Goal: Feedback & Contribution: Submit feedback/report problem

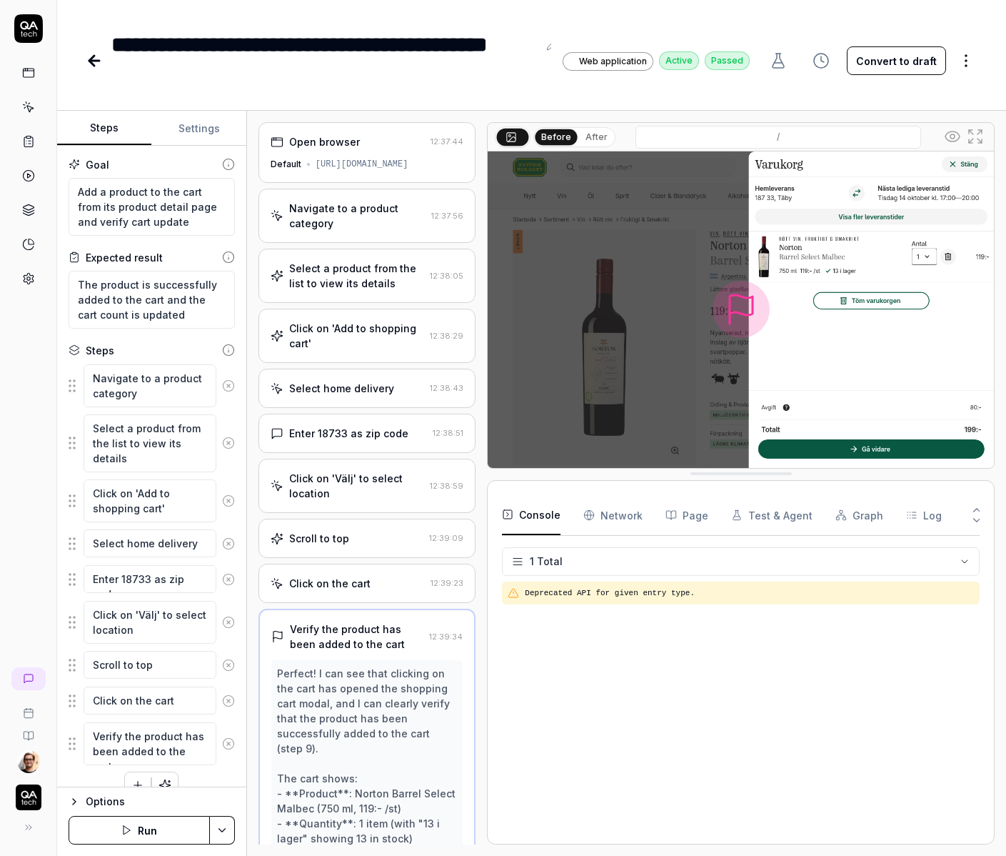
scroll to position [19, 0]
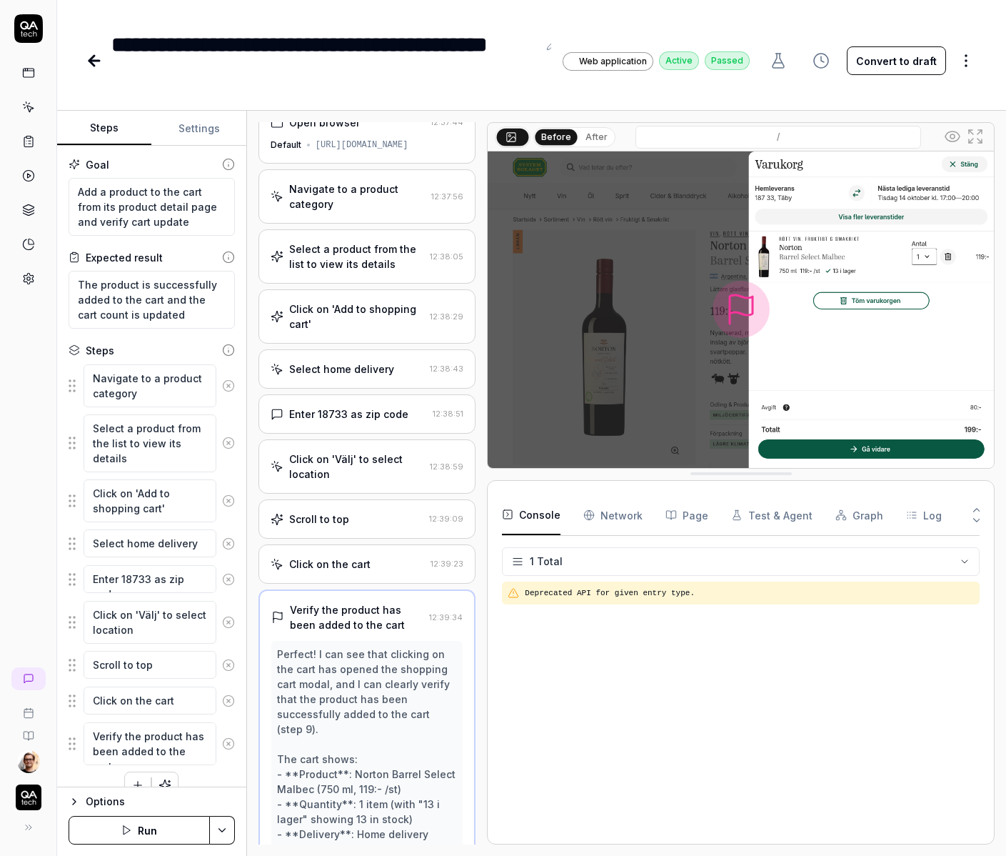
click at [97, 48] on link at bounding box center [96, 60] width 20 height 29
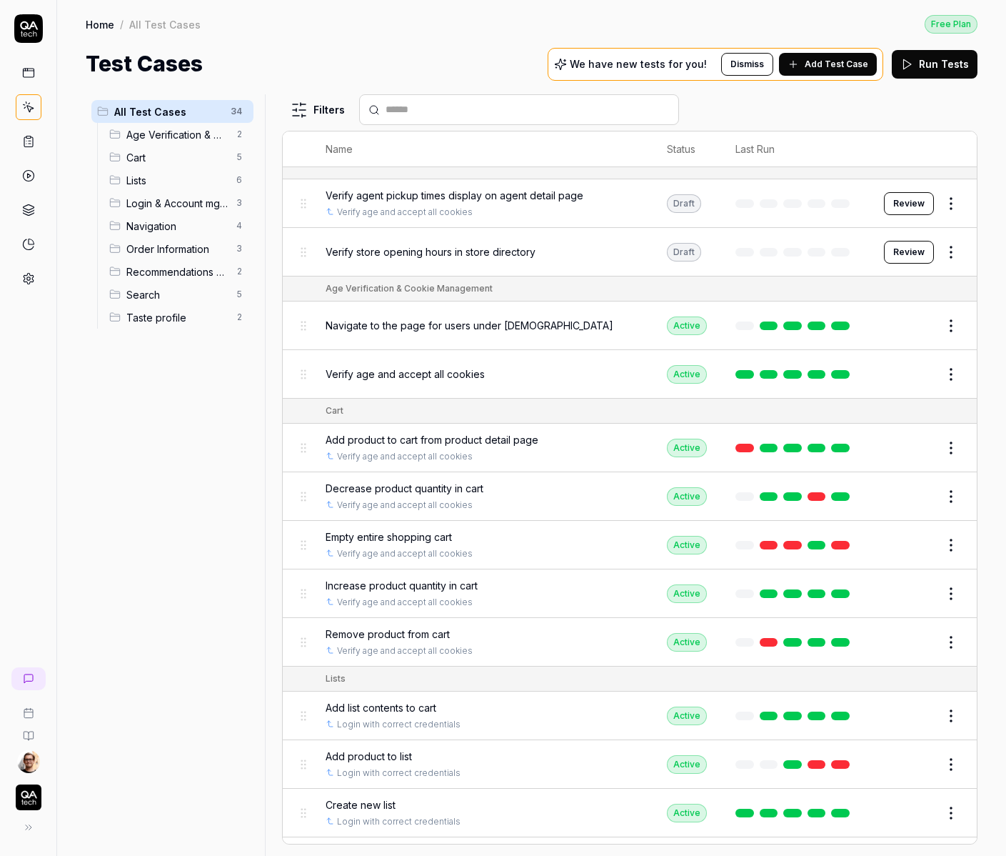
click at [34, 71] on rect at bounding box center [28, 73] width 11 height 9
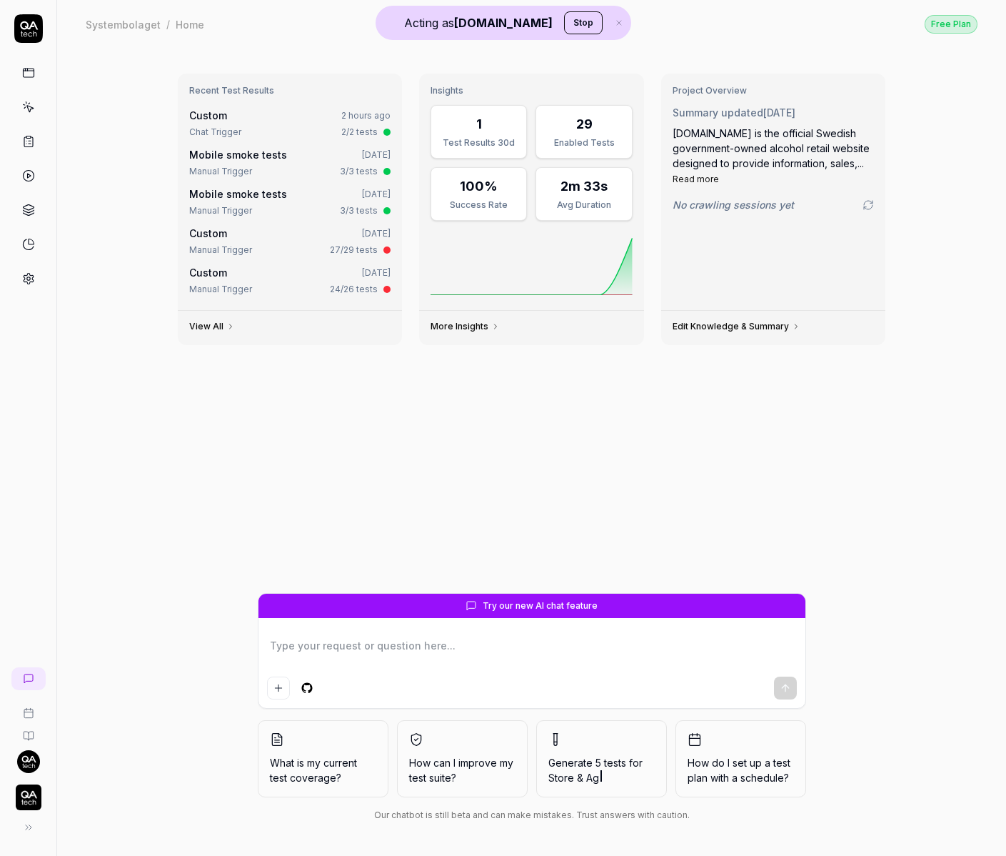
type textarea "*"
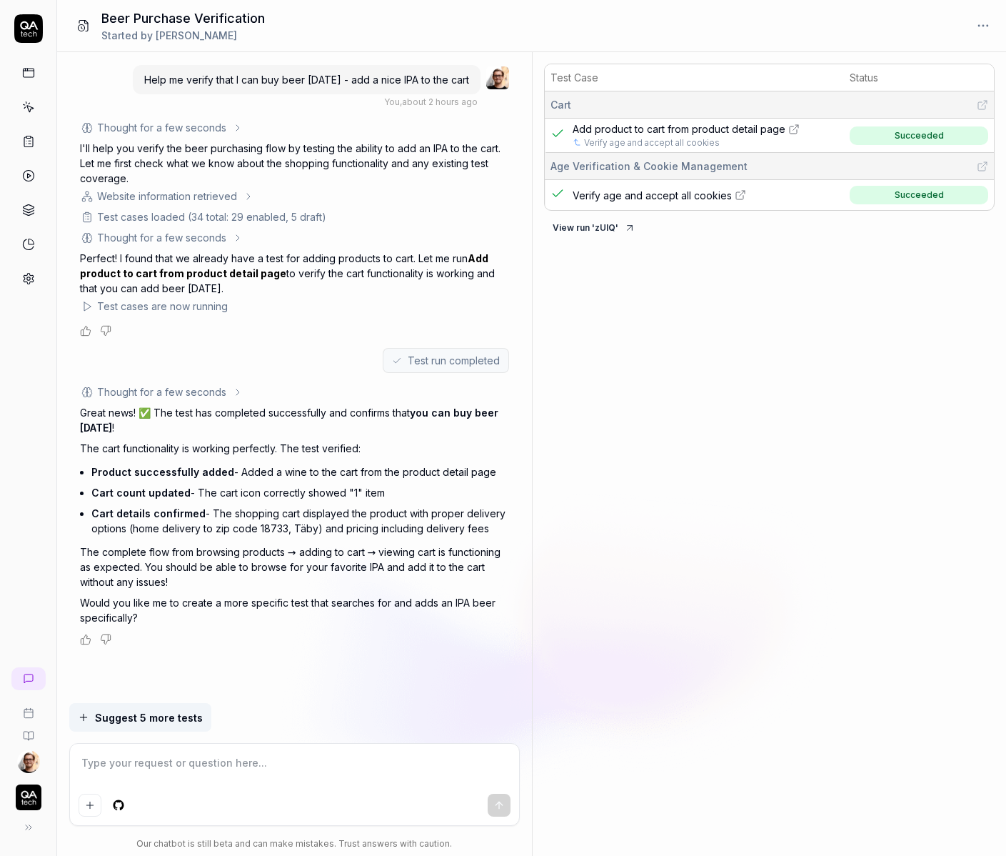
type textarea "*"
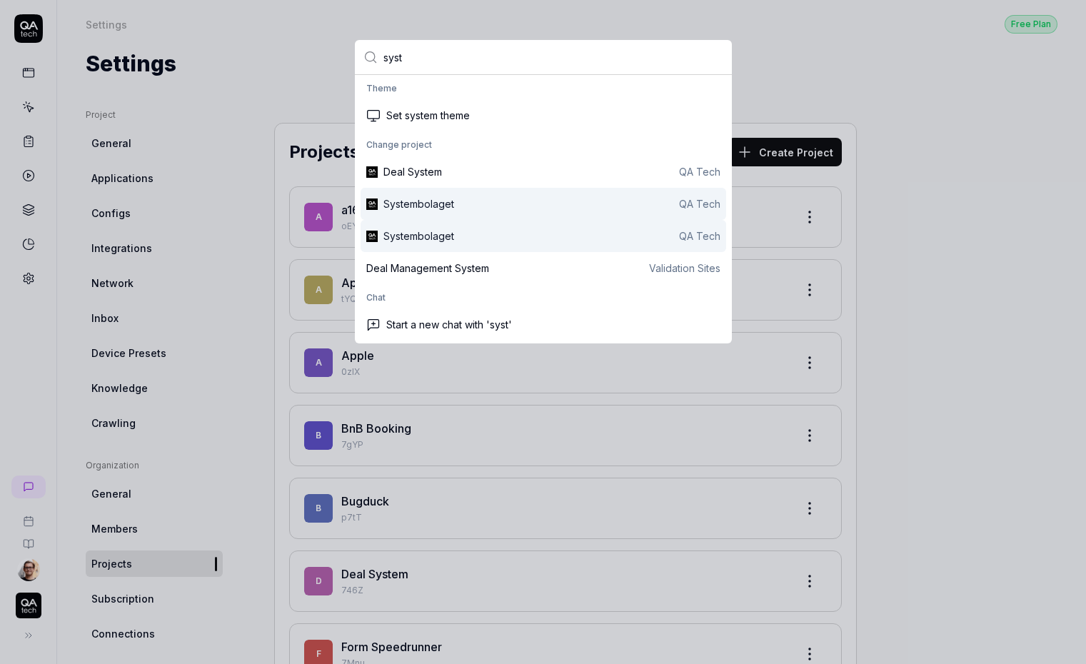
type input "syst"
click at [585, 214] on div "Systembolaget QA Tech" at bounding box center [544, 204] width 366 height 32
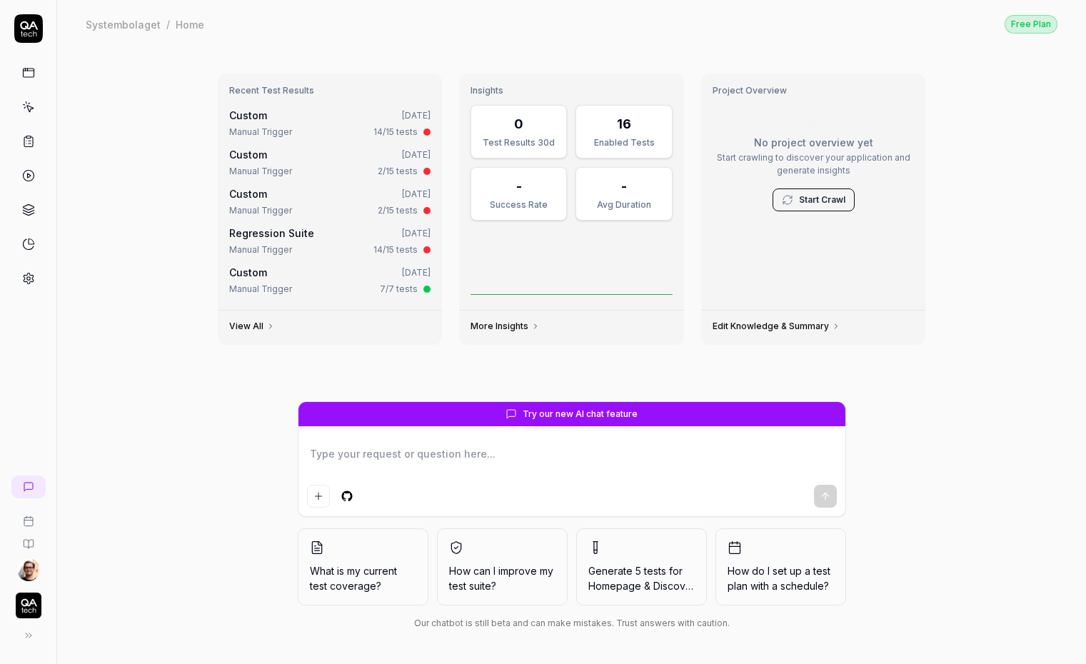
click at [364, 465] on textarea at bounding box center [572, 462] width 530 height 36
type textarea "what do you know about my site and what should I test today?"
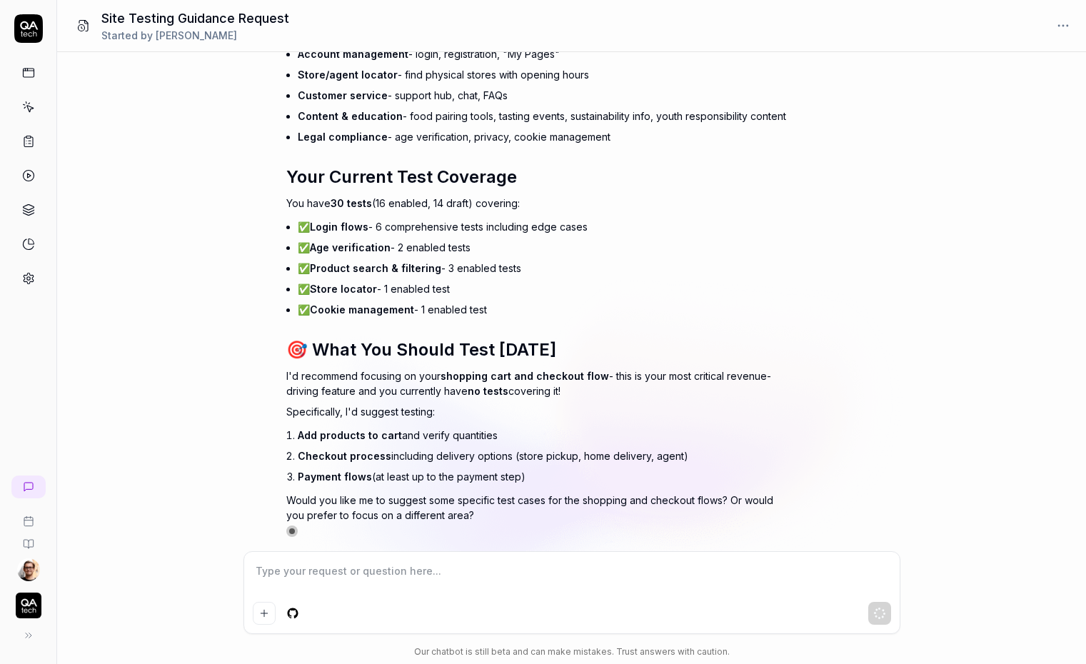
scroll to position [324, 0]
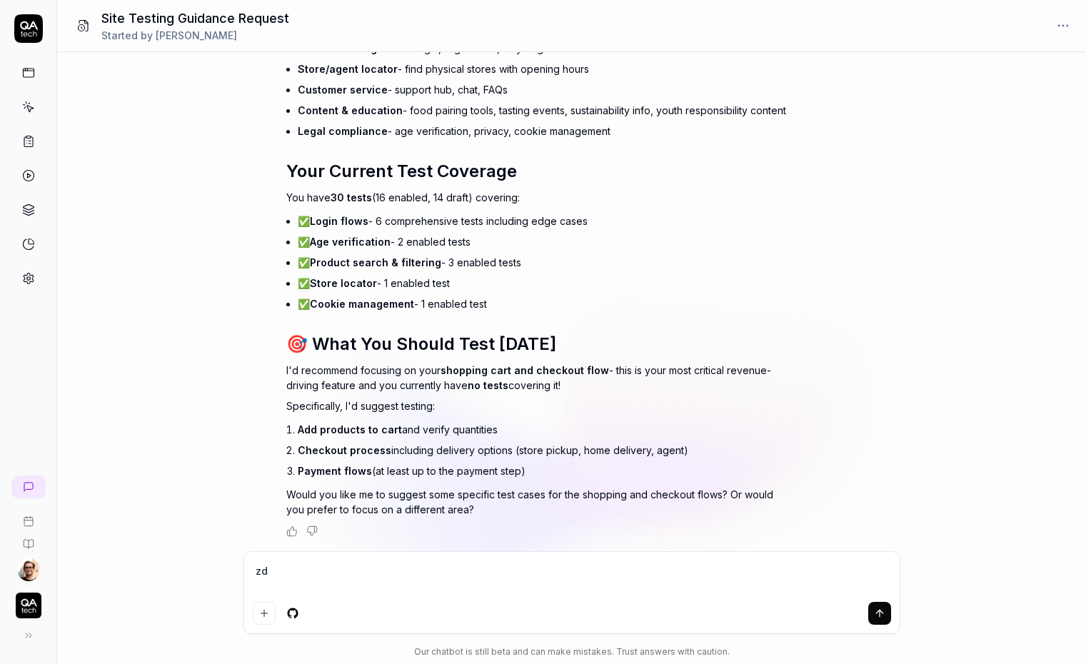
type textarea "z"
type textarea "add a test case for buying norrlands guld"
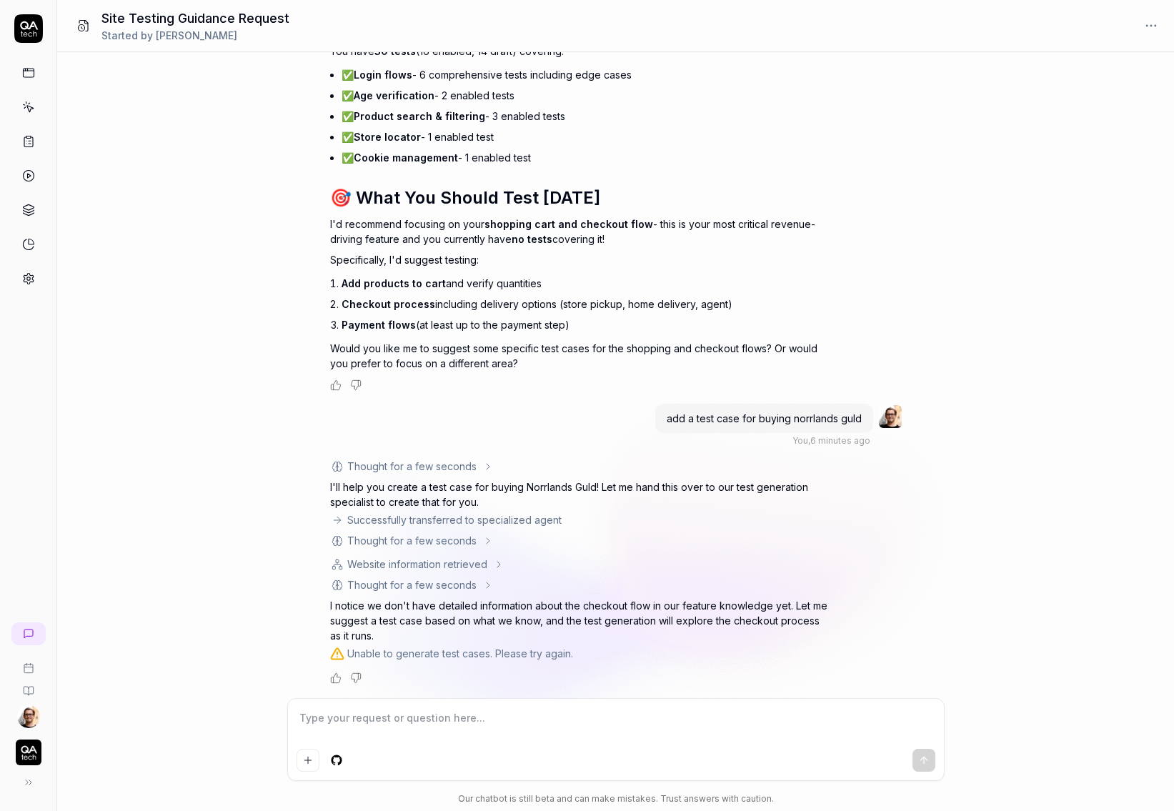
scroll to position [0, 0]
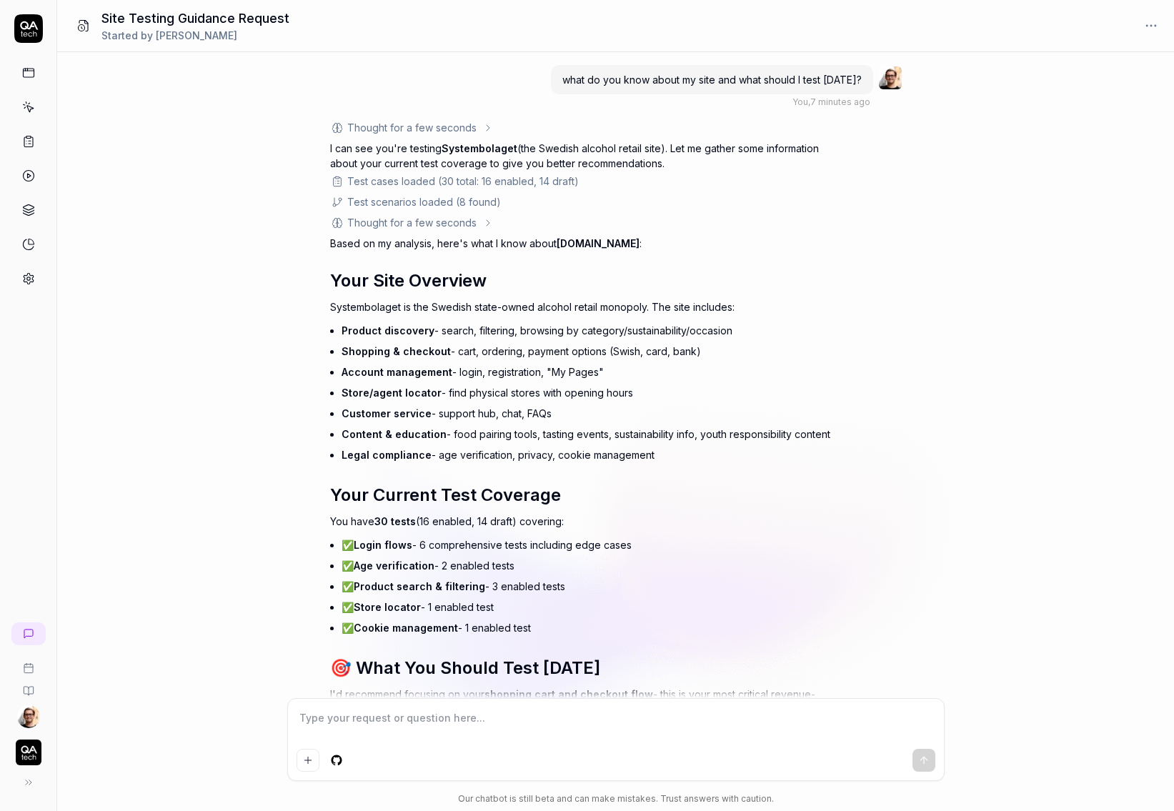
click at [31, 664] on img "button" at bounding box center [29, 752] width 26 height 26
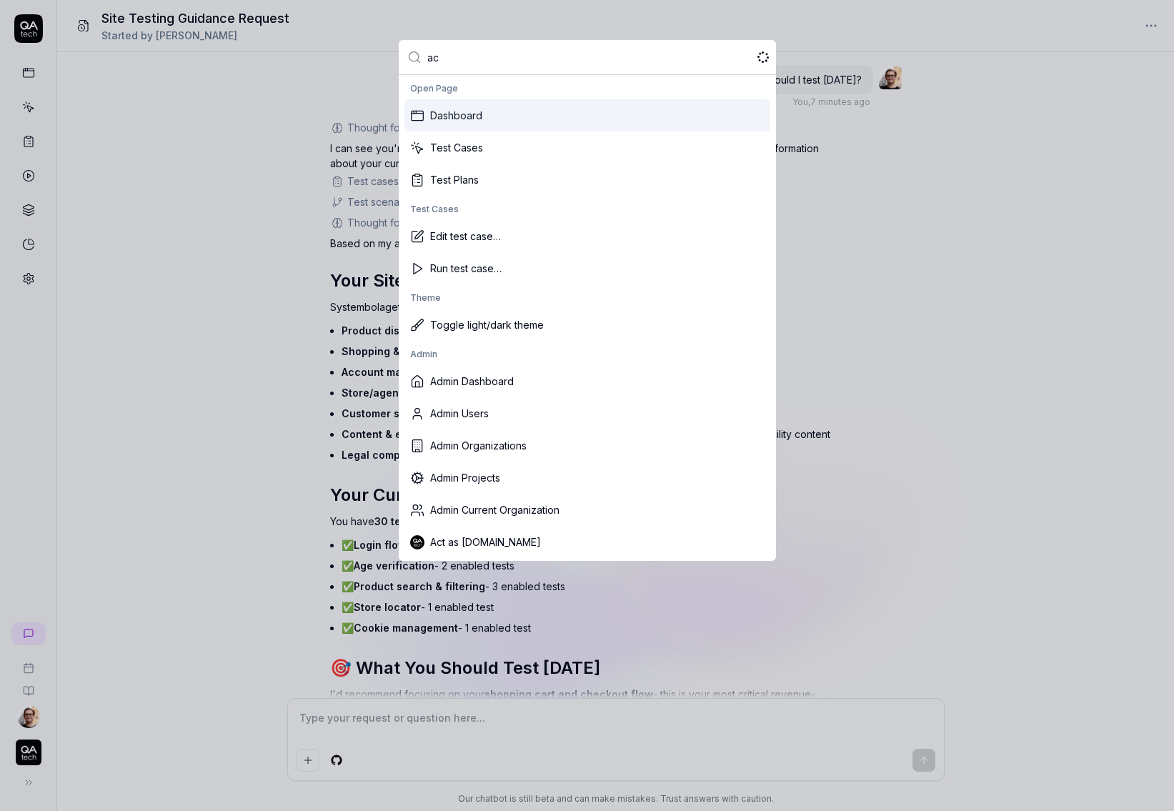
type input "act"
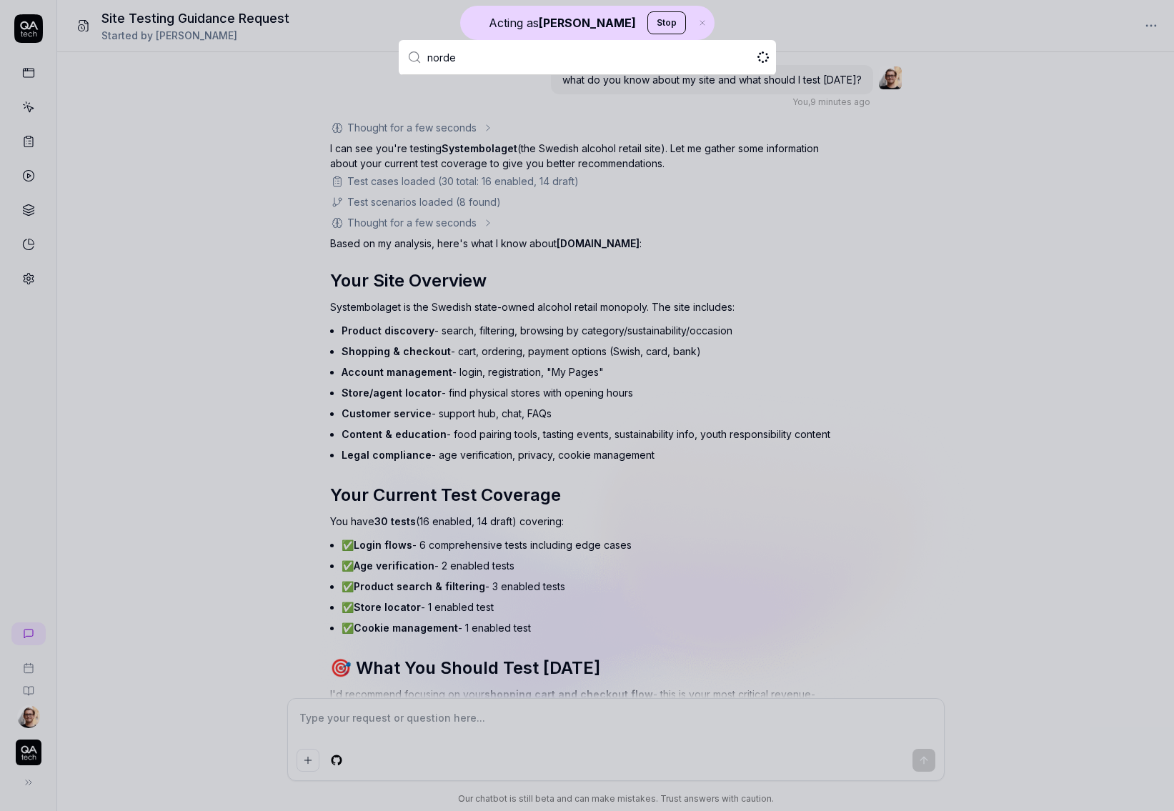
type input "nordea"
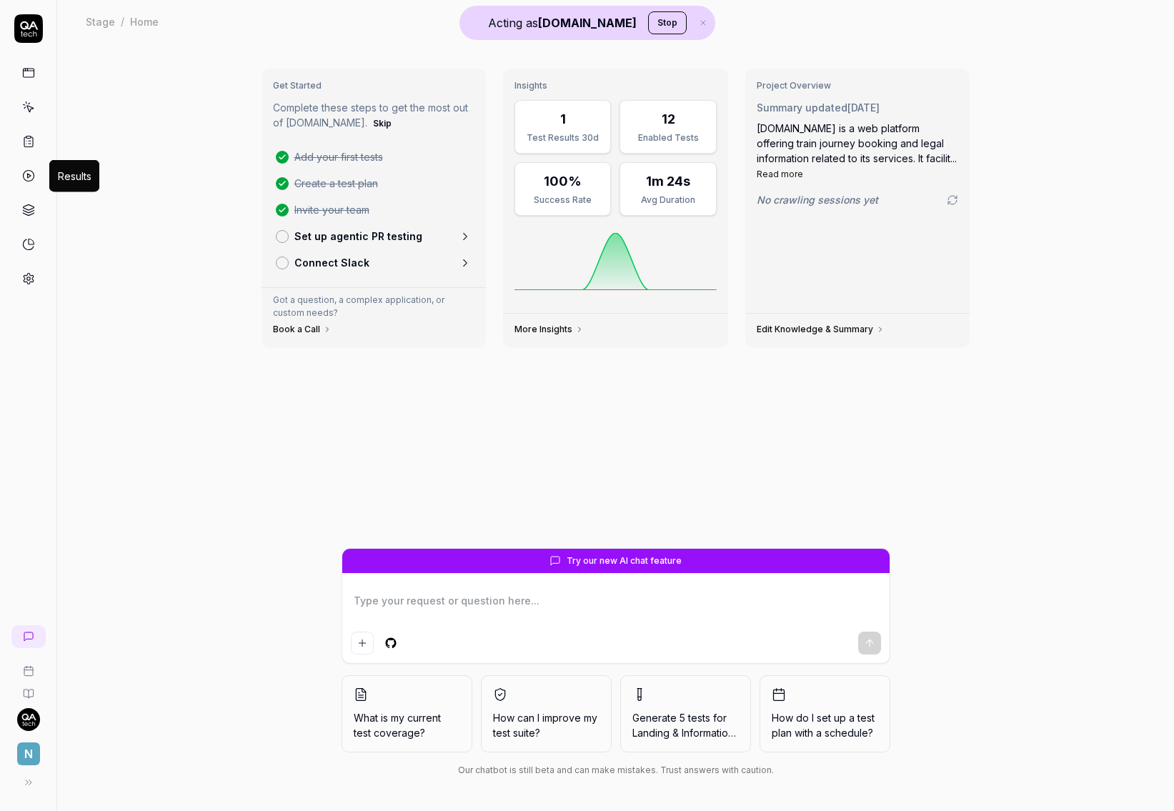
click at [24, 170] on icon at bounding box center [28, 175] width 13 height 13
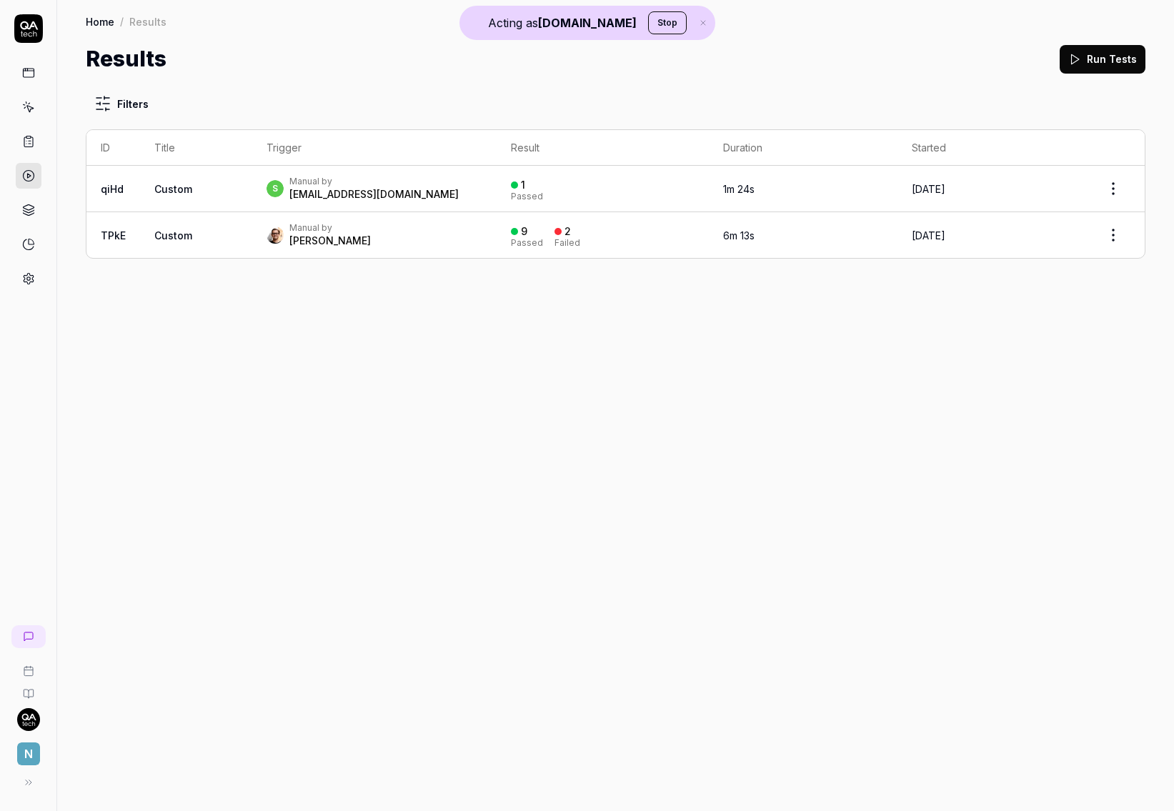
click at [181, 202] on td "Custom" at bounding box center [196, 189] width 112 height 46
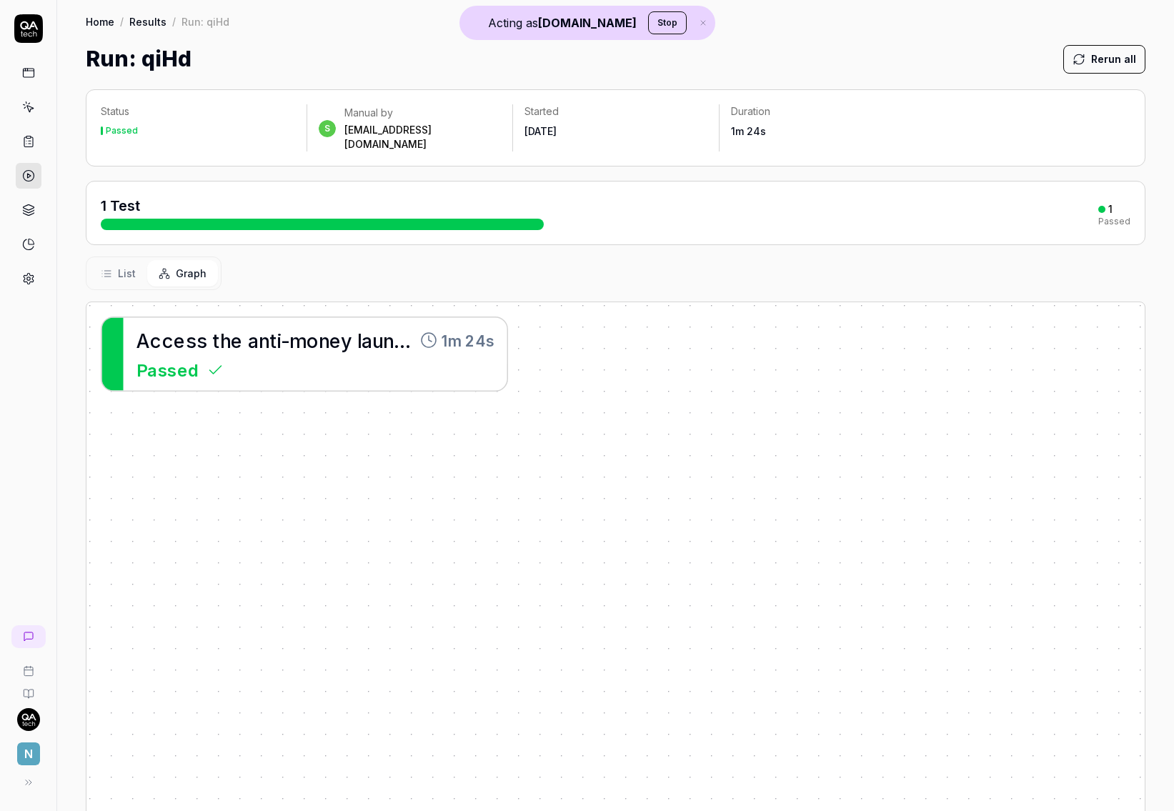
click at [25, 664] on span "N" at bounding box center [28, 753] width 23 height 23
click at [234, 302] on div "A c c e s s t h e a n t i - m o n e y l a u n d e r i n g p a g e 1m 24s Passed" at bounding box center [615, 625] width 1058 height 647
click at [235, 338] on div "A c c e s s t h e a n t i - m o n e y l a u n d e r i n g p a g e" at bounding box center [274, 340] width 276 height 29
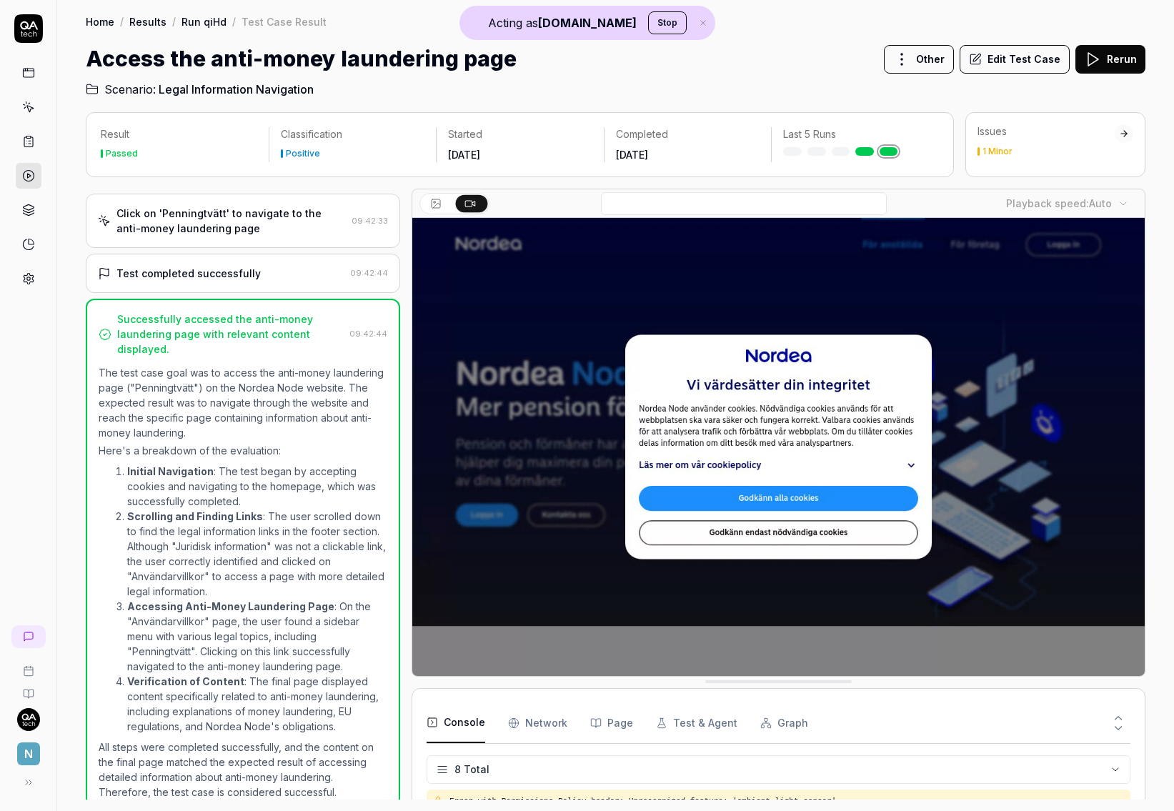
scroll to position [126, 0]
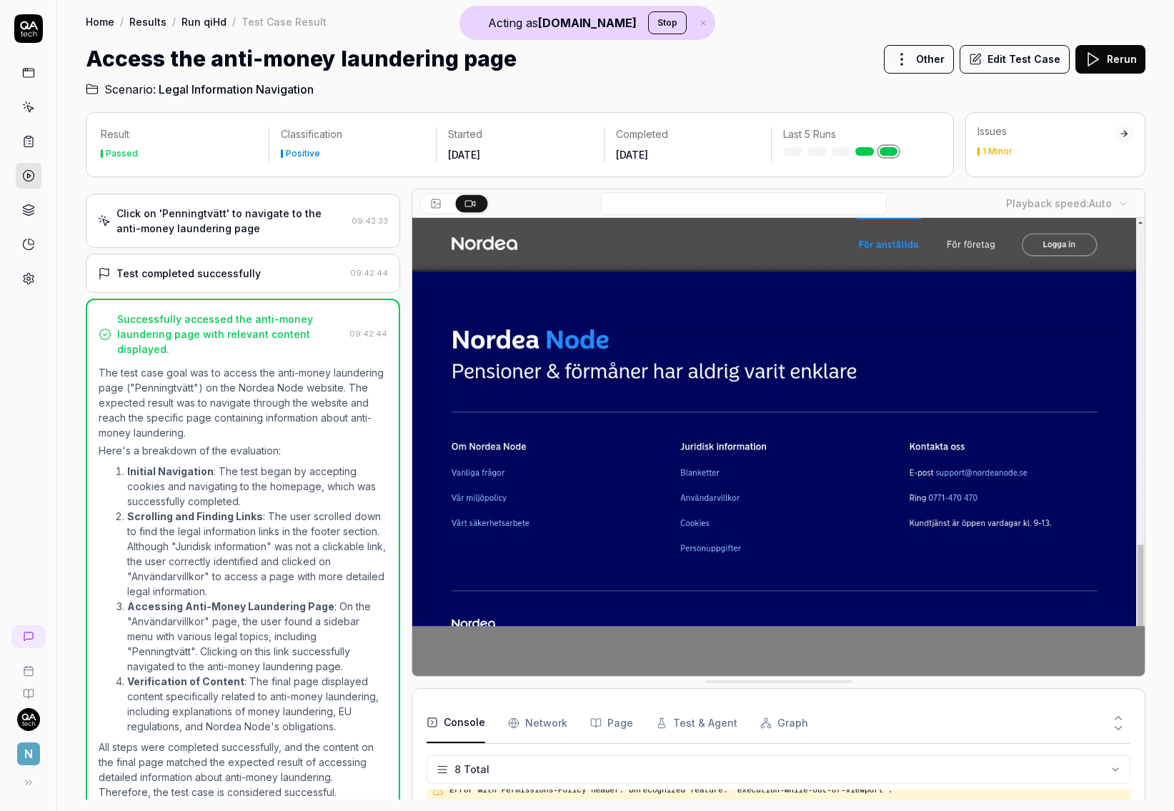
click at [999, 56] on button "Edit Test Case" at bounding box center [1014, 59] width 110 height 29
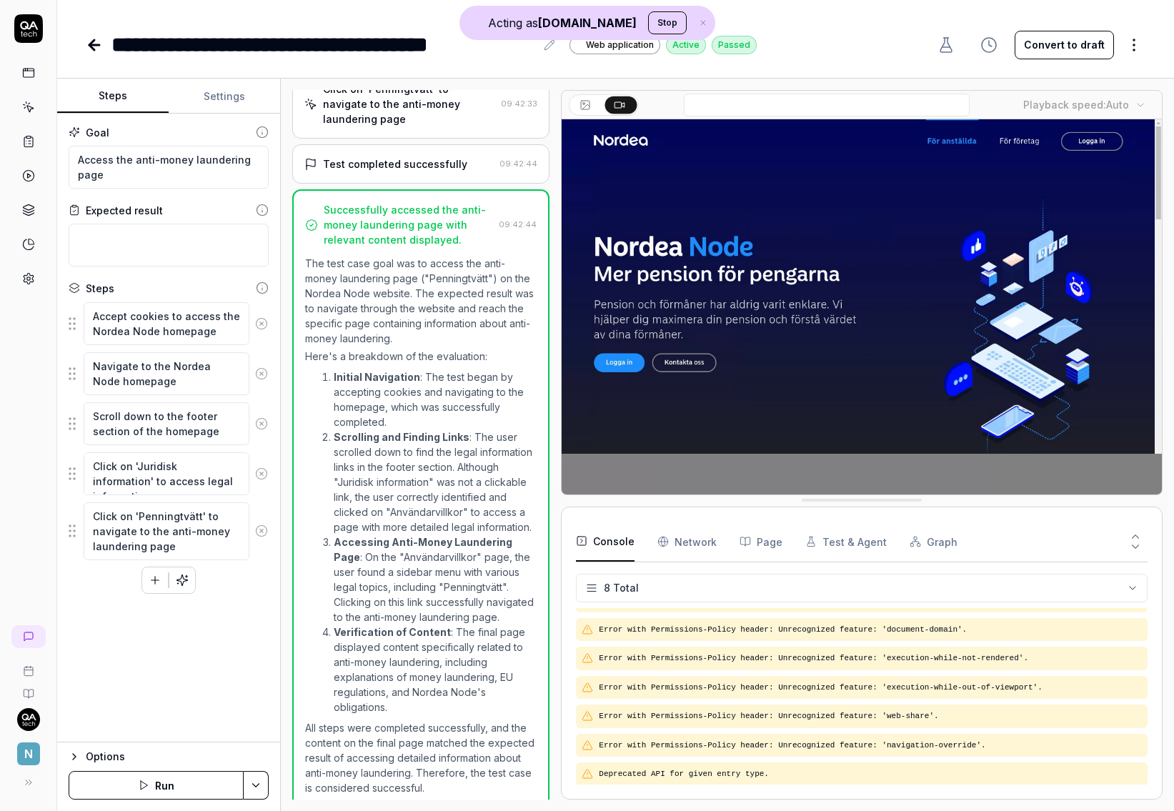
scroll to position [354, 0]
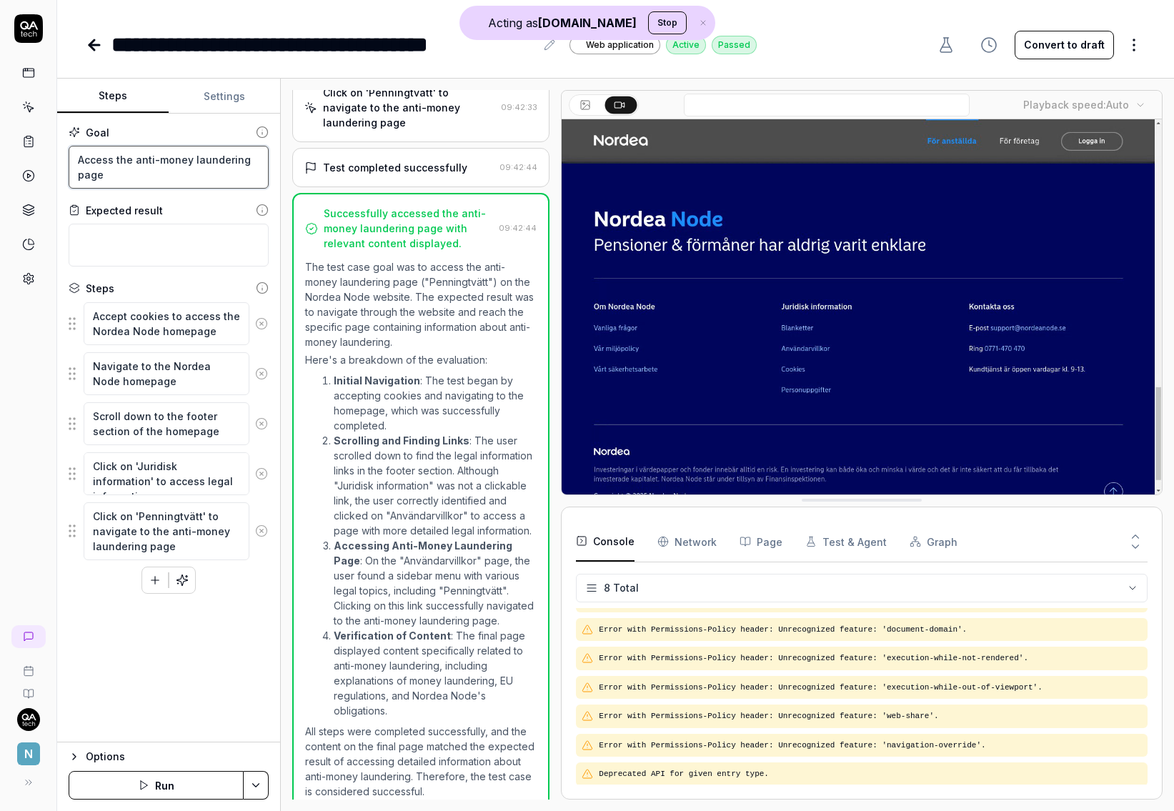
click at [129, 178] on textarea "Access the anti-money laundering page" at bounding box center [169, 167] width 200 height 43
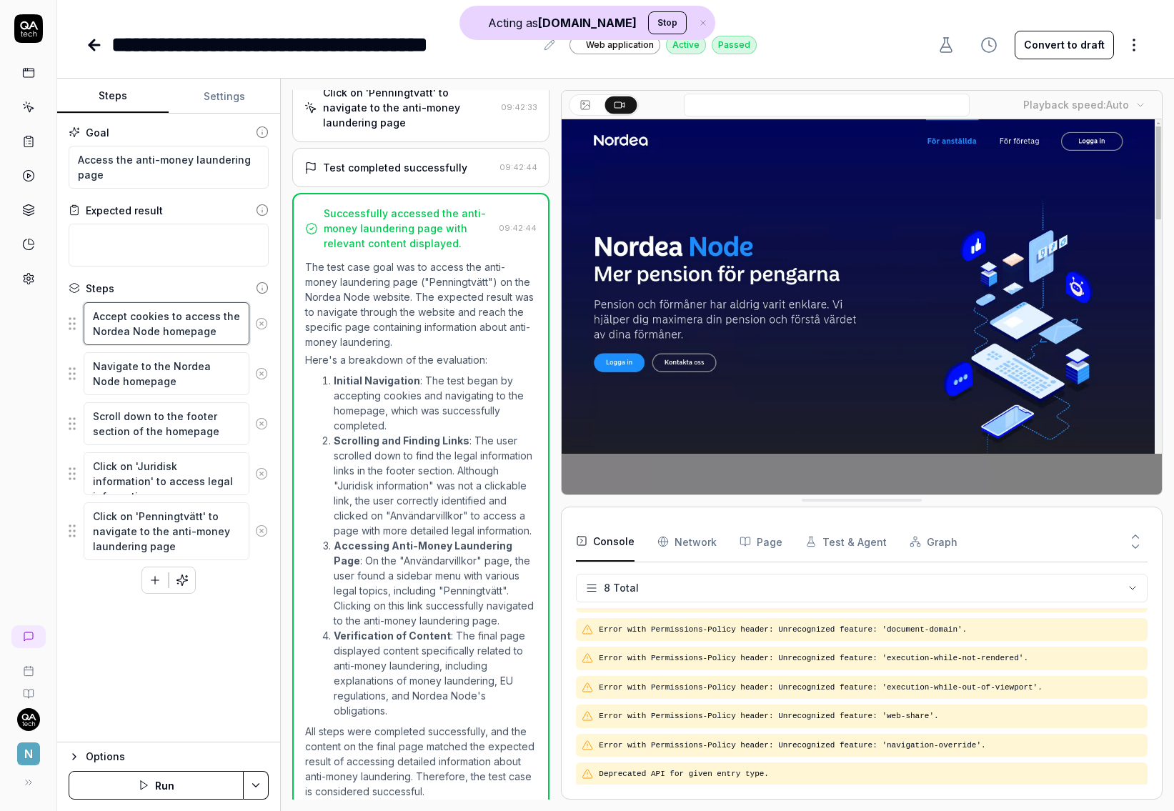
click at [144, 317] on textarea "Accept cookies to access the Nordea Node homepage" at bounding box center [167, 323] width 166 height 43
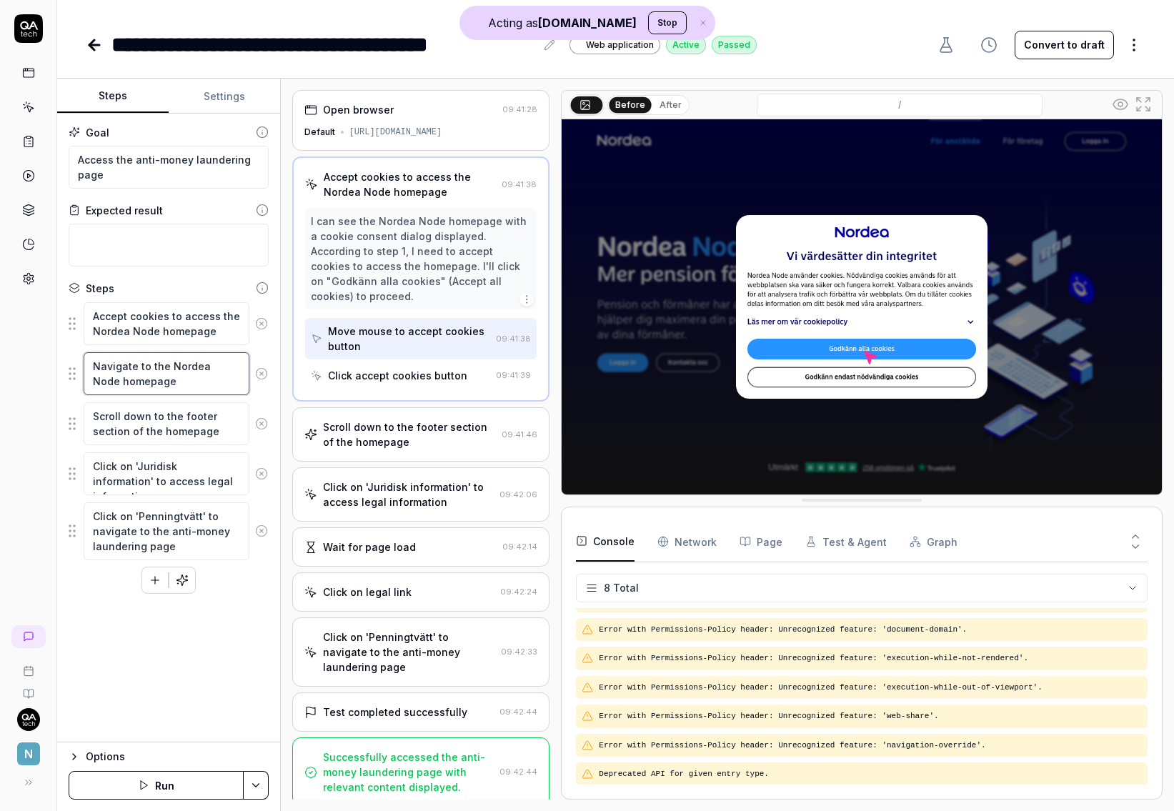
click at [148, 371] on textarea "Navigate to the Nordea Node homepage" at bounding box center [167, 373] width 166 height 43
click at [148, 406] on textarea "Scroll down to the footer section of the homepage" at bounding box center [167, 423] width 166 height 43
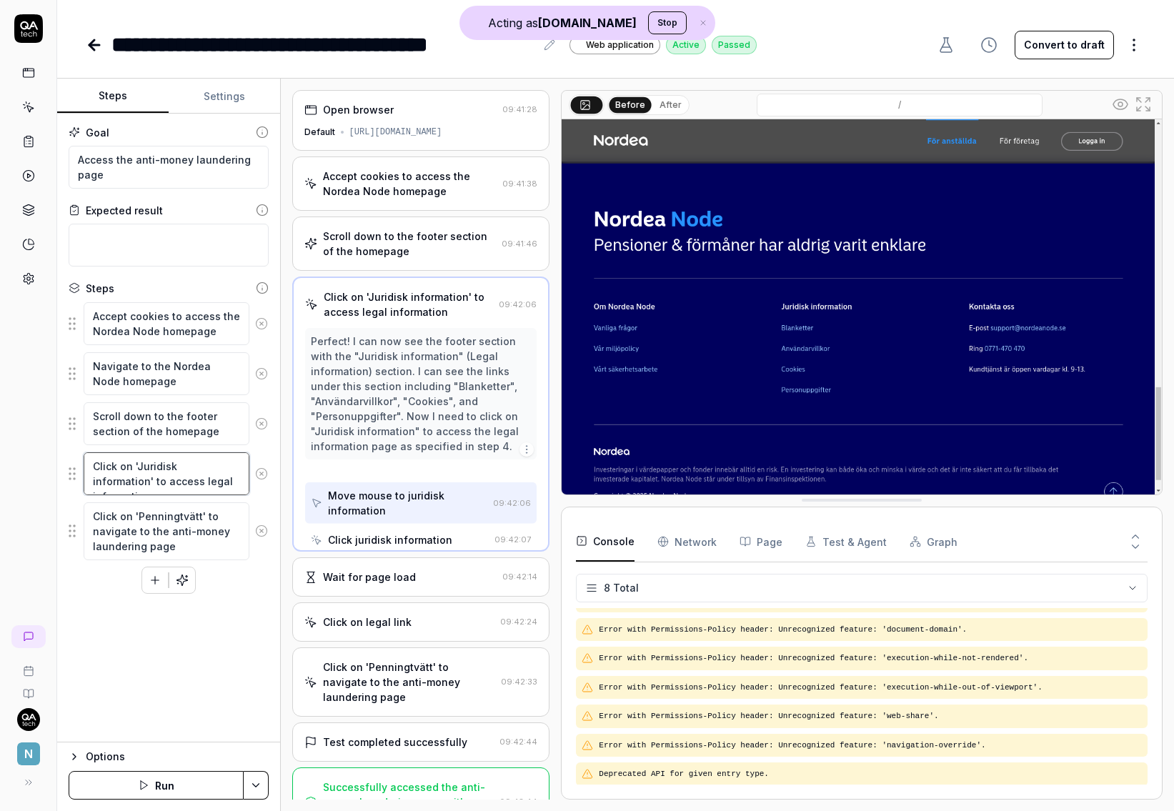
click at [148, 473] on textarea "Click on 'Juridisk information' to access legal information" at bounding box center [167, 473] width 166 height 43
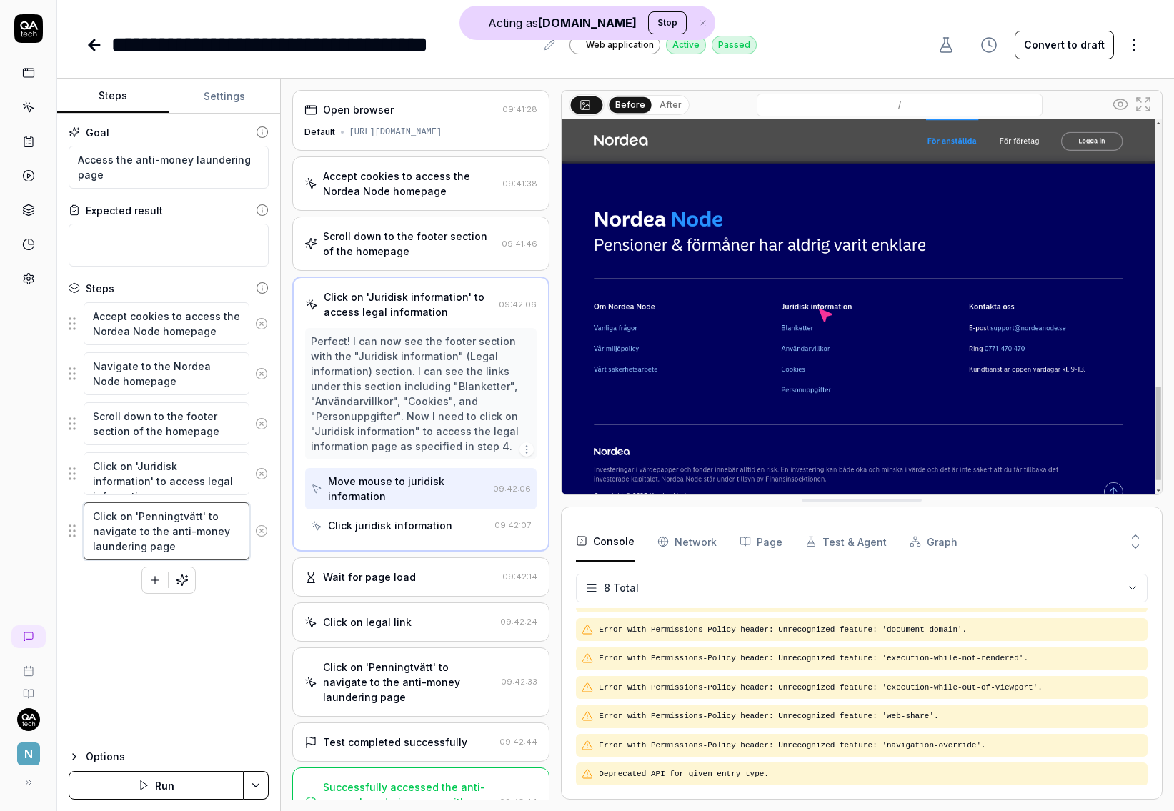
click at [147, 533] on textarea "Click on 'Penningtvätt' to navigate to the anti-money laundering page" at bounding box center [167, 531] width 166 height 58
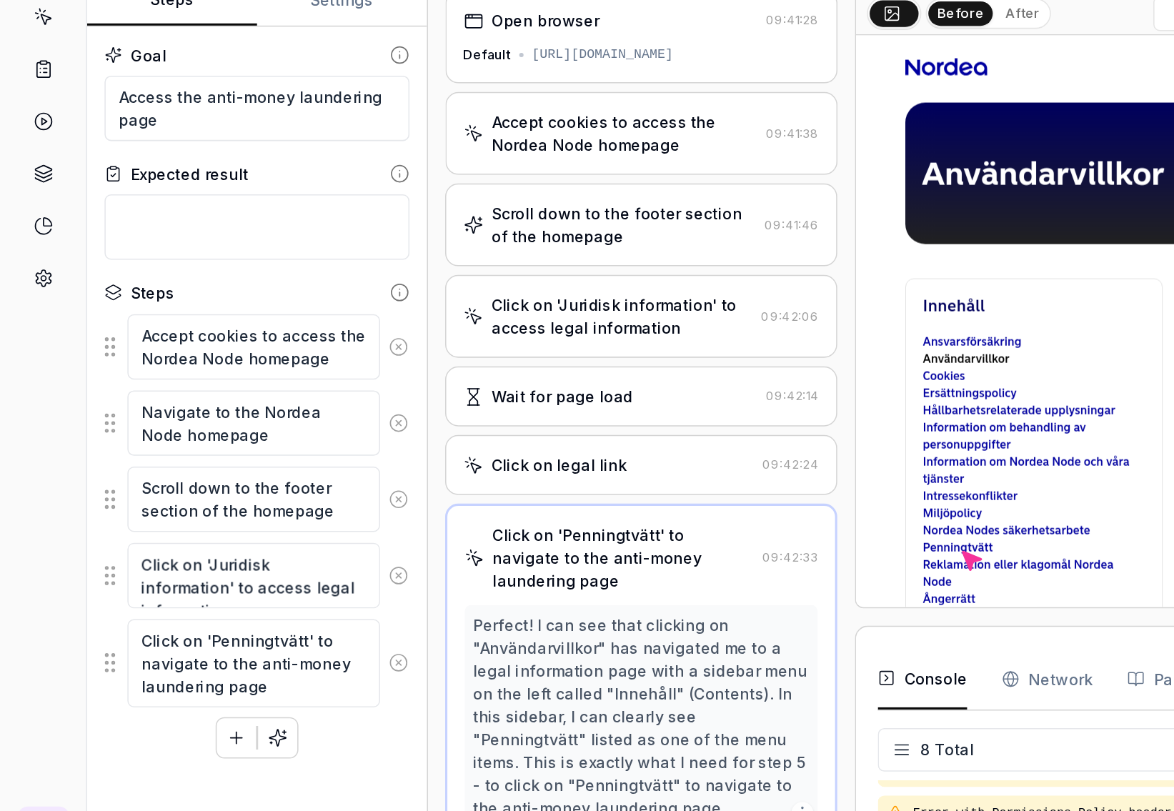
click at [220, 582] on div "Accept cookies to access the Nordea Node homepage Navigate to the Nordea Node h…" at bounding box center [169, 447] width 200 height 292
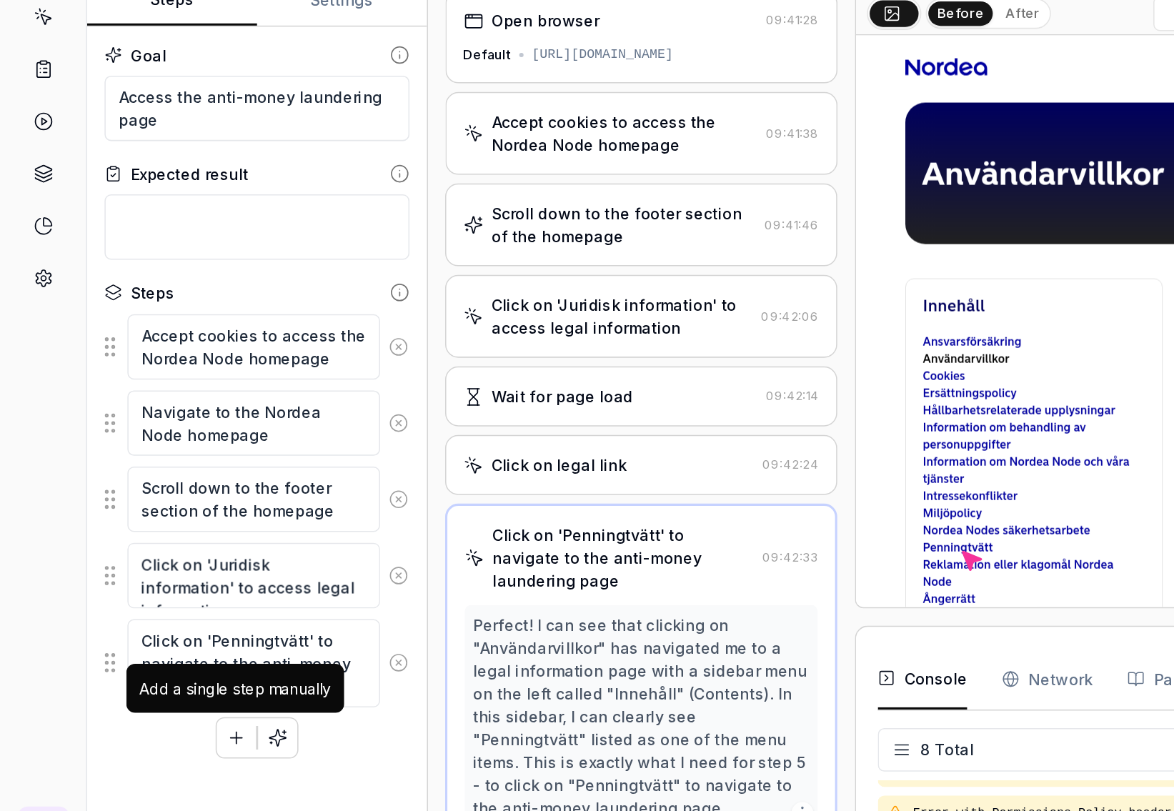
click at [149, 578] on icon "button" at bounding box center [155, 580] width 13 height 13
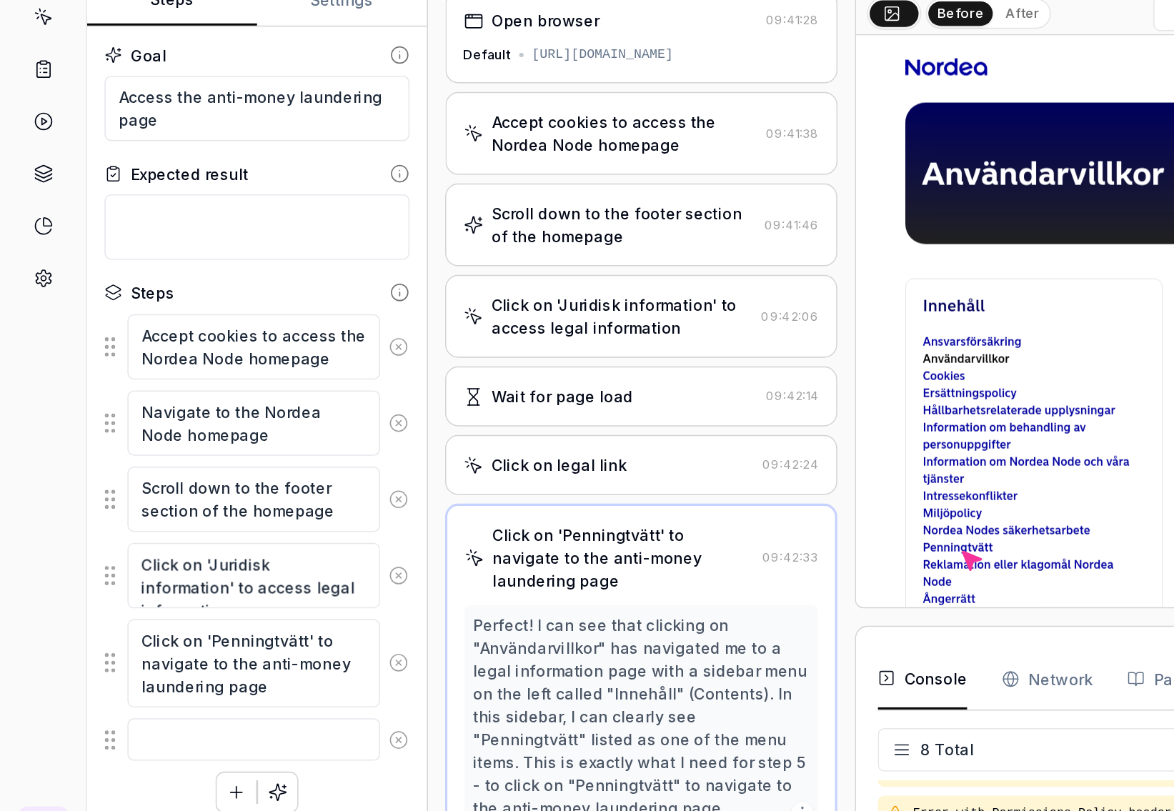
click at [289, 275] on div "Open browser 09:41:28 Default https://stage.nordeanode.se Accept cookies to acc…" at bounding box center [727, 445] width 893 height 732
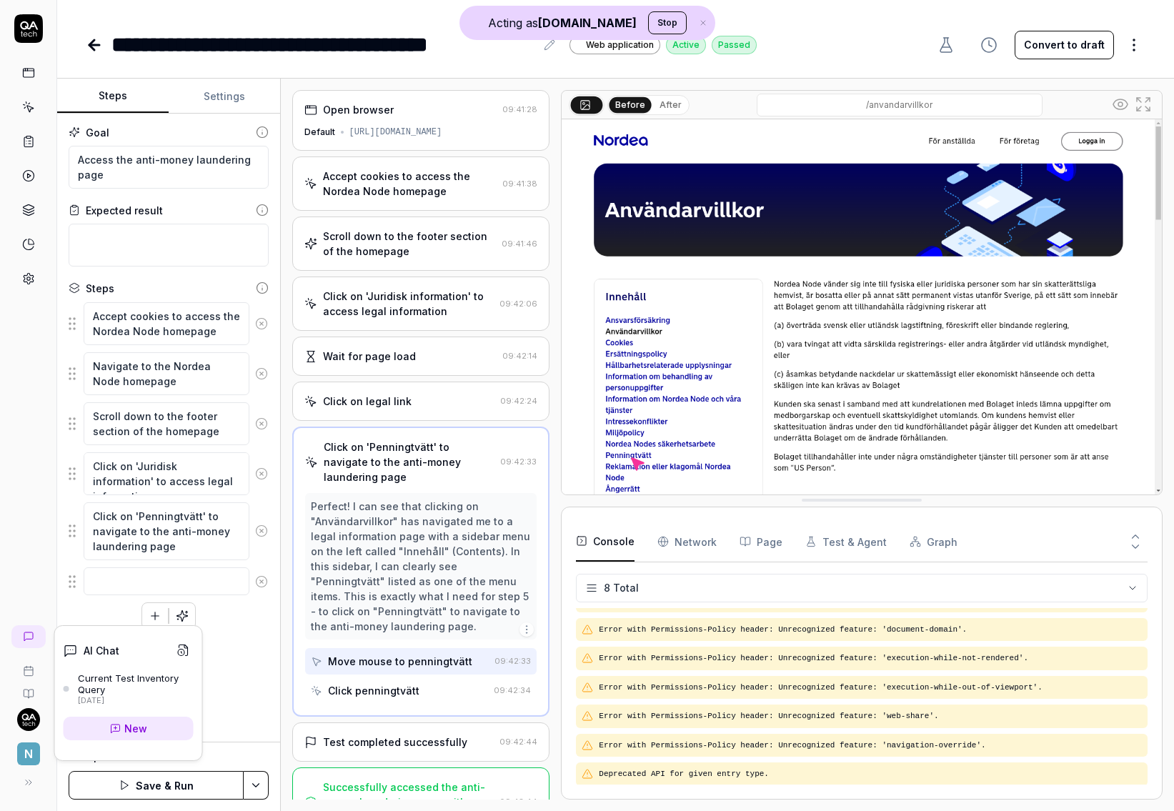
click at [23, 639] on icon at bounding box center [18, 635] width 9 height 9
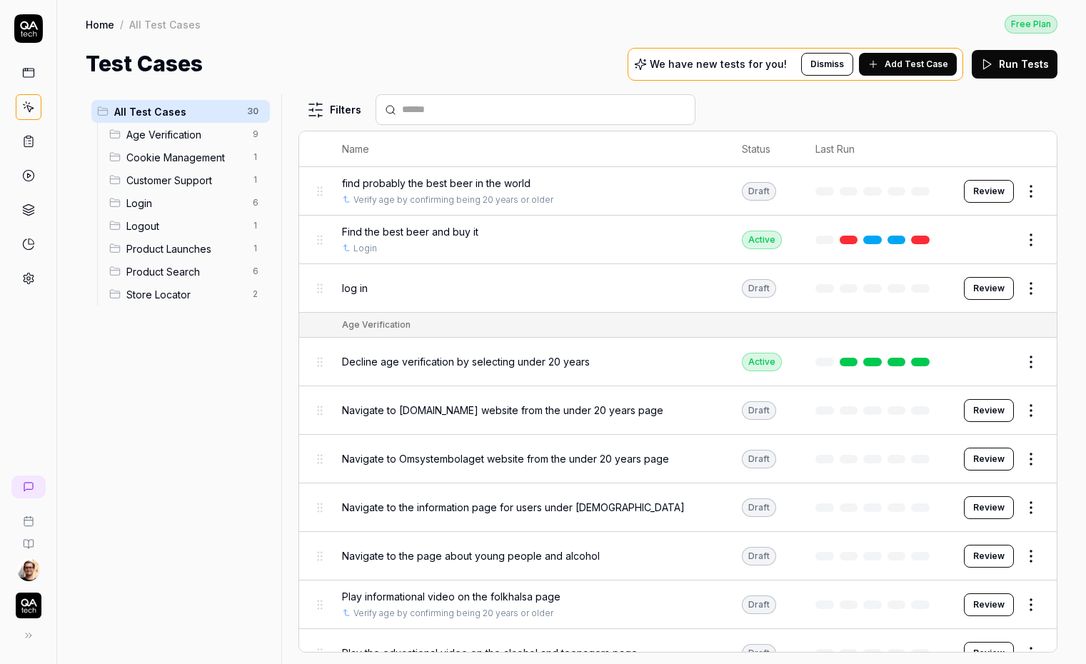
click at [909, 72] on button "Add Test Case" at bounding box center [908, 64] width 98 height 23
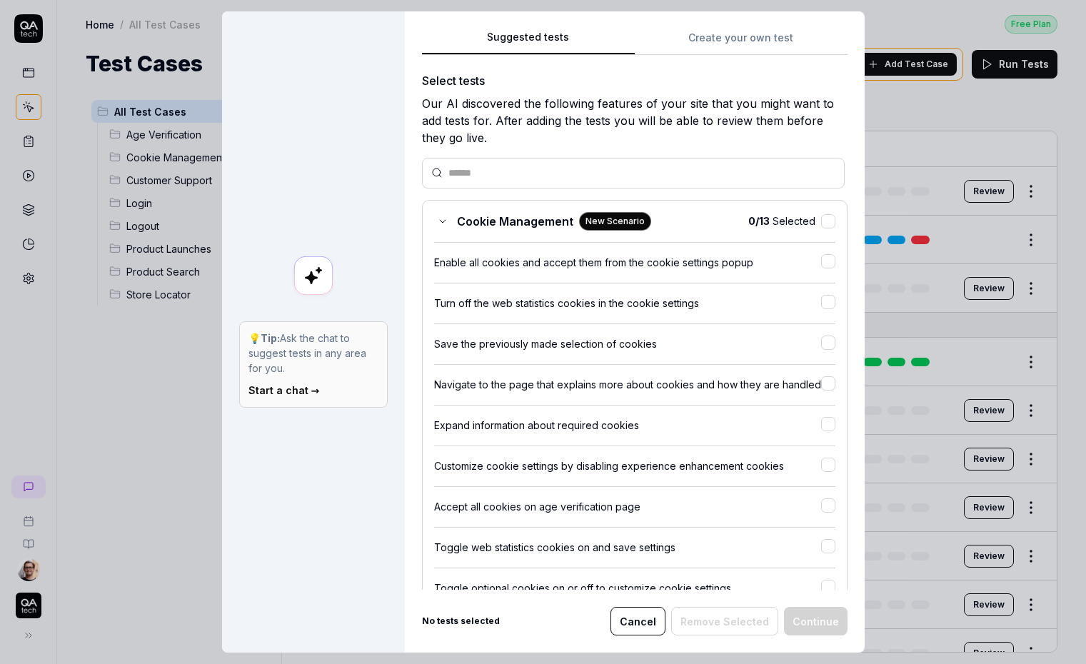
click at [719, 39] on button "Create your own test" at bounding box center [741, 42] width 213 height 26
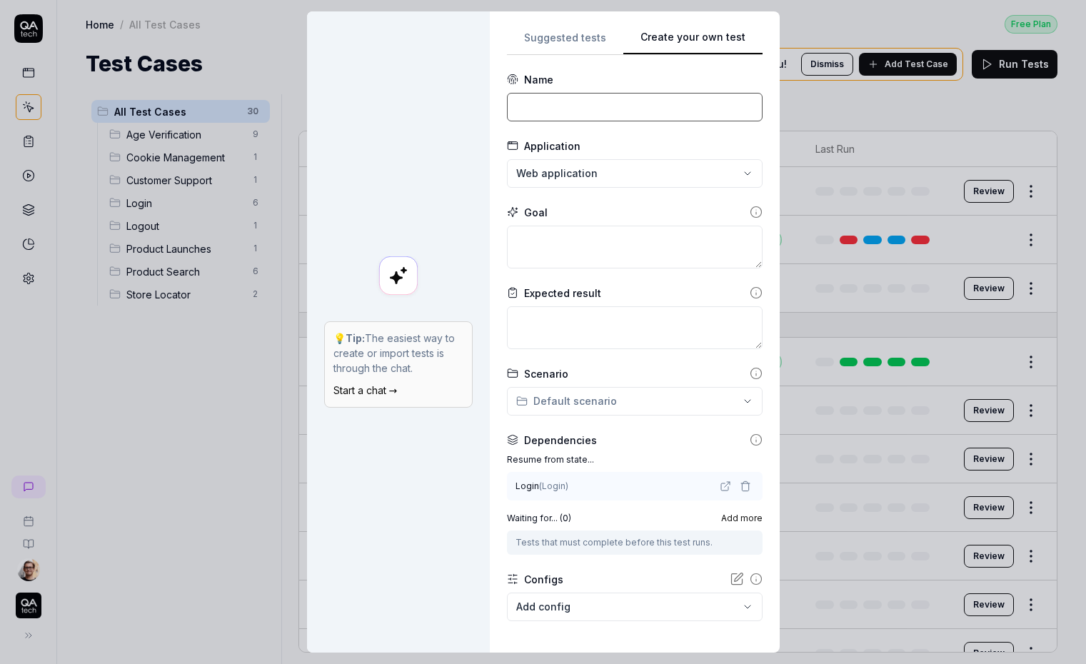
click at [602, 105] on input at bounding box center [635, 107] width 256 height 29
type input "find"
type input "find norrlands guld and add to the cart"
click at [602, 236] on textarea at bounding box center [635, 247] width 256 height 43
paste textarea "find norrlands guld and add to the cart"
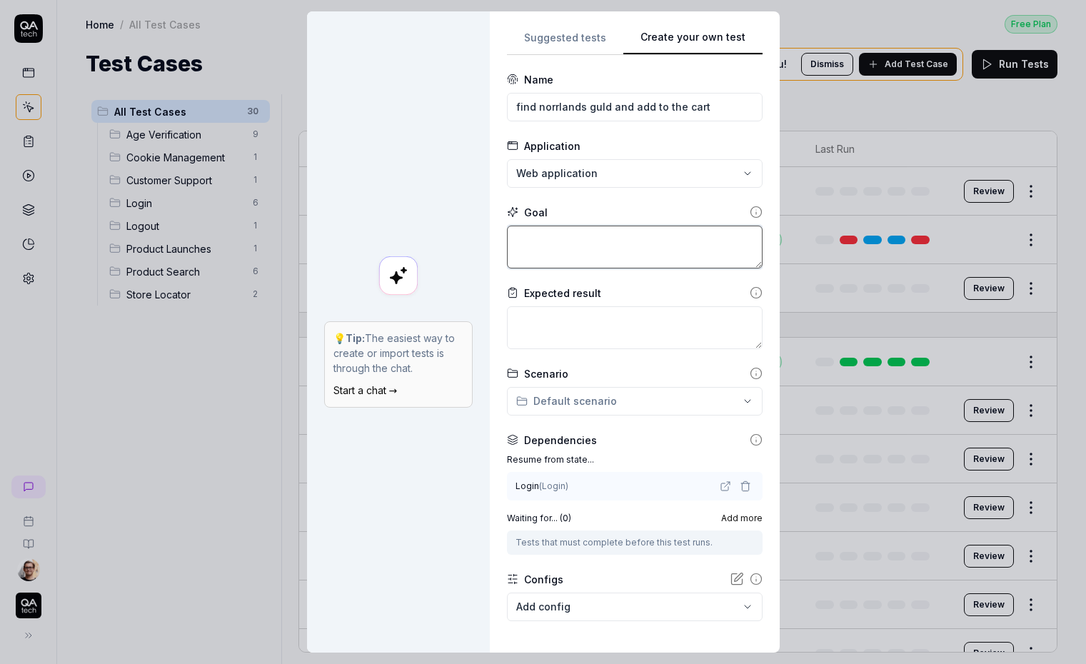
type textarea "*"
type textarea "find norrlands guld and add to the cart"
click at [741, 487] on icon "button" at bounding box center [745, 486] width 11 height 11
click at [666, 497] on button "No test case" at bounding box center [635, 486] width 256 height 29
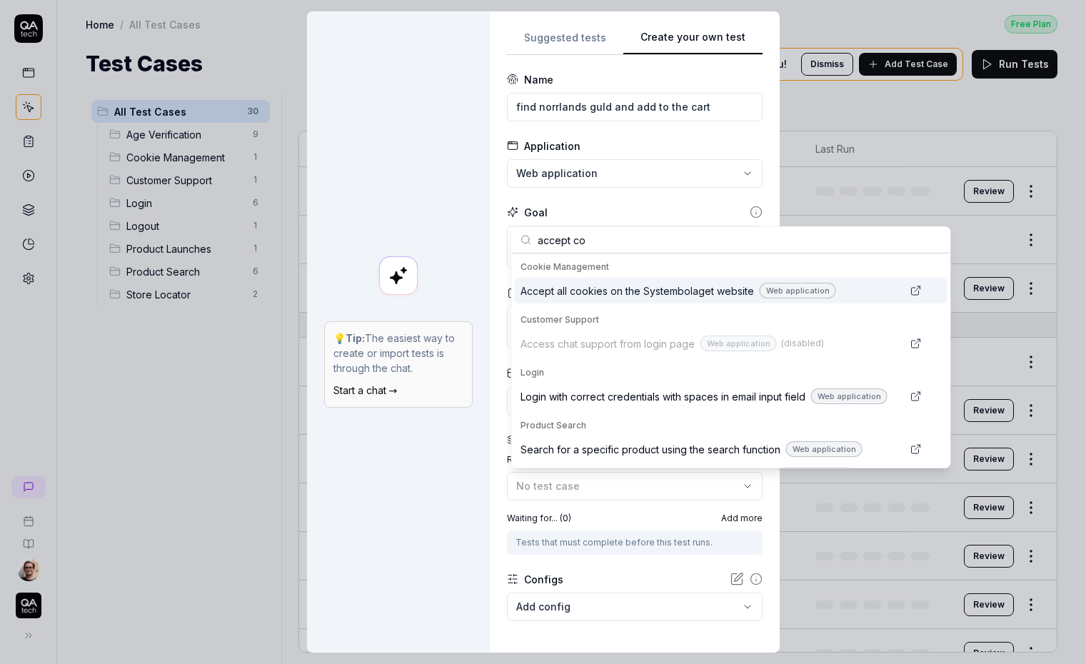
type input "accept co"
click at [638, 292] on span "Accept all cookies on the Systembolaget website" at bounding box center [638, 291] width 234 height 15
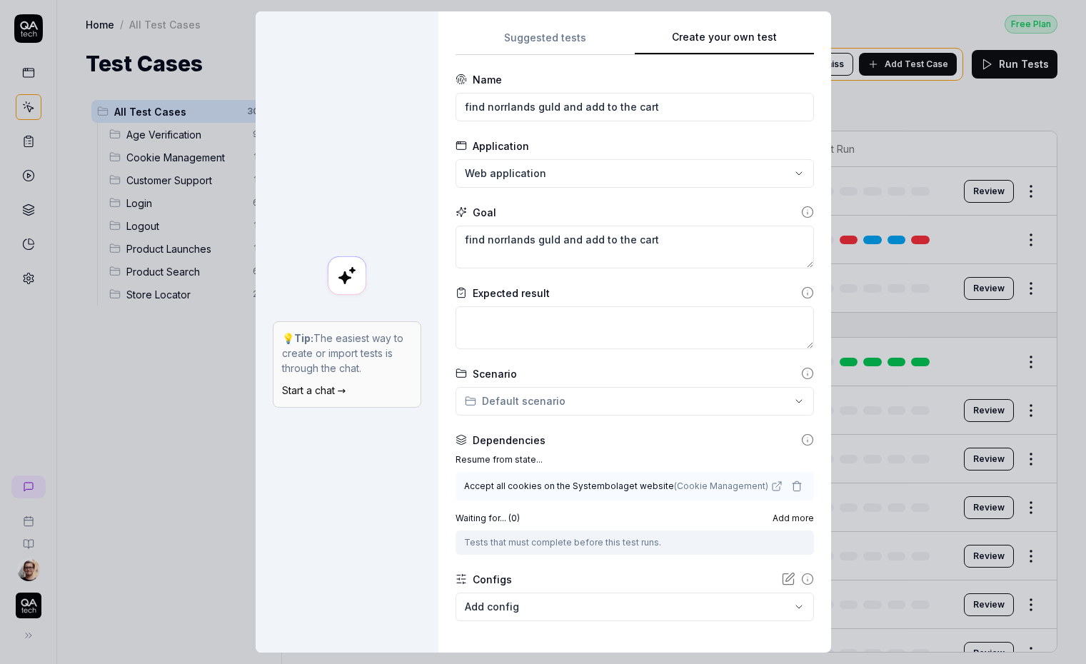
scroll to position [65, 0]
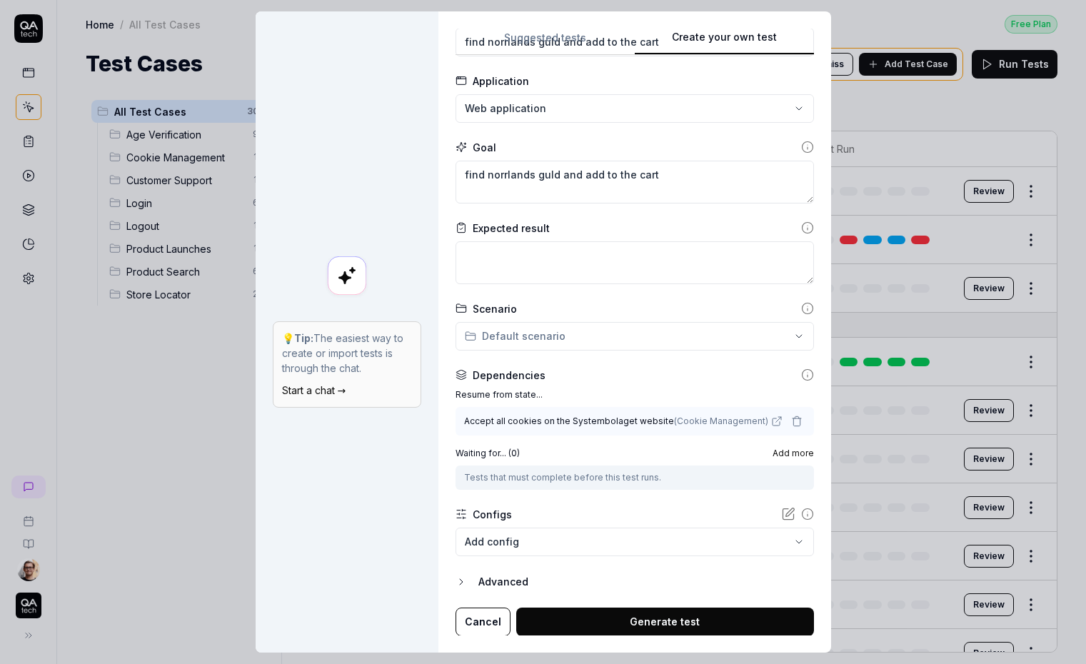
click at [651, 626] on button "Generate test" at bounding box center [665, 622] width 298 height 29
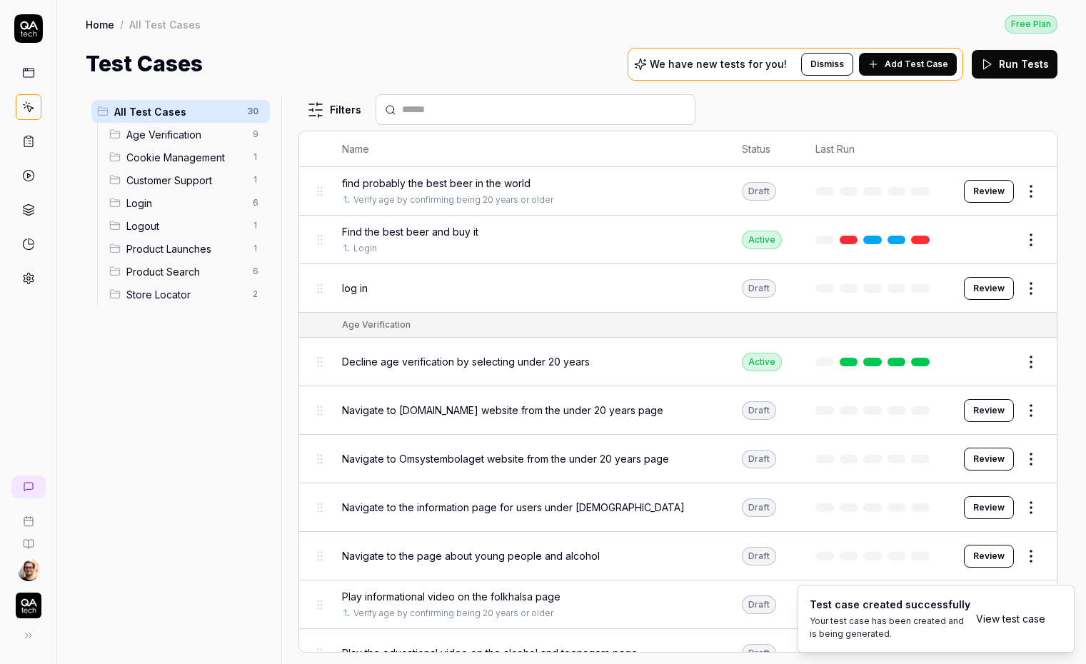
click at [904, 609] on div "Test case created successfully" at bounding box center [890, 604] width 161 height 15
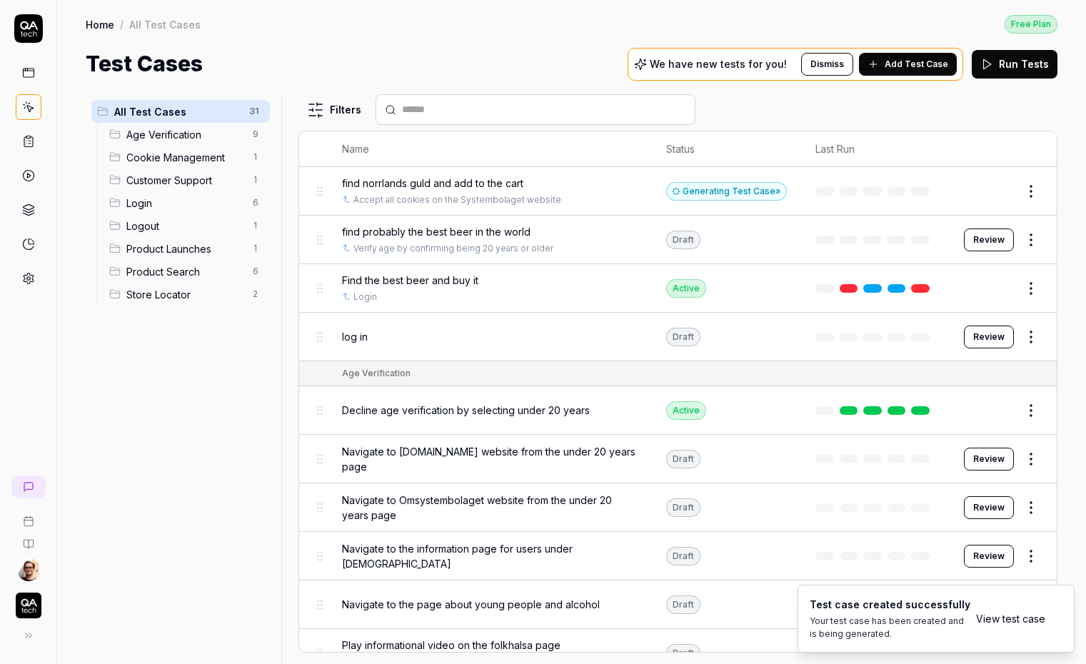
click at [1014, 618] on link "View test case" at bounding box center [1010, 618] width 69 height 15
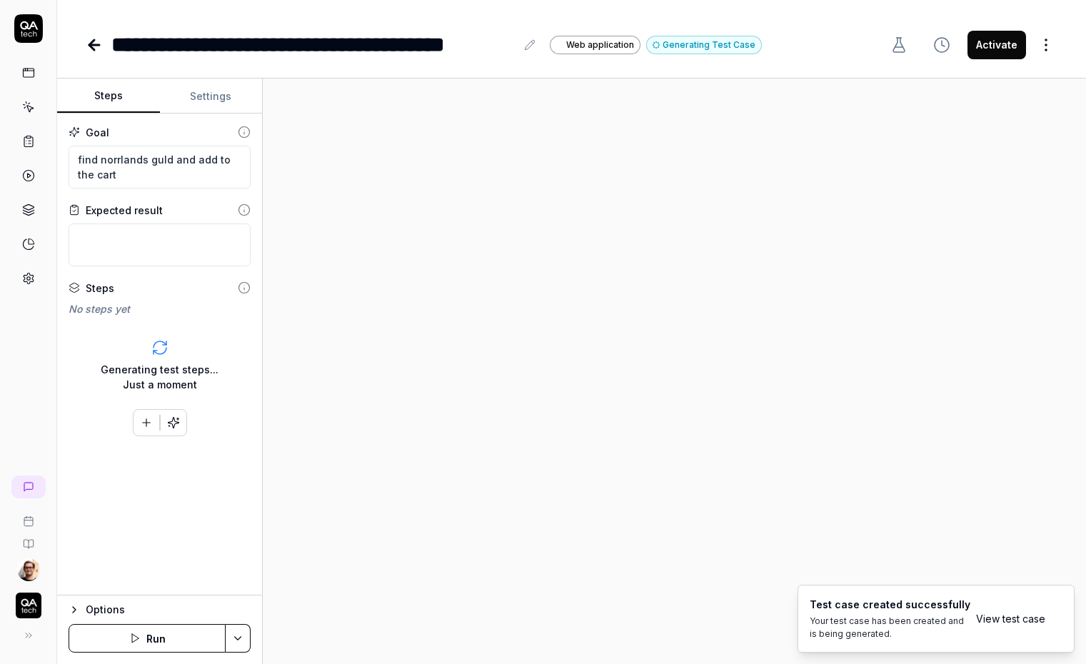
type textarea "*"
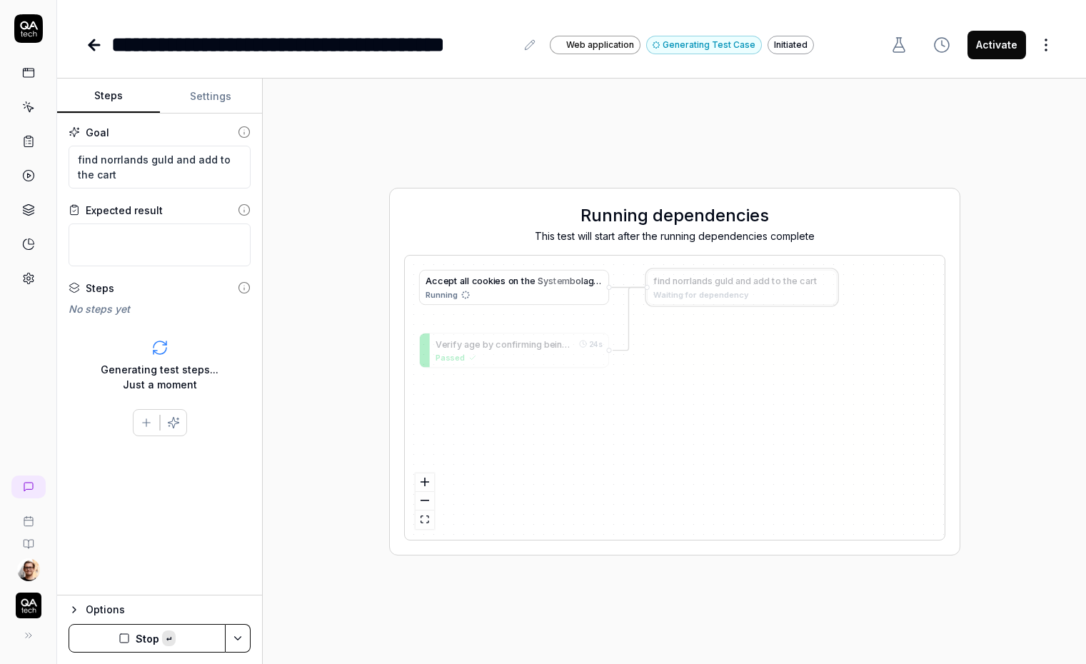
click at [476, 286] on div "A c c e p t a l l c o o k i e s o n t h e S y s t e m b o l a g e t w e b s i t…" at bounding box center [514, 281] width 177 height 14
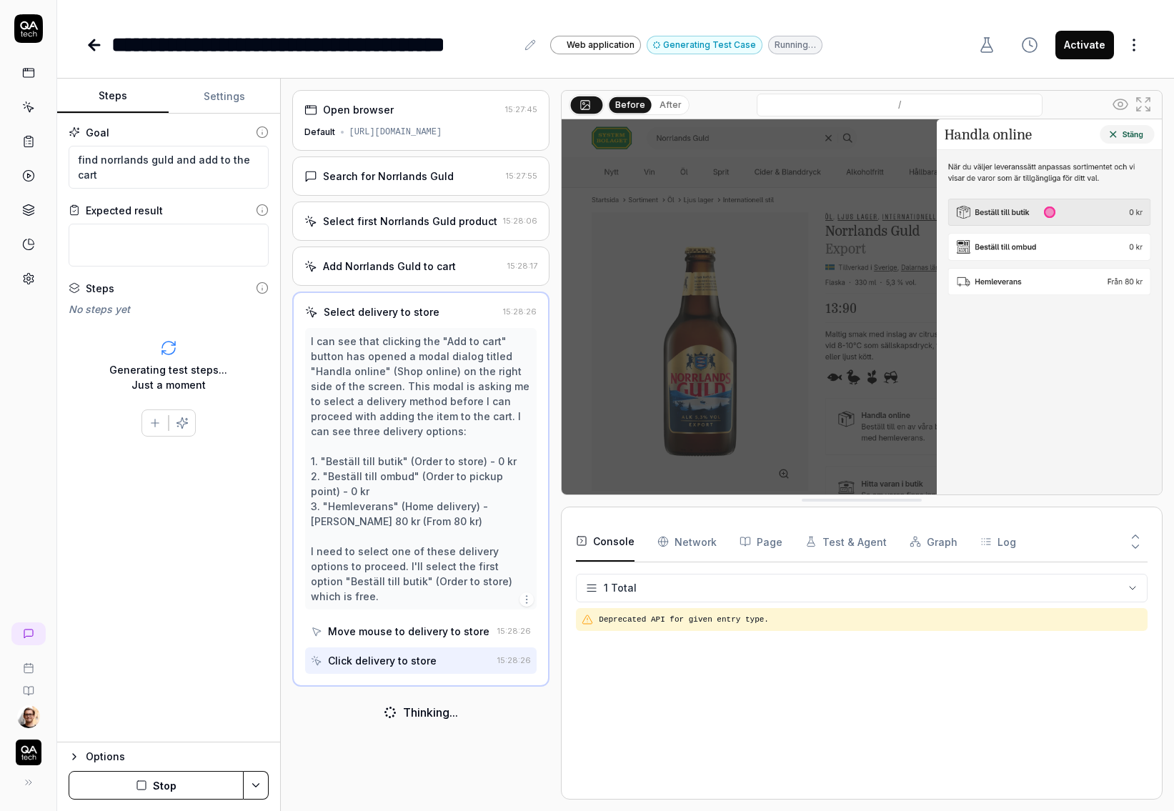
click at [469, 166] on div "Search for Norrlands Guld 15:27:55" at bounding box center [421, 175] width 258 height 39
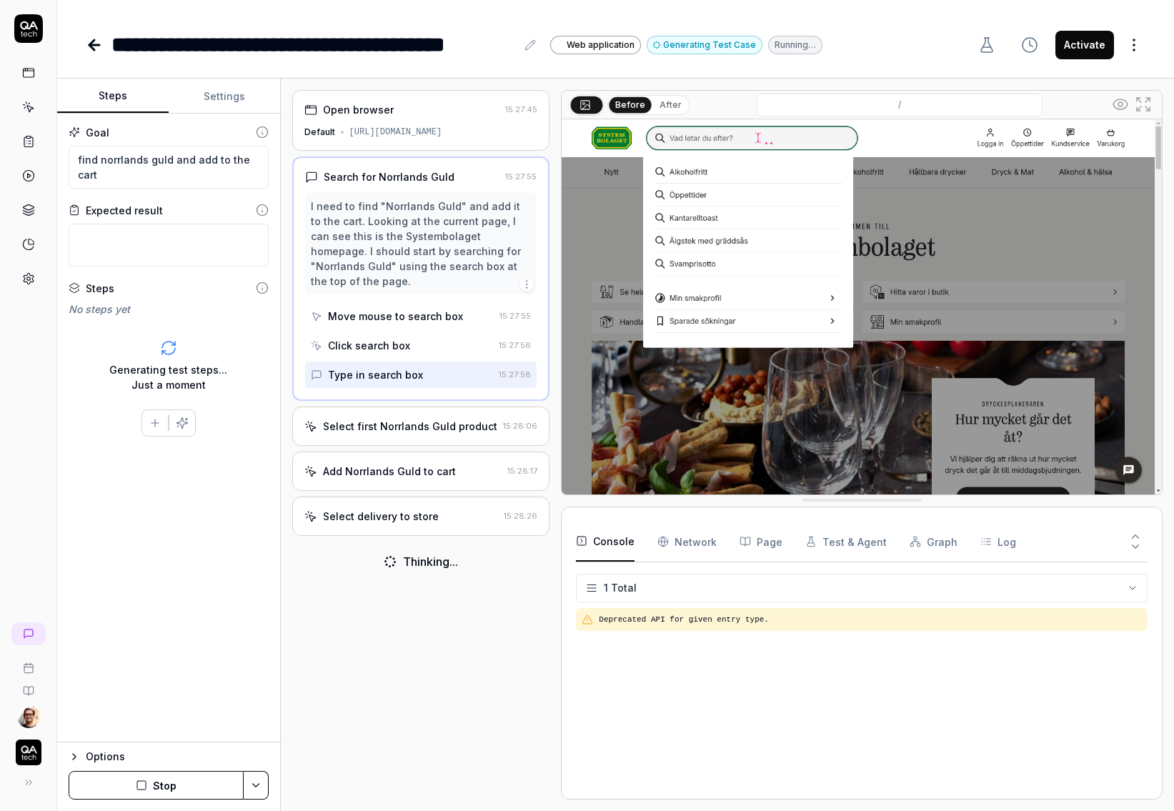
click at [1086, 108] on icon at bounding box center [1120, 104] width 14 height 10
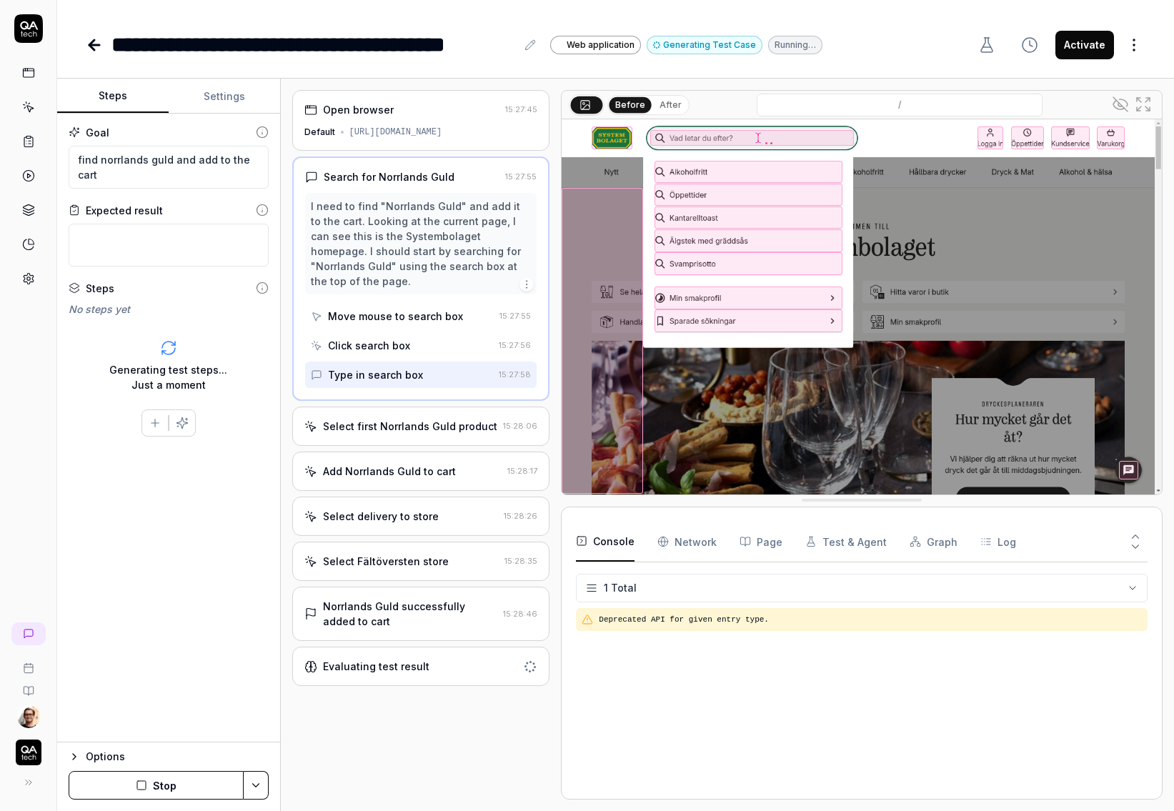
click at [1086, 104] on icon at bounding box center [1120, 104] width 4 height 4
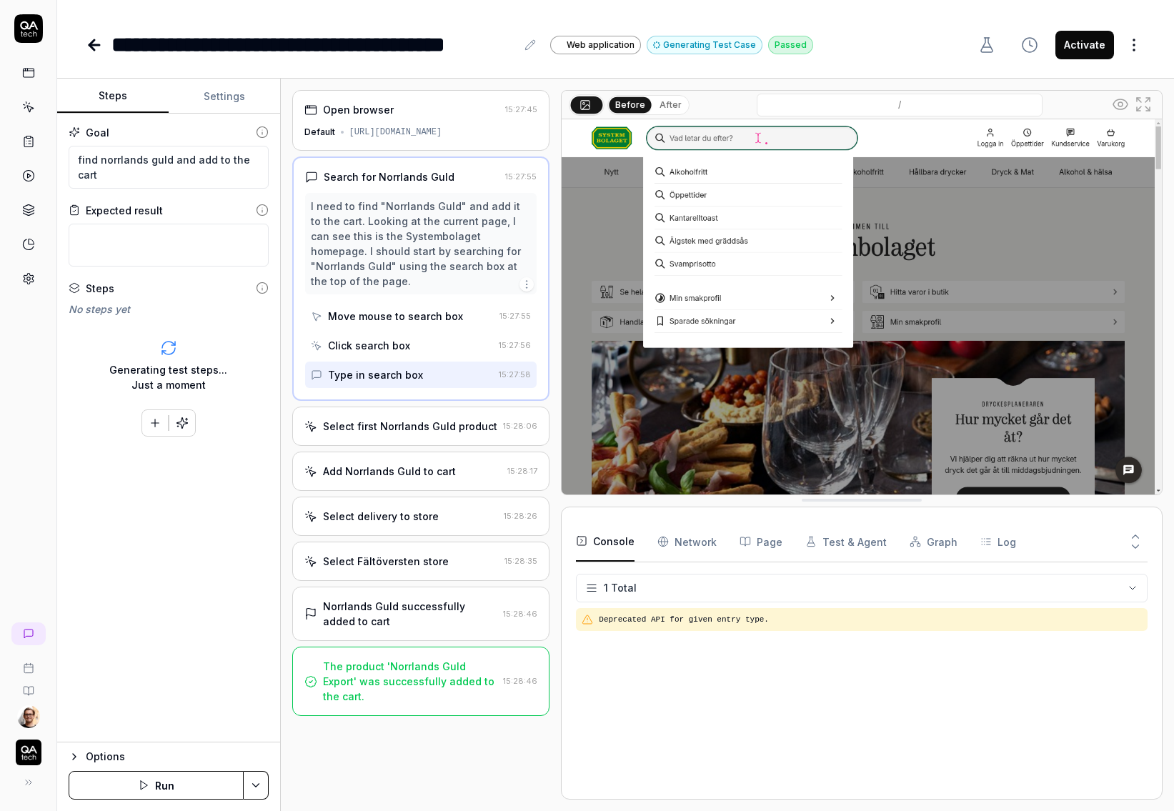
click at [376, 662] on div "The product 'Norrlands Guld Export' was successfully added to the cart." at bounding box center [410, 681] width 175 height 45
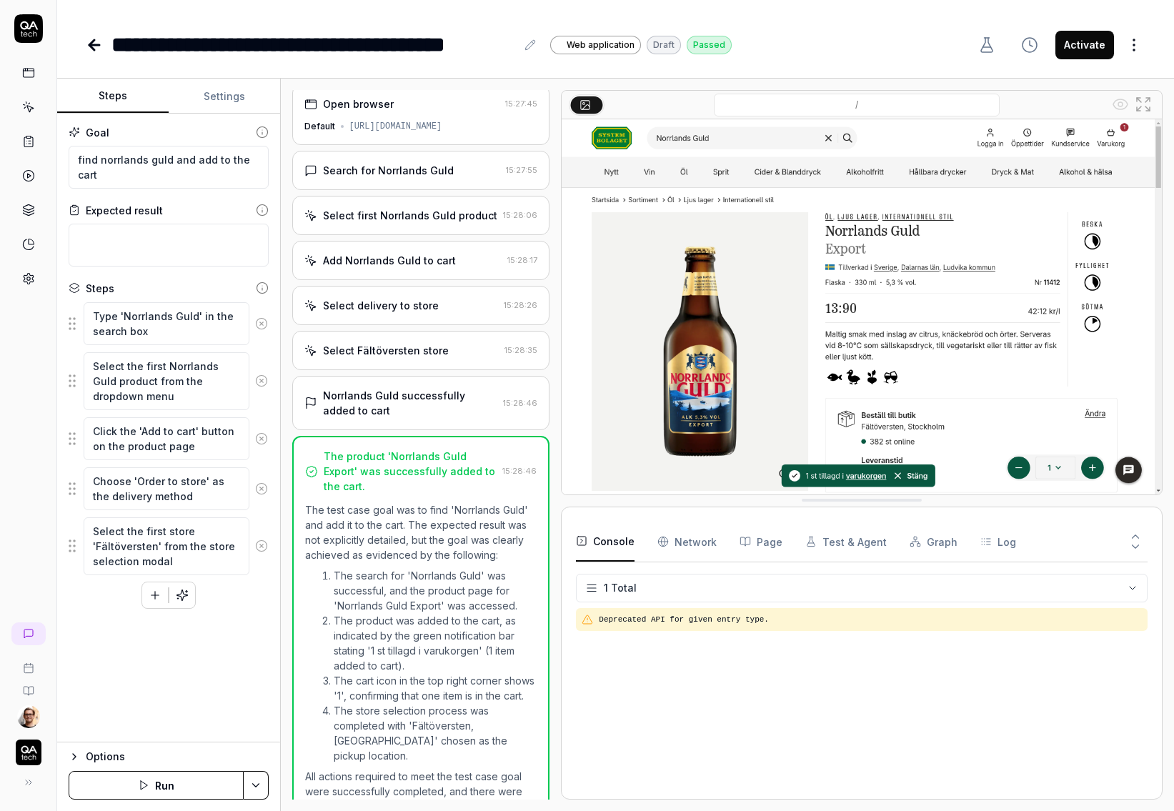
type textarea "*"
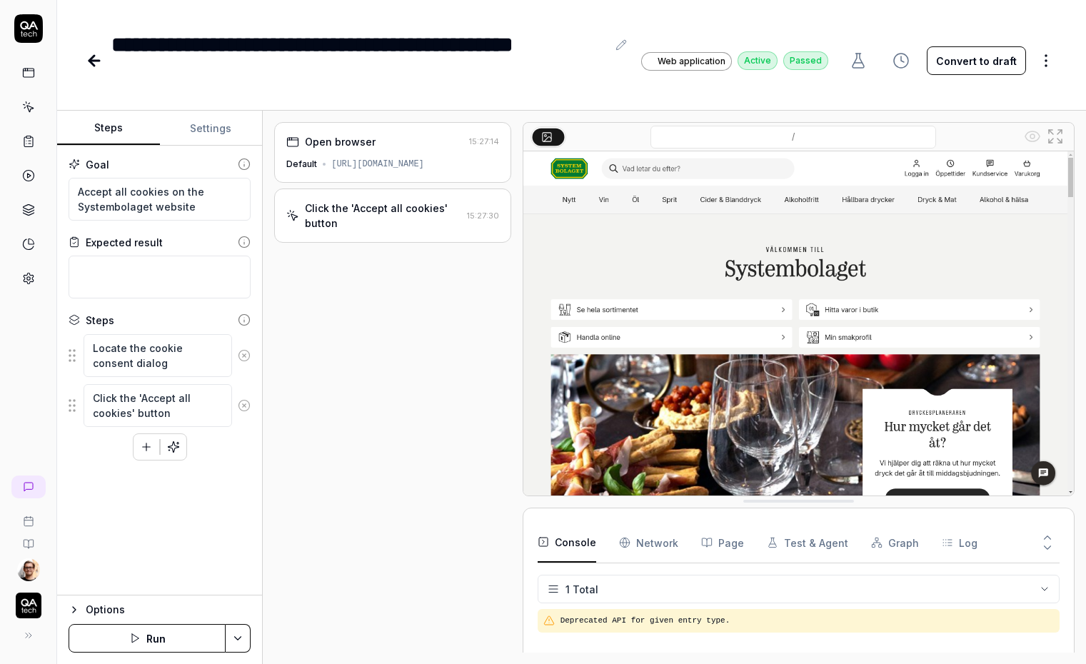
type textarea "*"
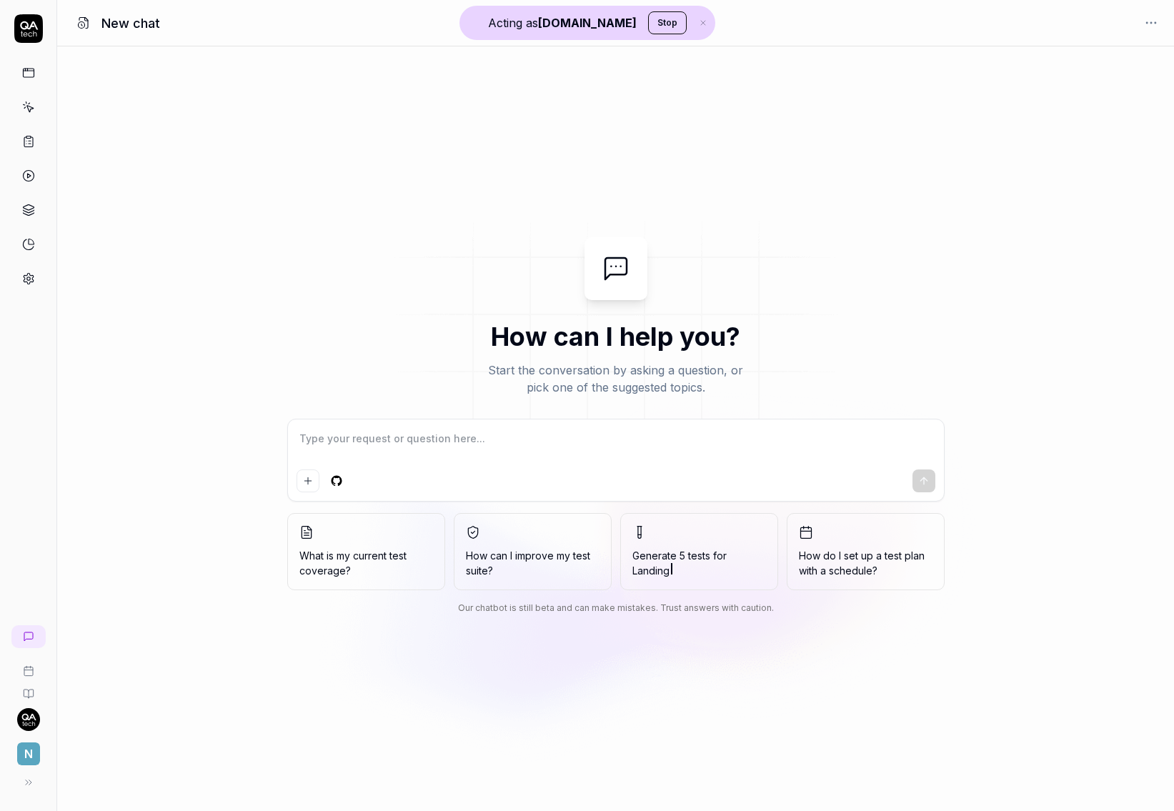
type textarea "*"
type textarea "W"
type textarea "*"
type textarea "W"
click at [759, 216] on img at bounding box center [616, 343] width 514 height 286
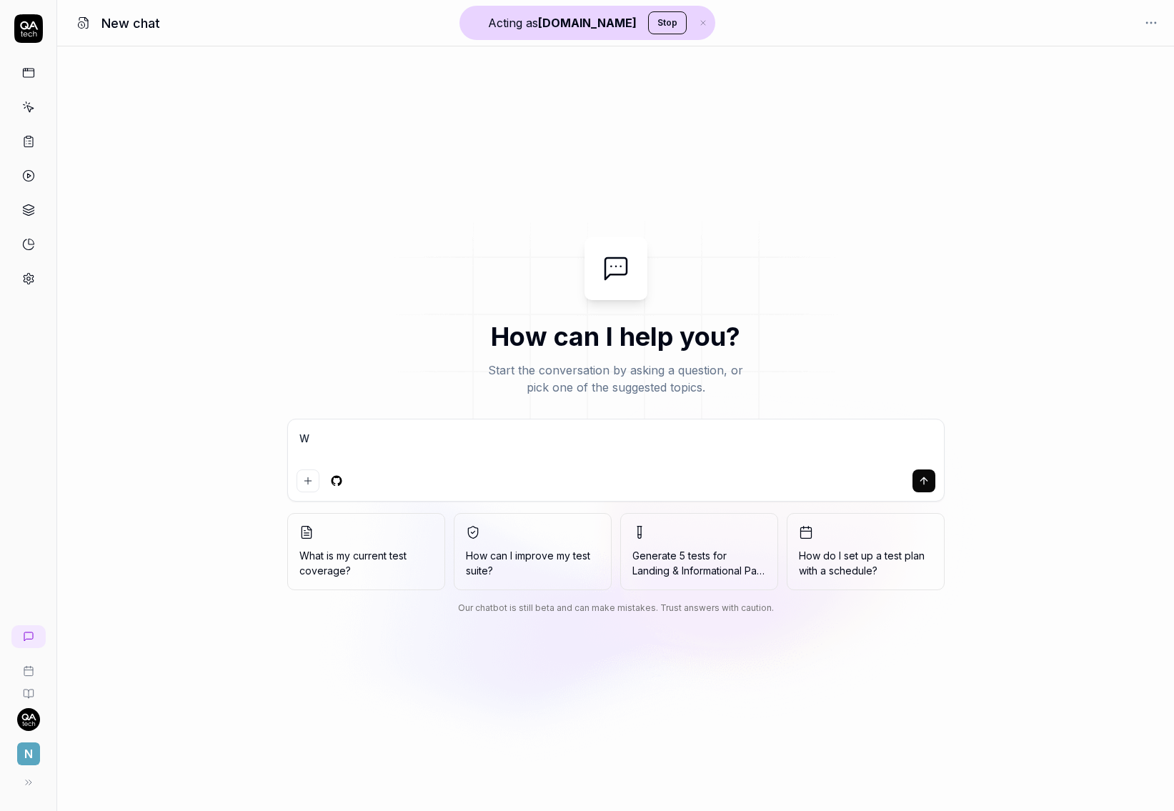
type textarea "*"
click at [477, 434] on textarea "W" at bounding box center [615, 446] width 639 height 36
type textarea "We"
type textarea "*"
type textarea "We"
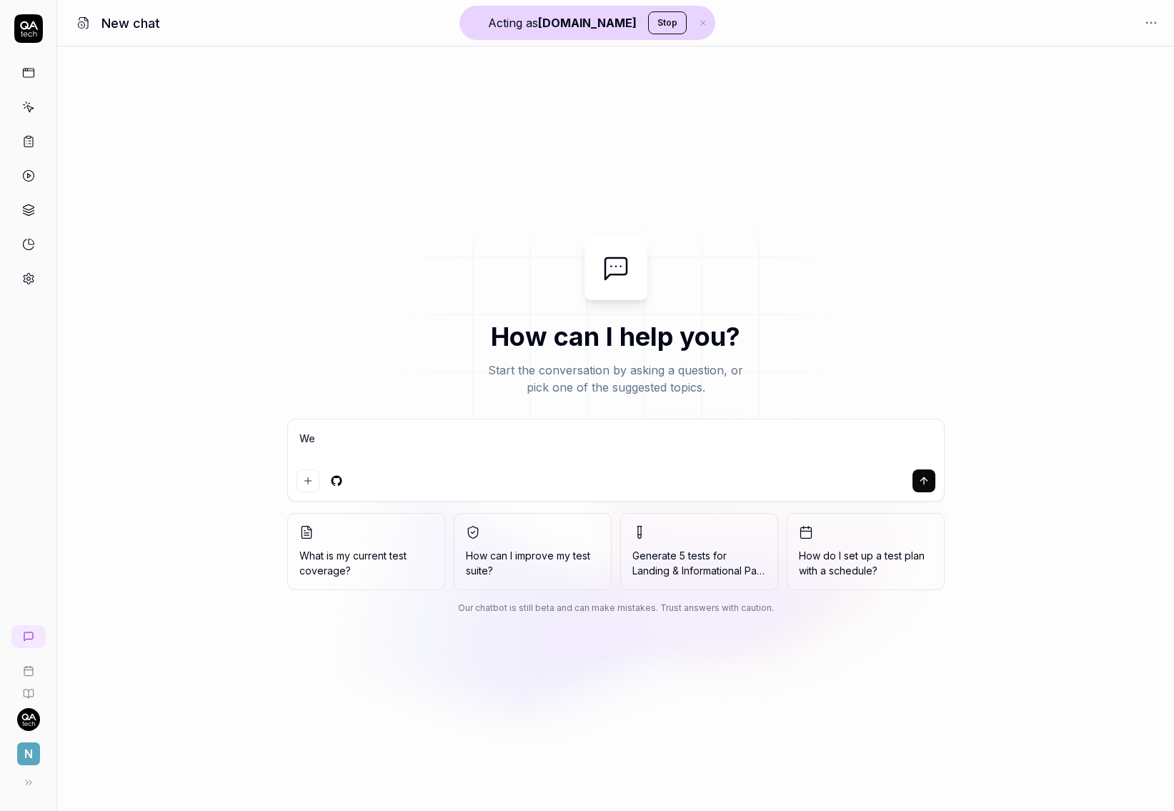
type textarea "*"
type textarea "We a"
type textarea "*"
type textarea "We ar"
type textarea "*"
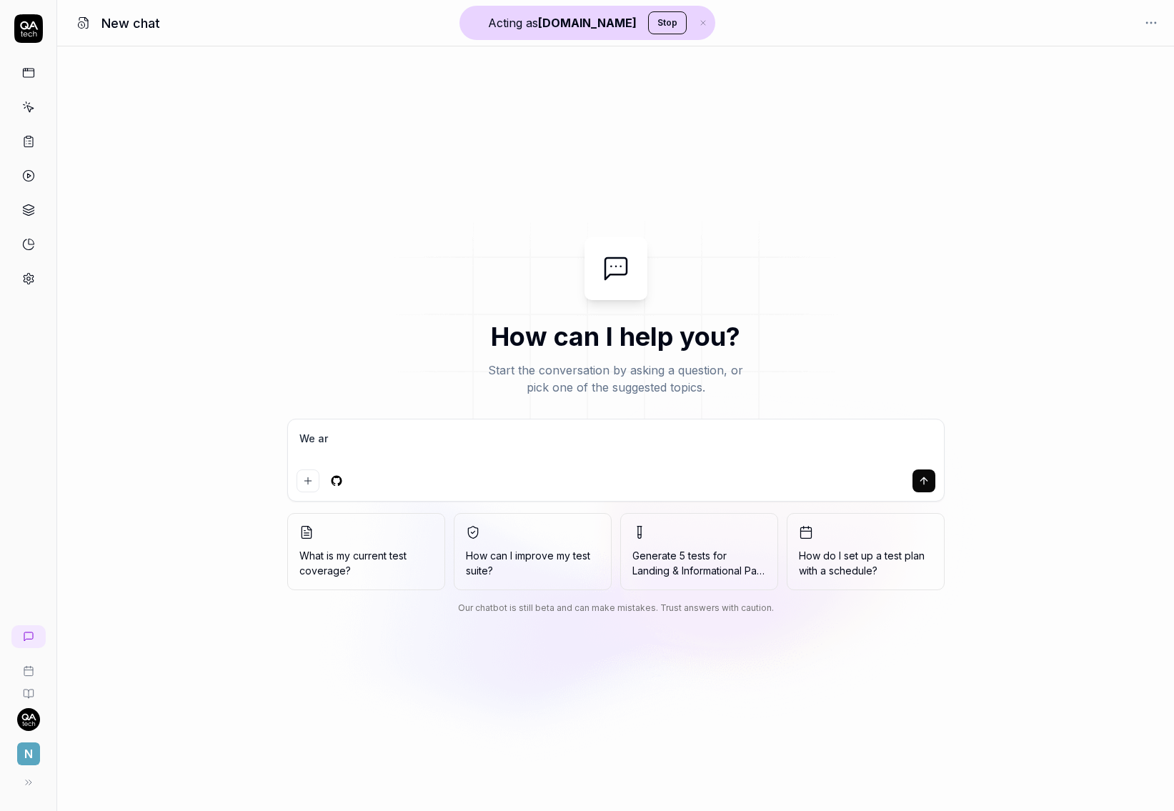
type textarea "We are"
type textarea "*"
type textarea "We are"
type textarea "*"
type textarea "We are a"
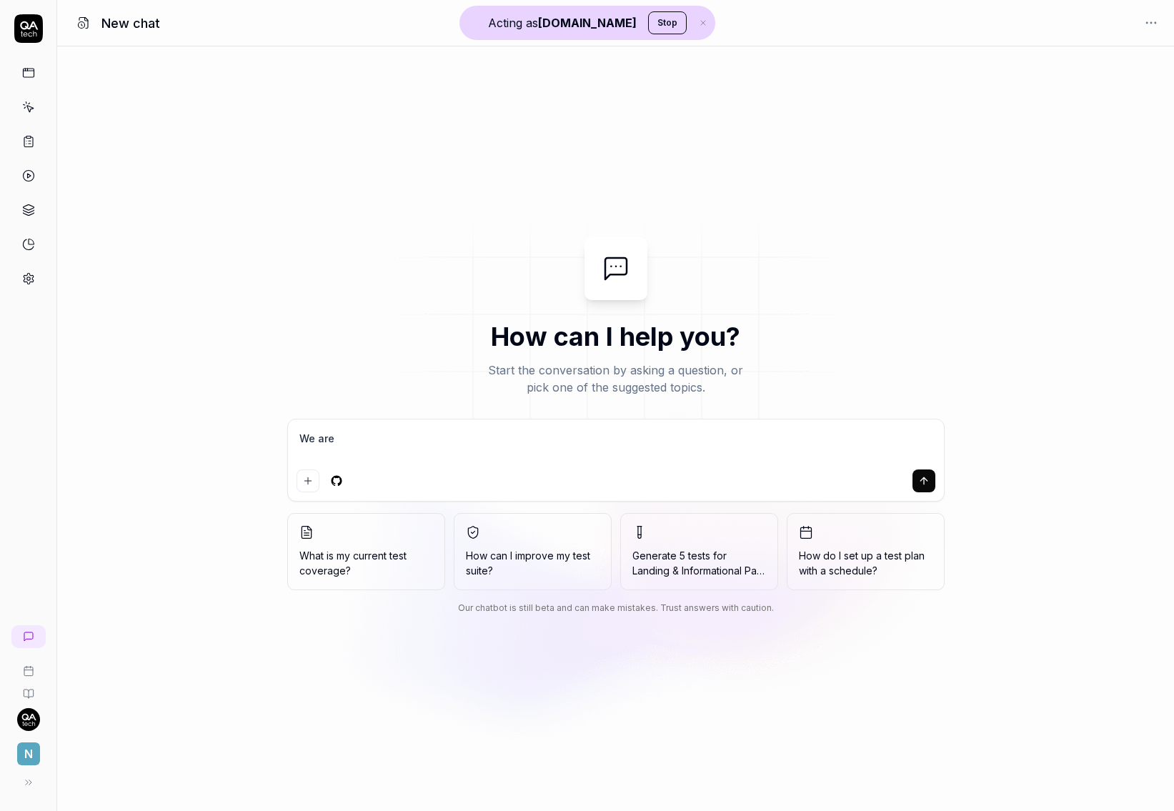
type textarea "*"
type textarea "We are ad"
type textarea "*"
type textarea "We are add"
type textarea "*"
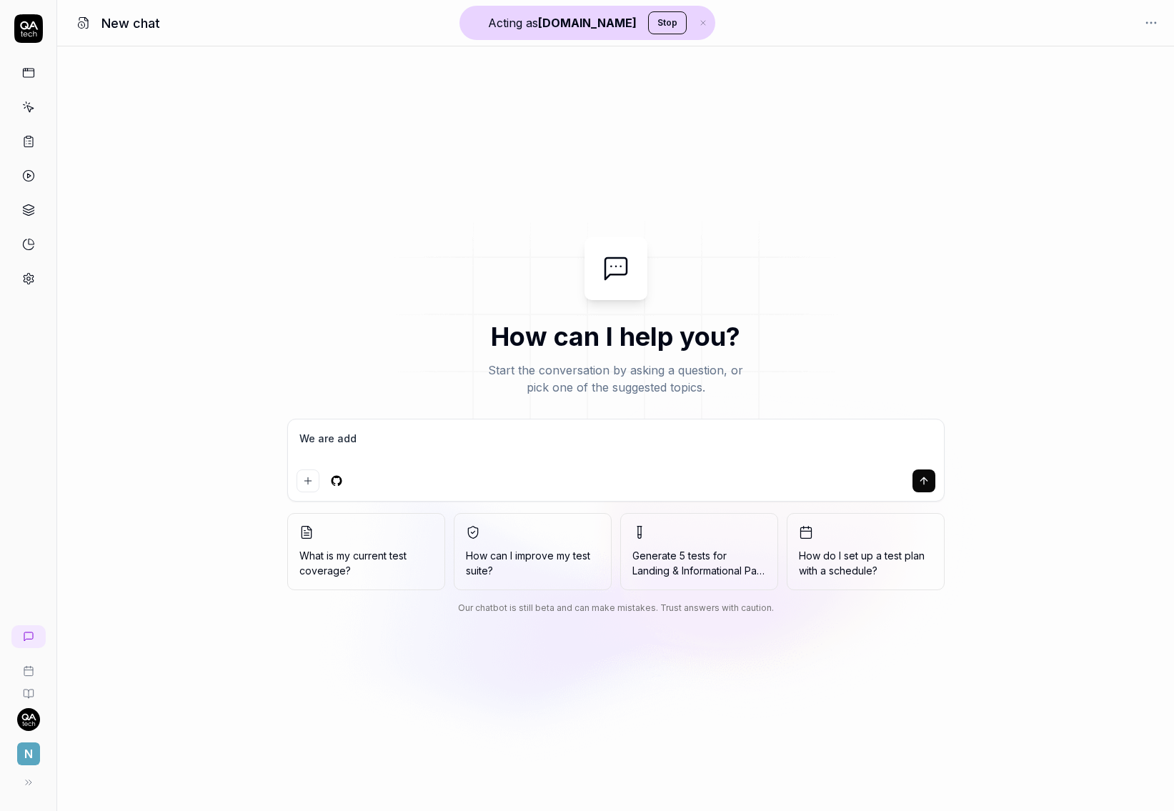
type textarea "We are addi"
type textarea "*"
type textarea "We are addin"
type textarea "*"
type textarea "We are adding"
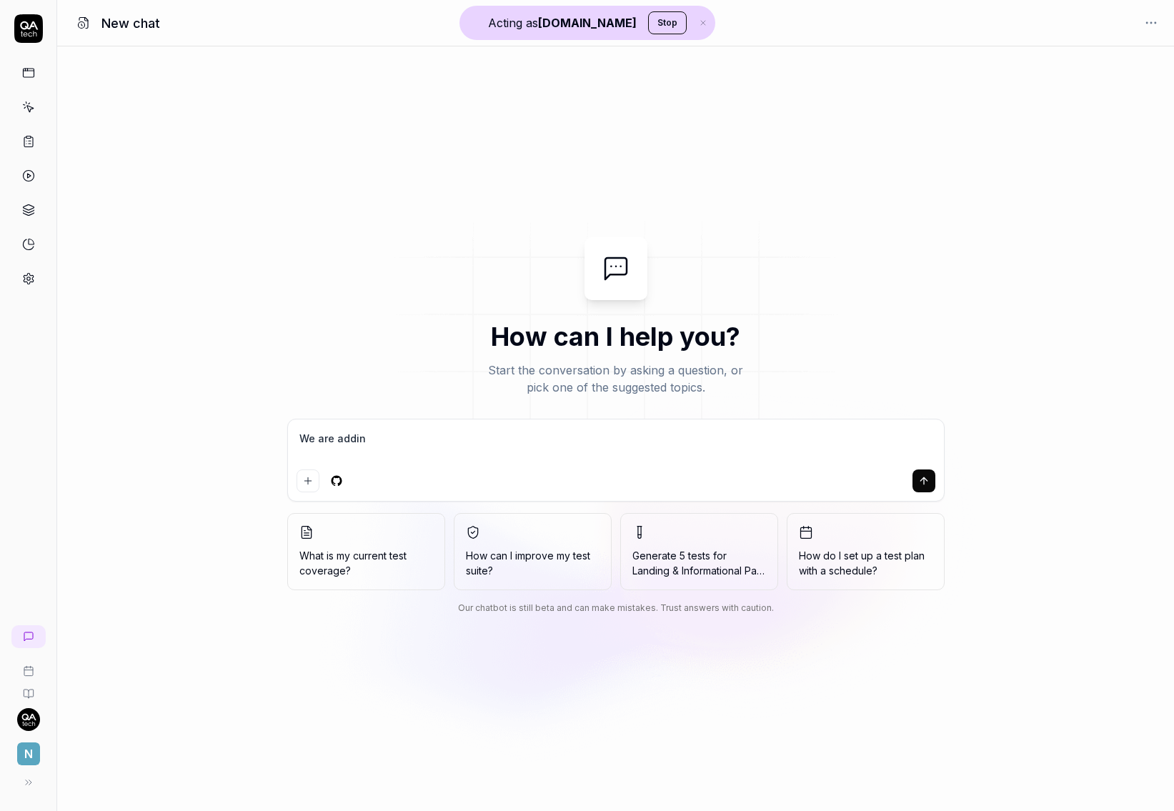
type textarea "*"
type textarea "We are adding"
type textarea "*"
type textarea "We are adding a"
type textarea "*"
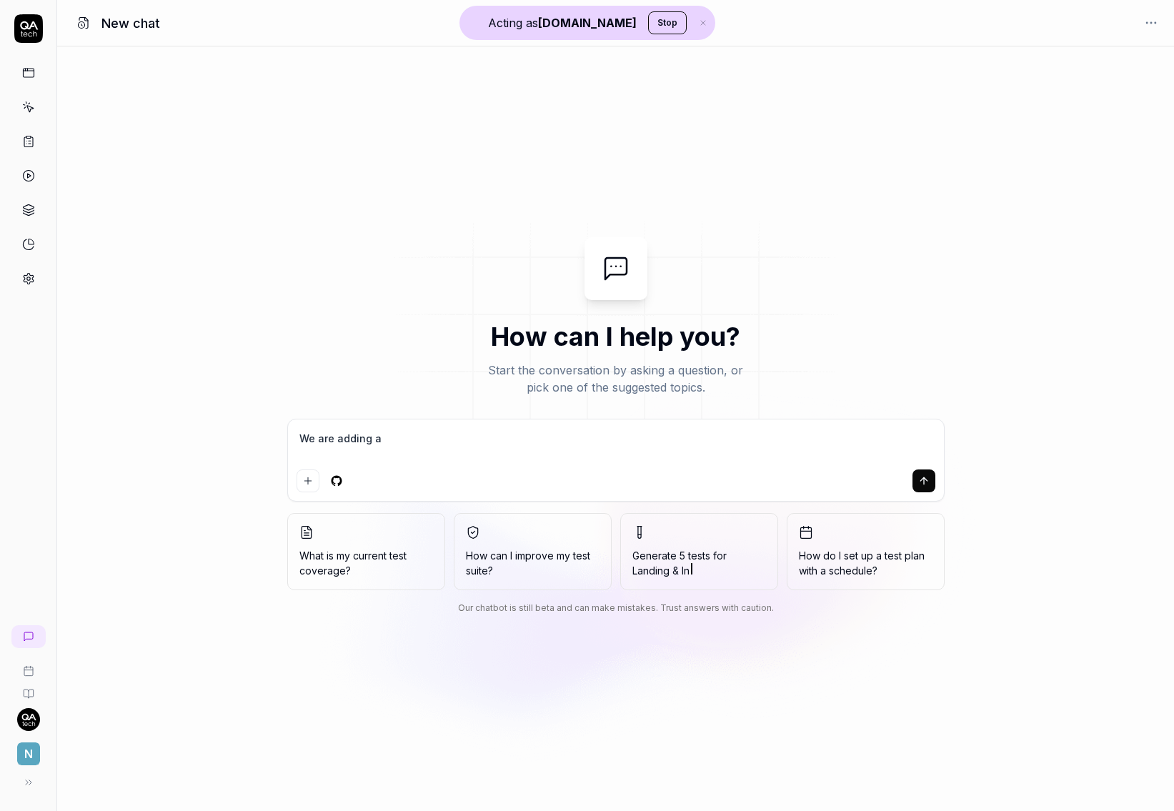
type textarea "We are adding a"
type textarea "*"
type textarea "We are adding a b"
type textarea "*"
type textarea "We are adding a ba"
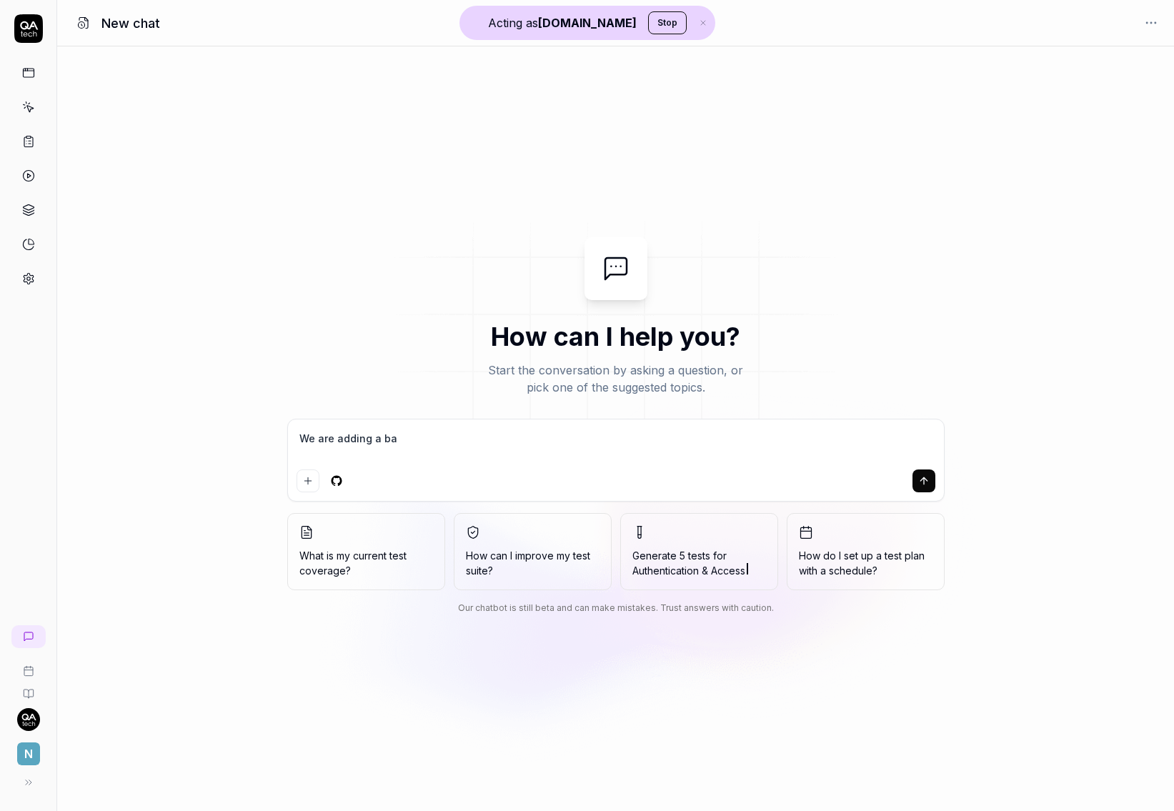
type textarea "*"
type textarea "We are adding a ban"
type textarea "*"
type textarea "We are adding a bank"
type textarea "*"
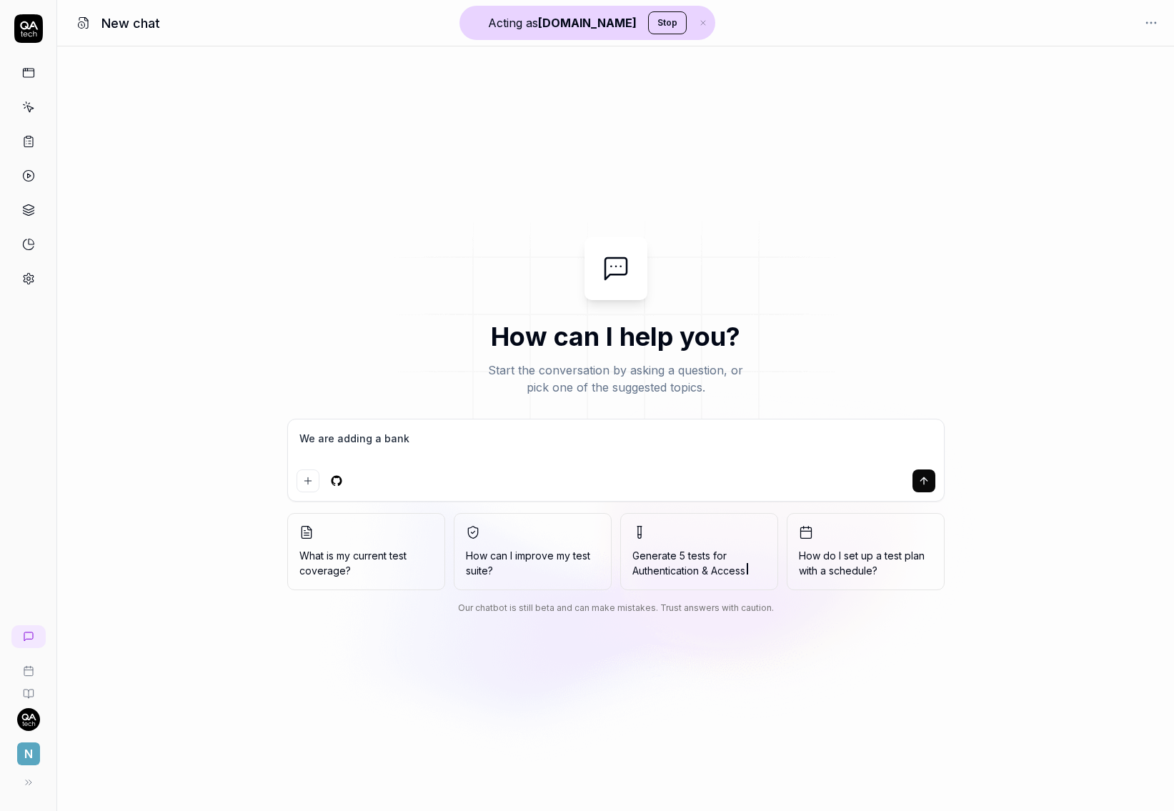
type textarea "We are adding a bank"
type textarea "*"
type textarea "We are adding a bank c"
type textarea "*"
type textarea "We are adding a bank co"
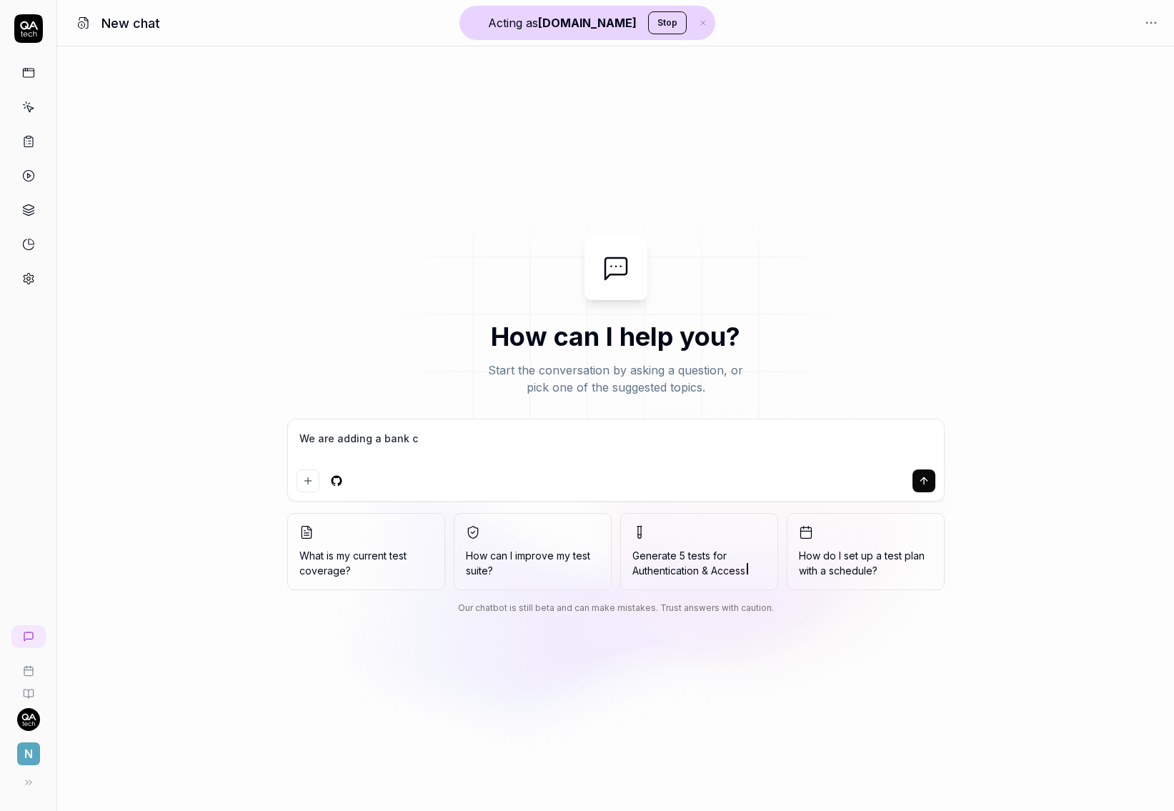
type textarea "*"
type textarea "We are adding a bank com"
type textarea "*"
type textarea "We are adding a bank coma"
type textarea "*"
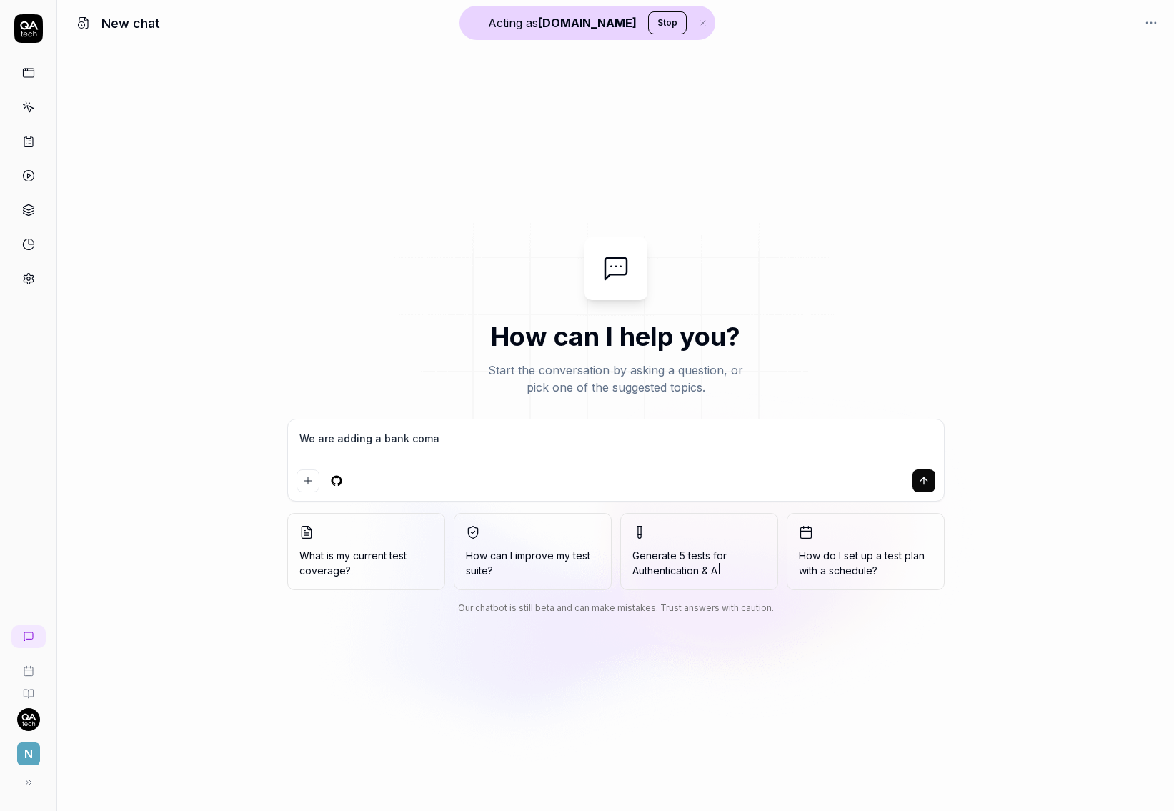
type textarea "We are adding a bank comar"
type textarea "*"
type textarea "We are adding a bank comari"
type textarea "*"
type textarea "We are adding a bank comaris"
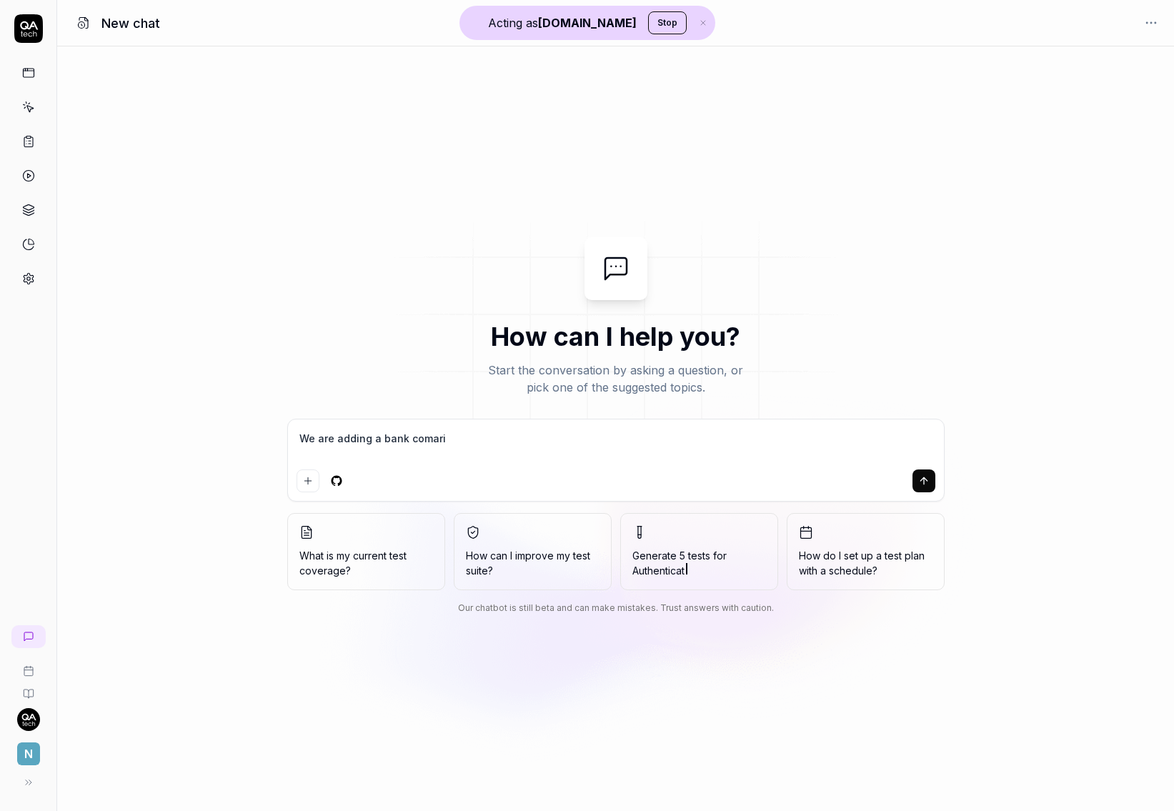
type textarea "*"
type textarea "We are adding a bank comarisi"
type textarea "*"
type textarea "We are adding a bank comarisio"
type textarea "*"
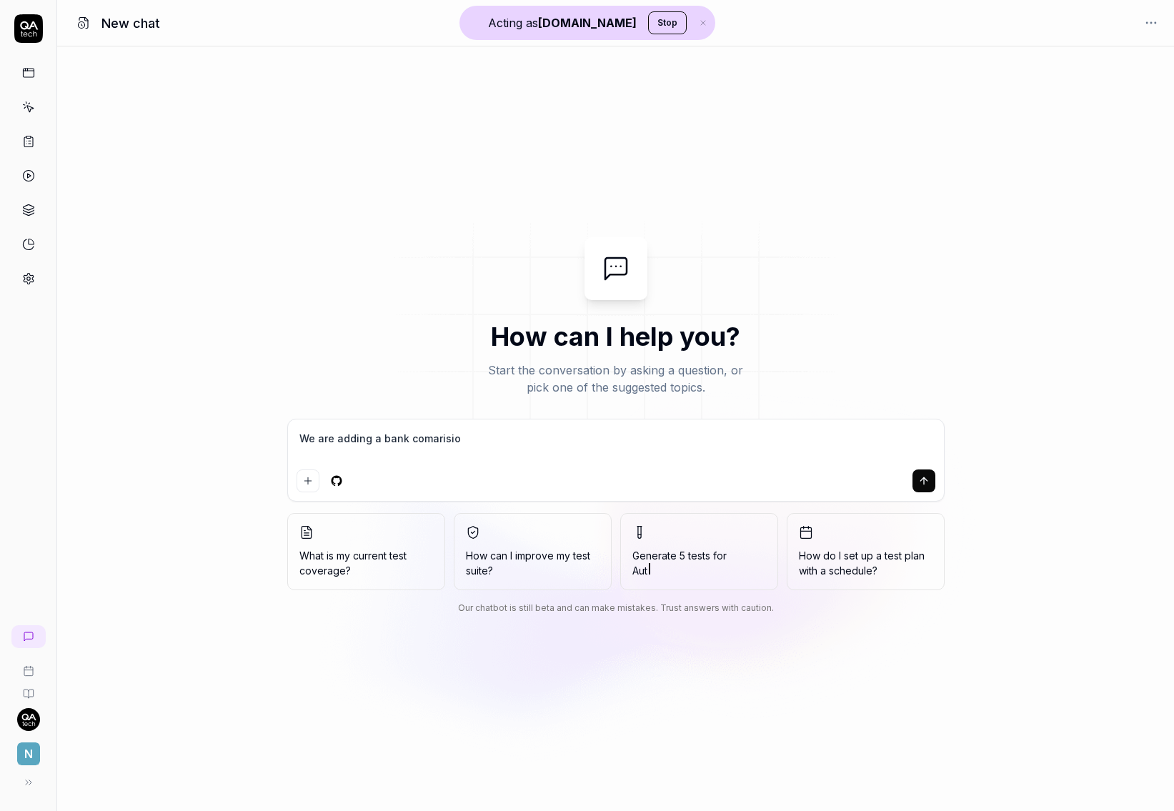
type textarea "We are adding a bank comarision"
type textarea "*"
type textarea "We are adding a bank comarision"
type textarea "*"
type textarea "We are adding a bank comarision f"
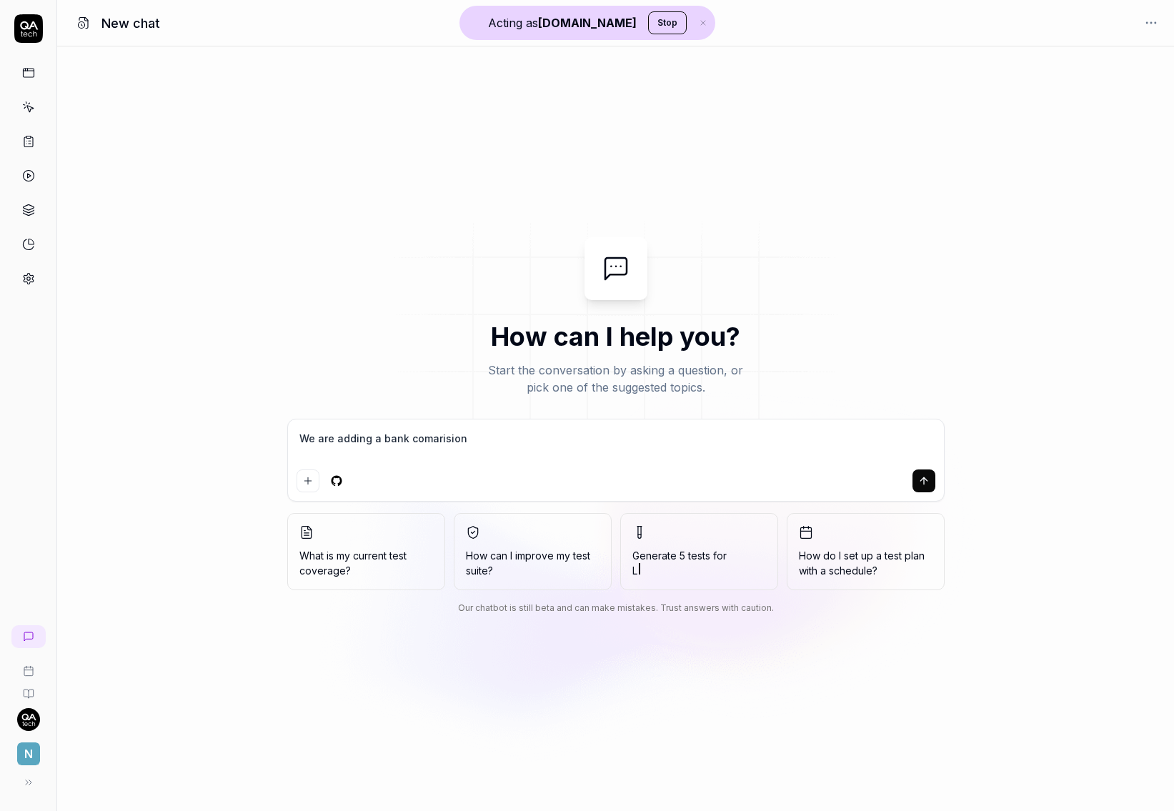
type textarea "*"
type textarea "We are adding a bank comarision fa"
type textarea "*"
type textarea "We are adding a bank comarision fat"
type textarea "*"
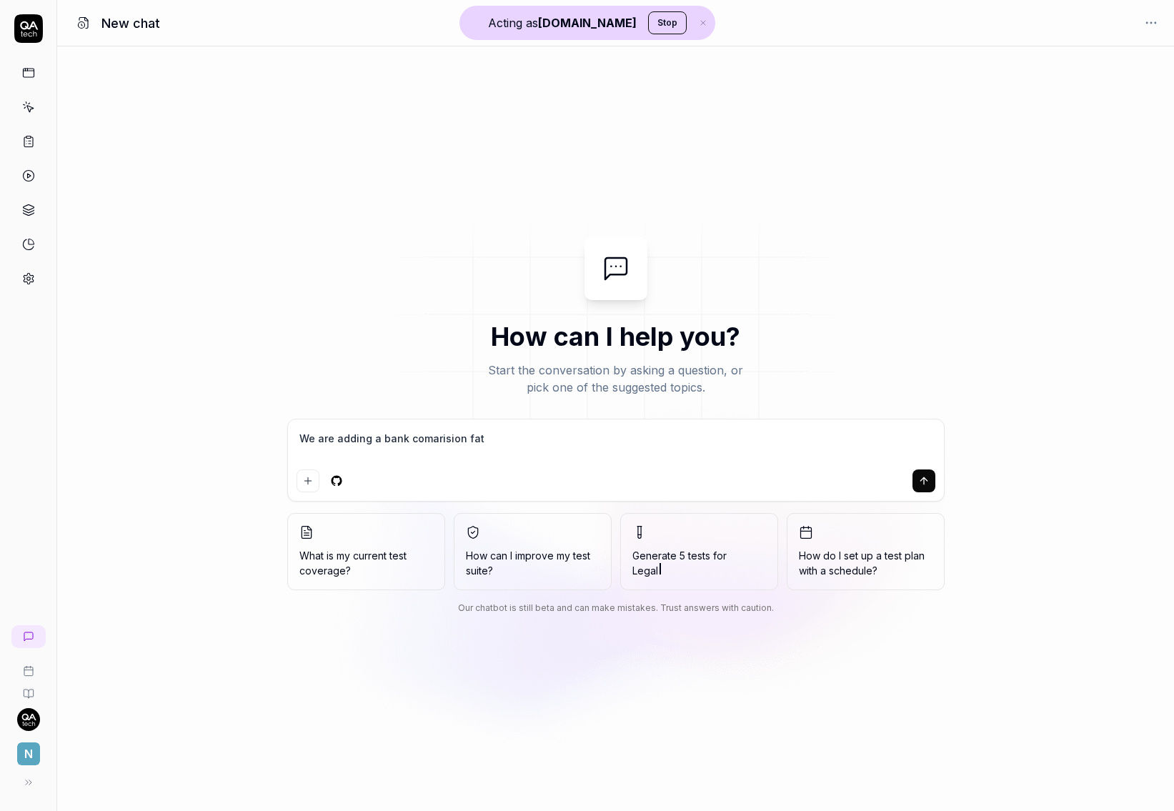
type textarea "We are adding a bank comarision fate"
type textarea "*"
type textarea "We are adding a bank comarision fat"
type textarea "*"
type textarea "We are adding a bank comarision fa"
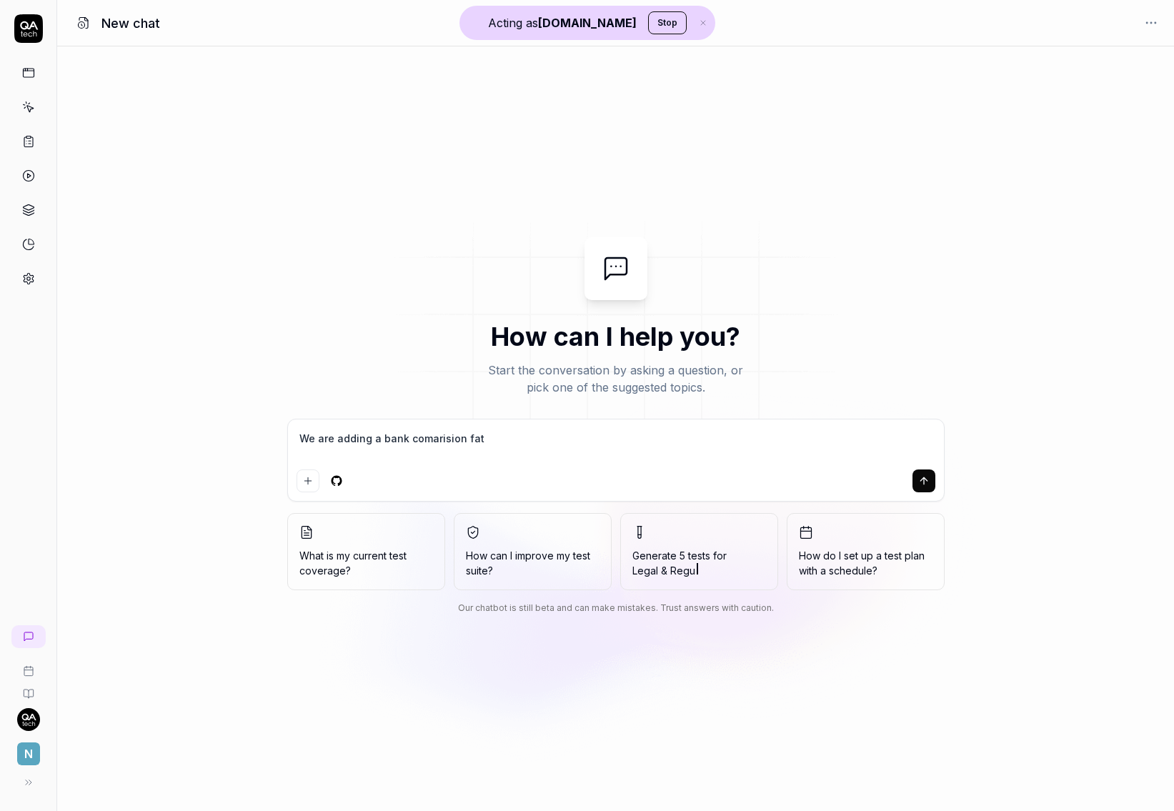
type textarea "*"
type textarea "We are adding a bank comarision f"
type textarea "*"
type textarea "We are adding a bank comarision fe"
type textarea "*"
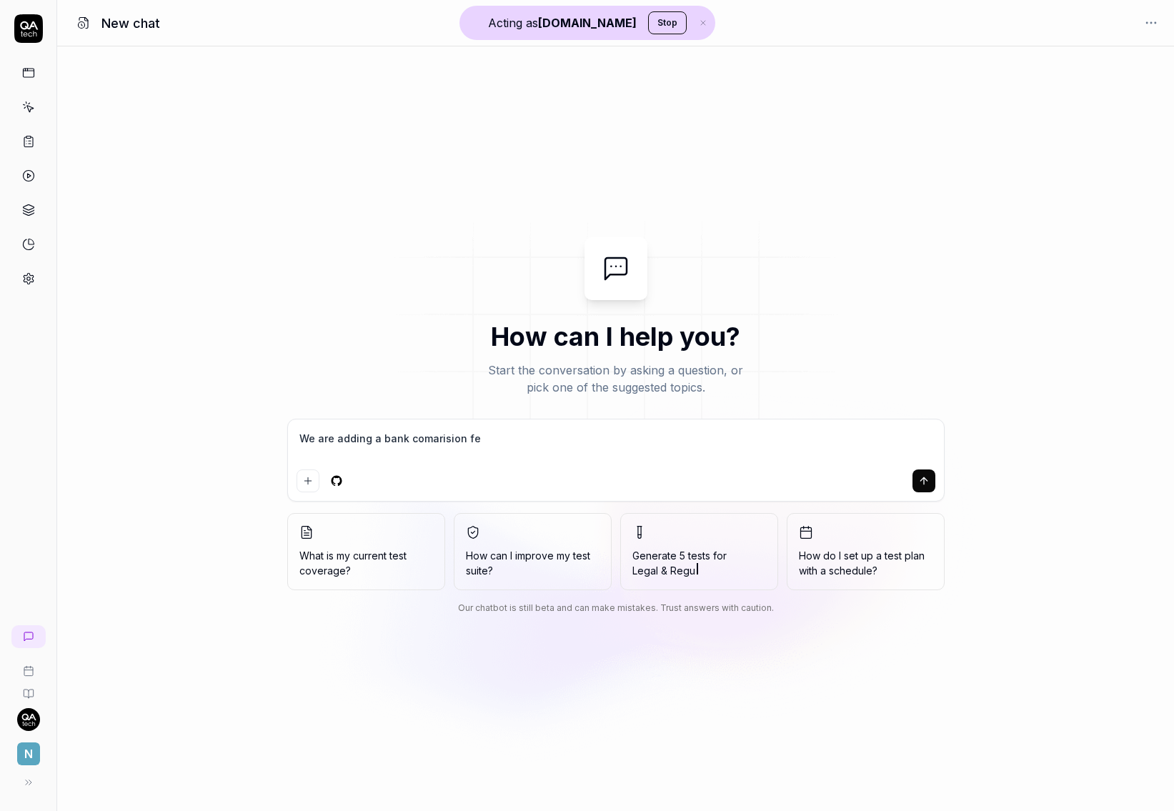
type textarea "We are adding a bank comarision fea"
type textarea "*"
type textarea "We are adding a bank comarision feat"
type textarea "*"
type textarea "We are adding a bank comarision featu"
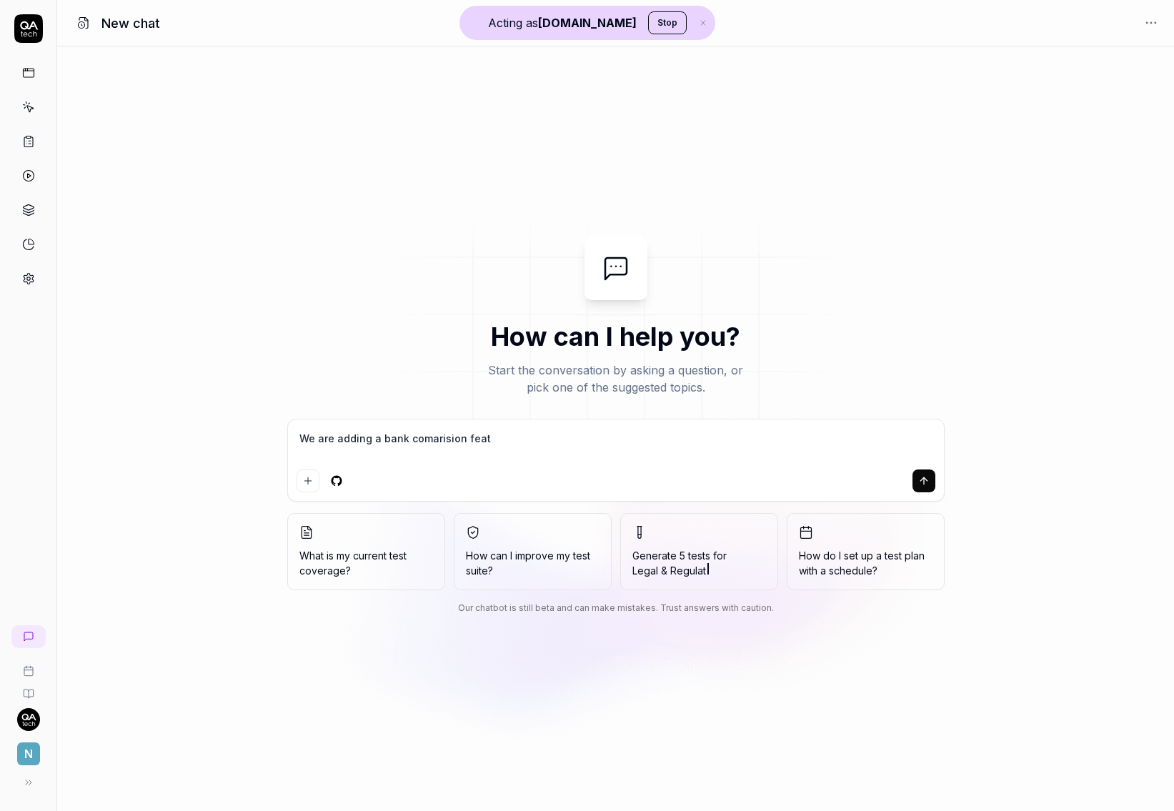
type textarea "*"
type textarea "We are adding a bank comarision featur"
type textarea "*"
type textarea "We are adding a bank comarision feature"
type textarea "*"
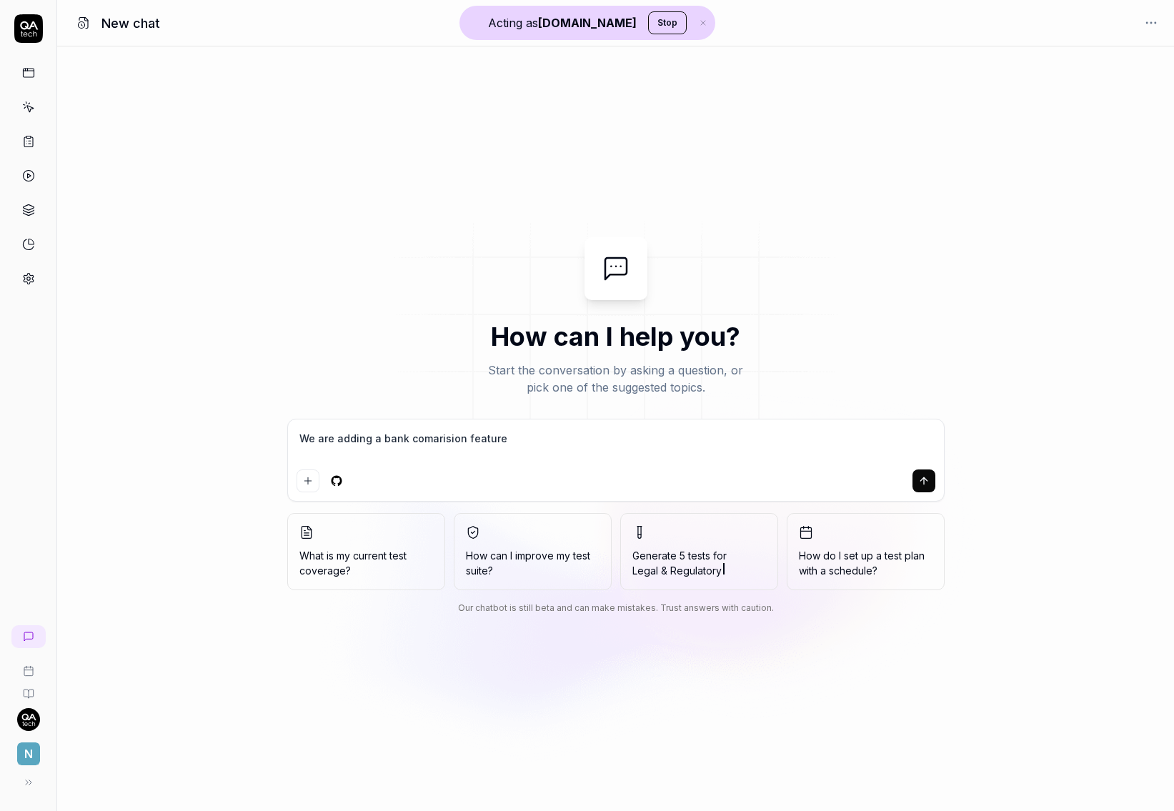
type textarea "We are adding a bank comarision feature"
type textarea "*"
type textarea "We are adding a bank comarision feature a"
type textarea "*"
type textarea "We are adding a bank comarision feature at"
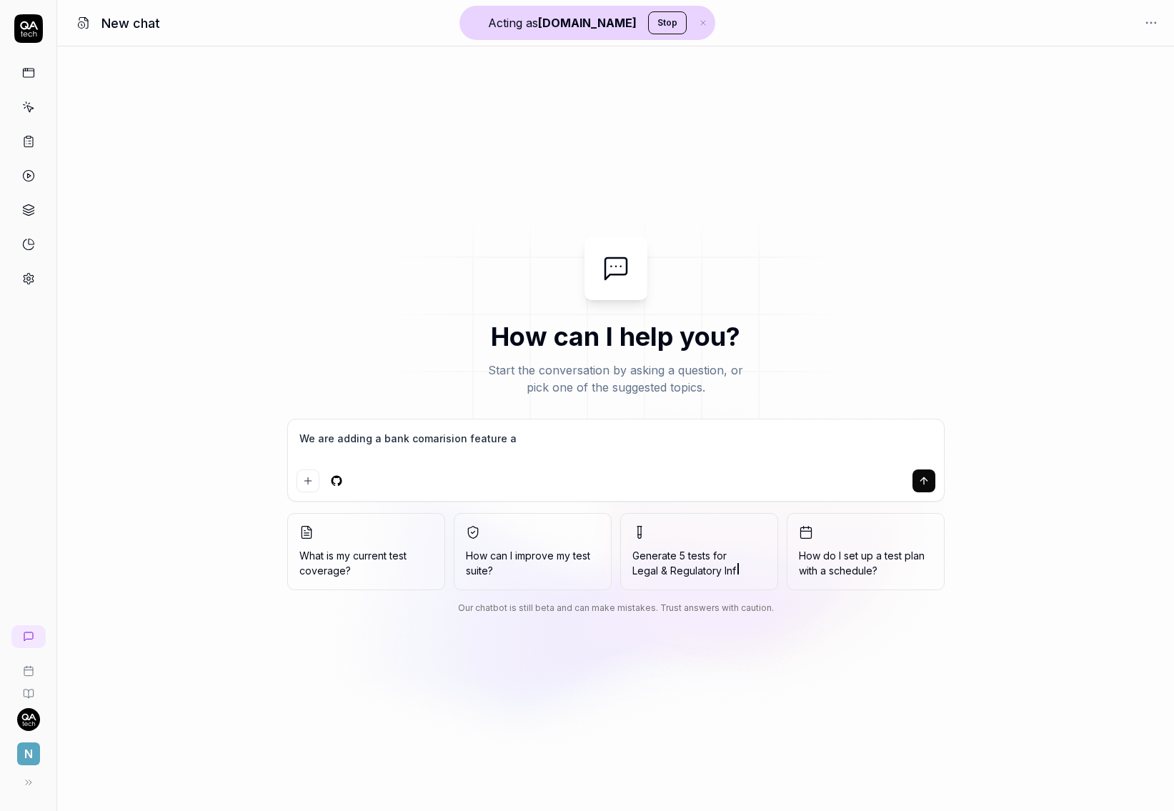
type textarea "*"
type textarea "We are adding a bank comarision feature at"
type textarea "*"
type textarea "We are adding a bank comarision feature at n"
type textarea "*"
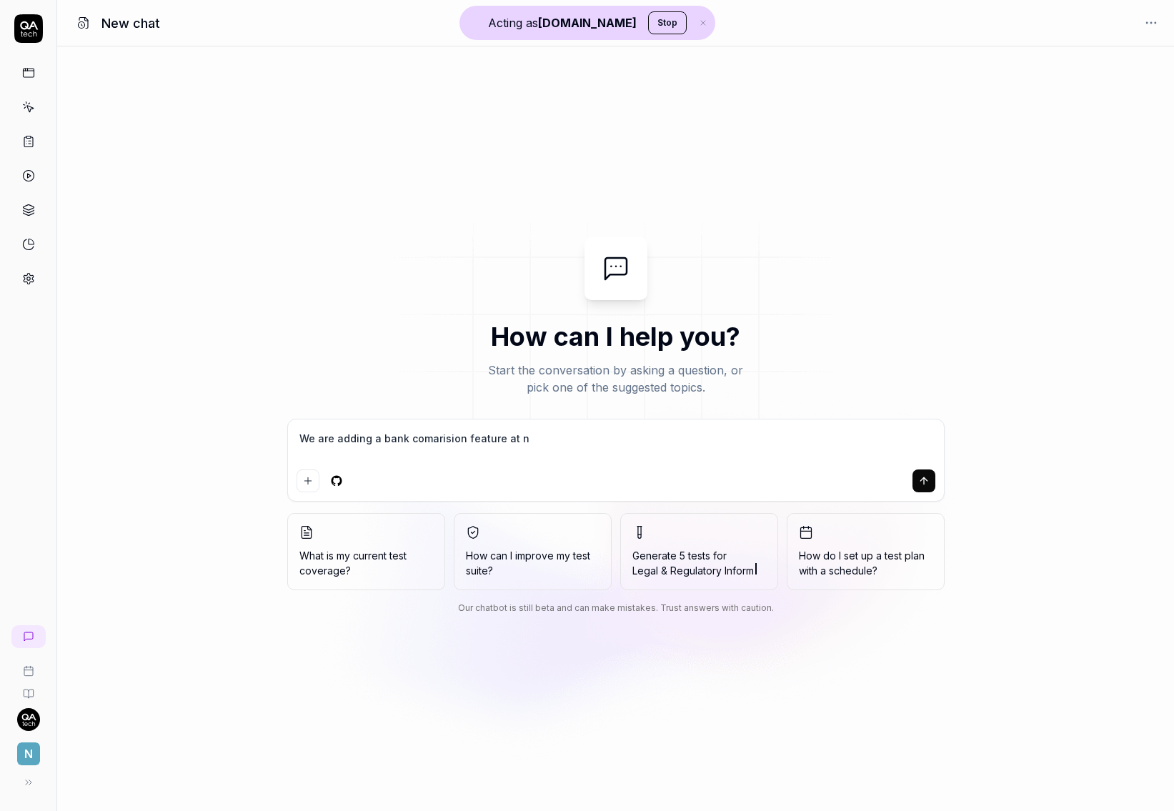
type textarea "We are adding a bank comarision feature at no"
type textarea "*"
type textarea "We are adding a bank comarision feature at nor"
type textarea "*"
type textarea "We are adding a bank comarision feature at nord"
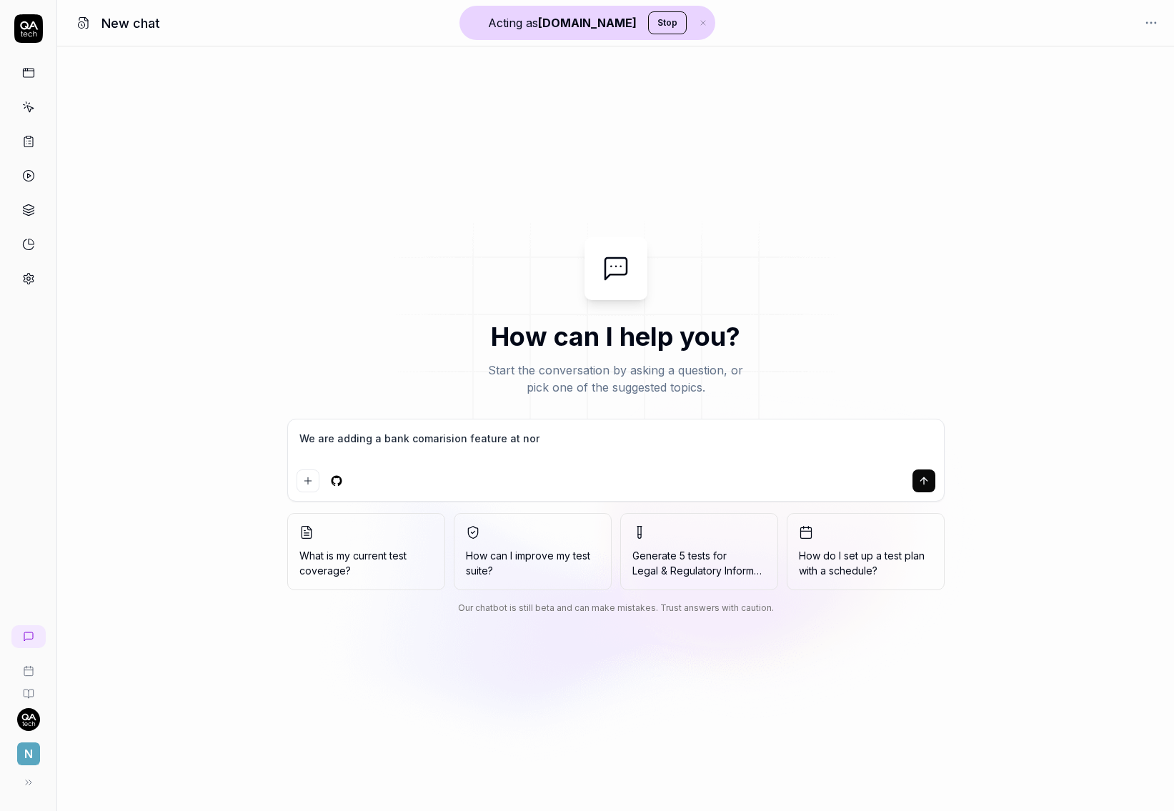
type textarea "*"
type textarea "We are adding a bank comarision feature at [GEOGRAPHIC_DATA]"
type textarea "*"
type textarea "We are adding a bank comarision feature at [GEOGRAPHIC_DATA]"
type textarea "*"
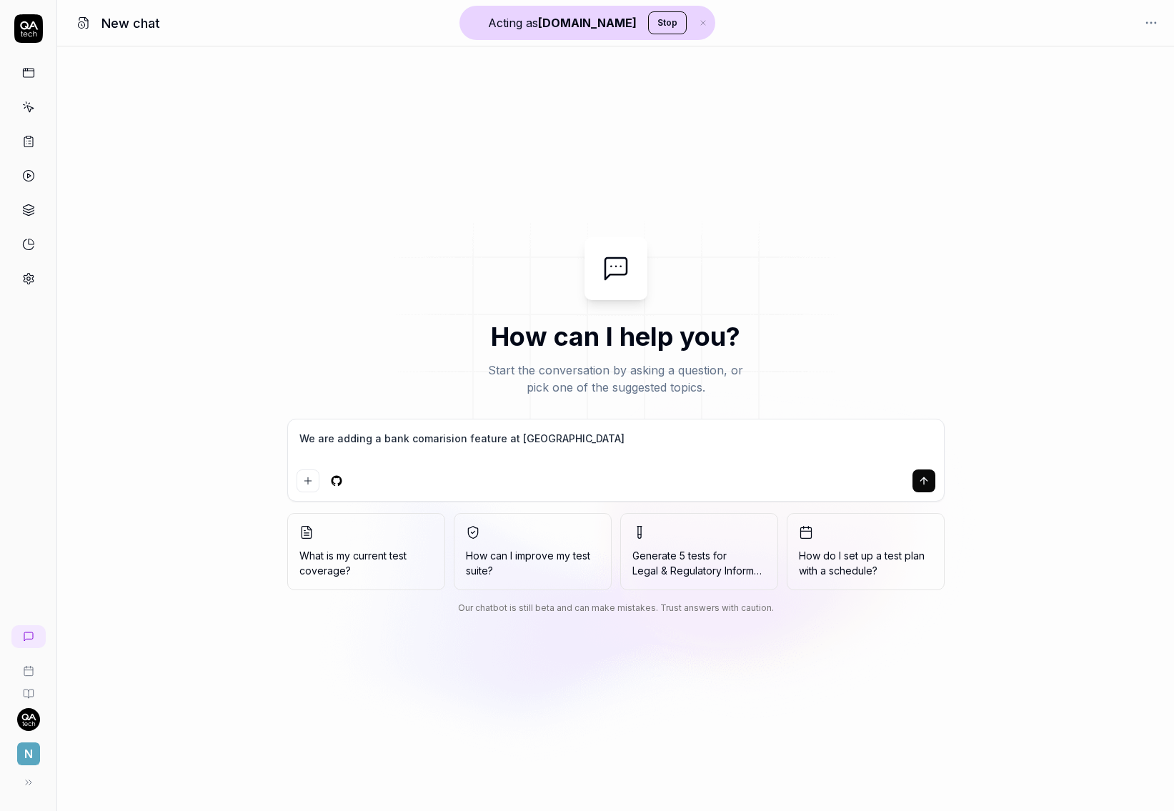
type textarea "We are adding a bank comarision feature at [GEOGRAPHIC_DATA]"
type textarea "*"
type textarea "We are adding a bank comarision feature at nordea -"
type textarea "*"
type textarea "We are adding a bank comarision feature at nordea -"
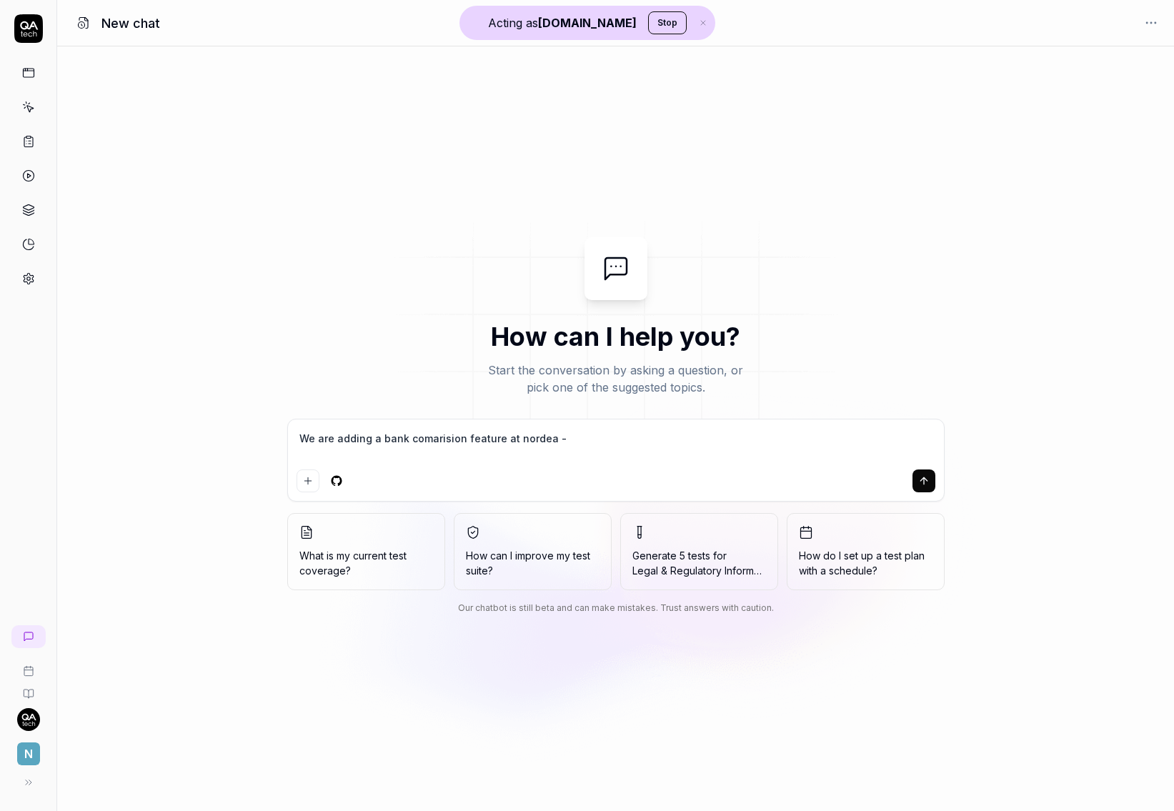
type textarea "*"
type textarea "We are adding a bank comarision feature at [GEOGRAPHIC_DATA]"
type textarea "*"
type textarea "We are adding a bank comarision feature at nordea - co"
type textarea "*"
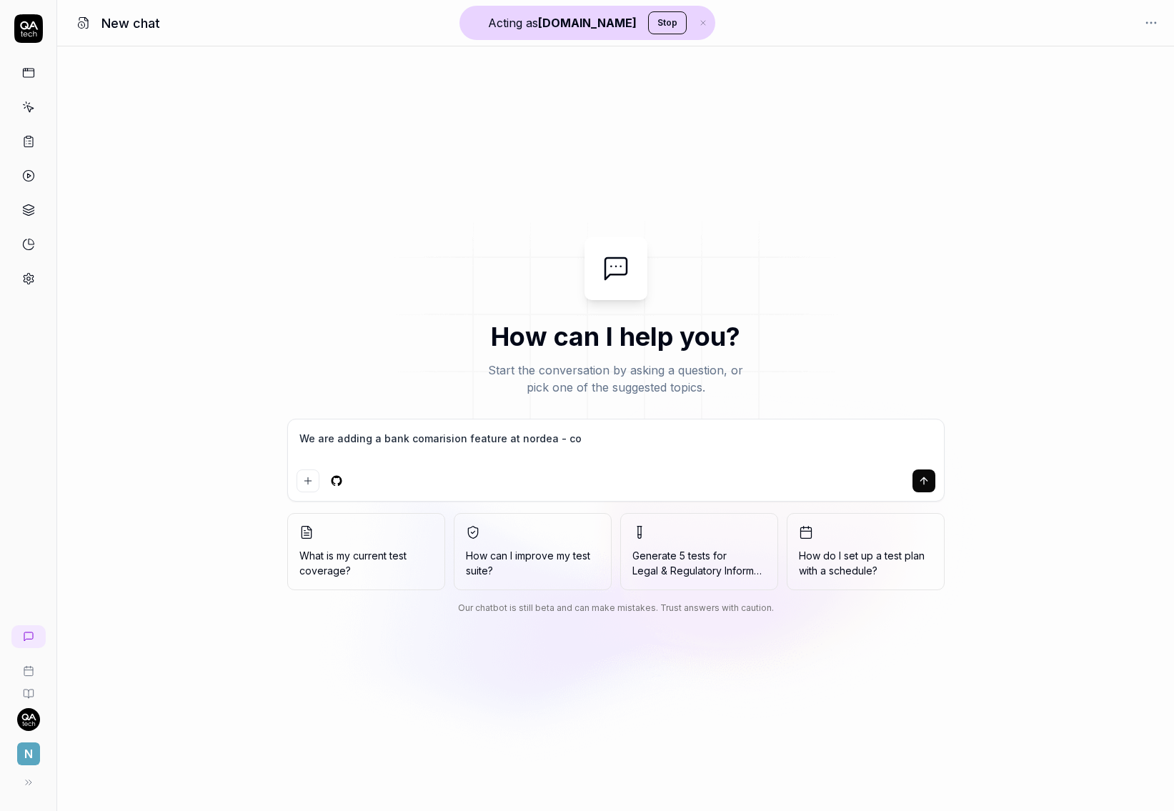
type textarea "We are adding a bank comarision feature at nordea - com"
type textarea "*"
type textarea "We are adding a bank comarision feature at nordea - come"
type textarea "*"
type textarea "We are adding a bank comarision feature at nordea - come"
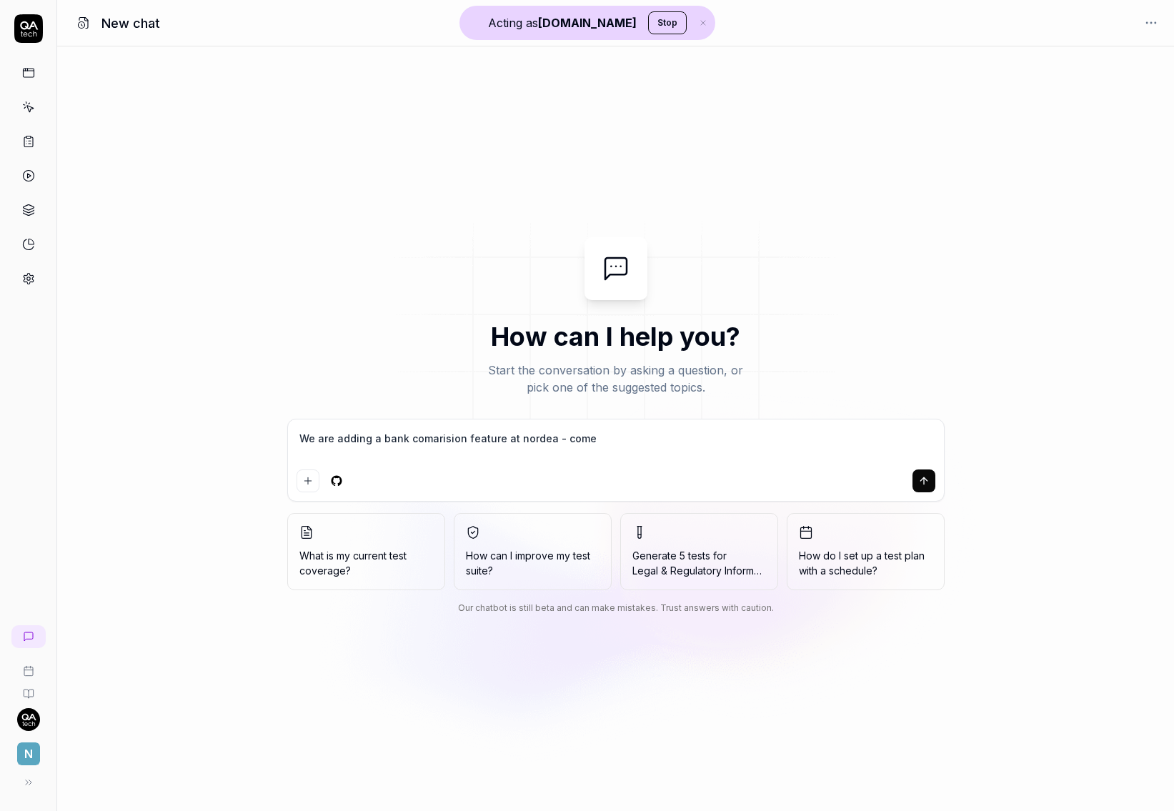
type textarea "*"
type textarea "We are adding a bank comarision feature at nordea - come u"
type textarea "*"
type textarea "We are adding a bank comarision feature at nordea - come up"
type textarea "*"
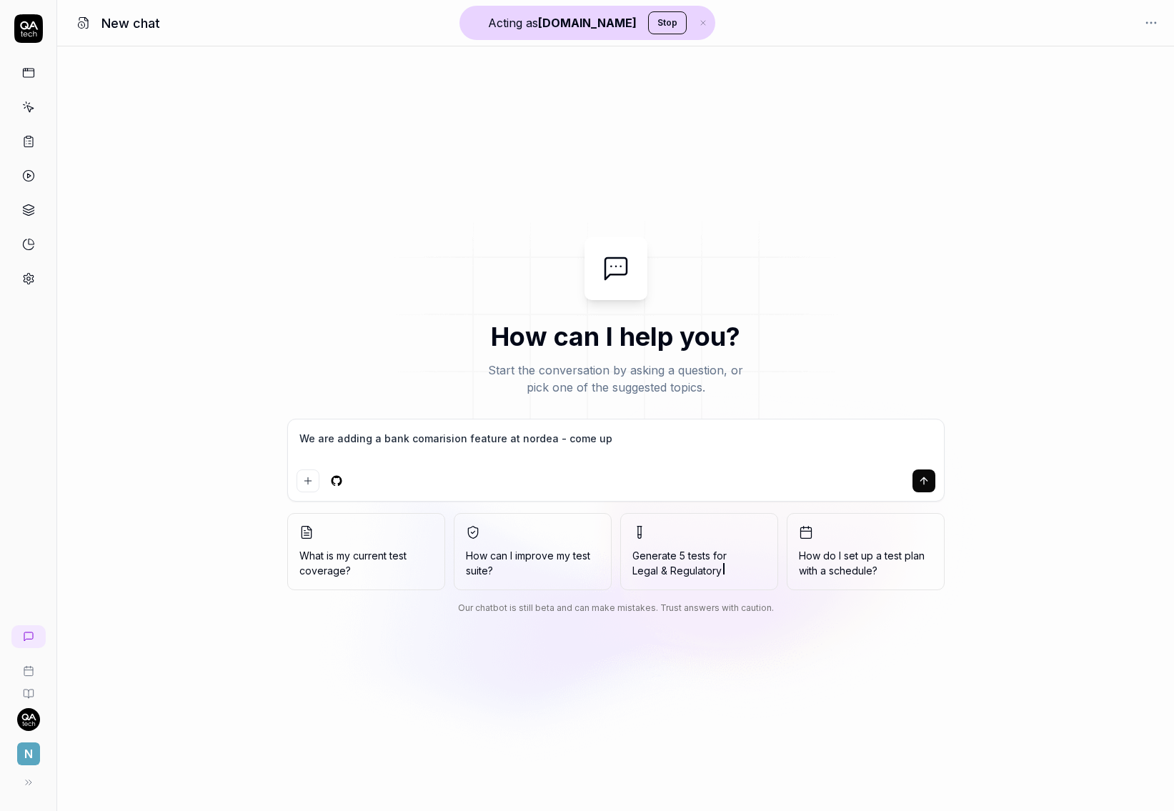
type textarea "We are adding a bank comarision feature at nordea - come up"
type textarea "*"
type textarea "We are adding a bank comarision feature at nordea - come up w"
type textarea "*"
type textarea "We are adding a bank comarision feature at nordea - come up wi"
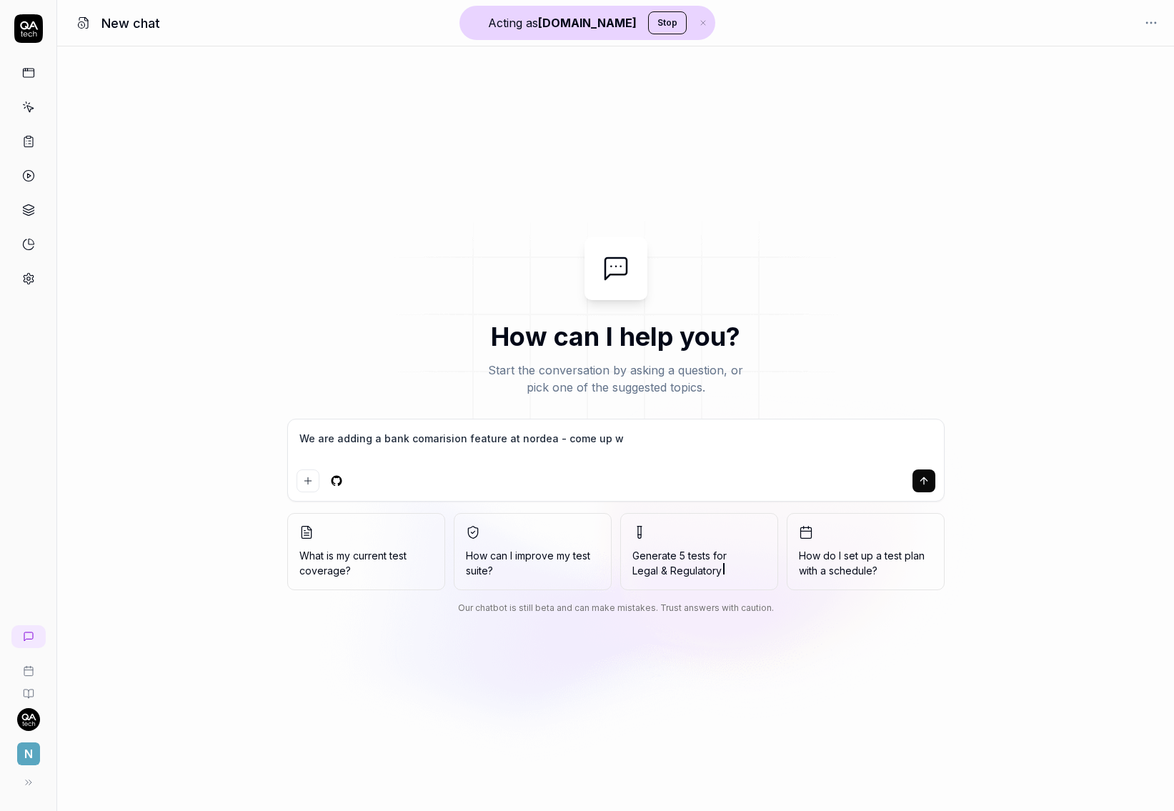
type textarea "*"
type textarea "We are adding a bank comarision feature at nordea - come up wit"
type textarea "*"
type textarea "We are adding a bank comarision feature at nordea - come up with"
type textarea "*"
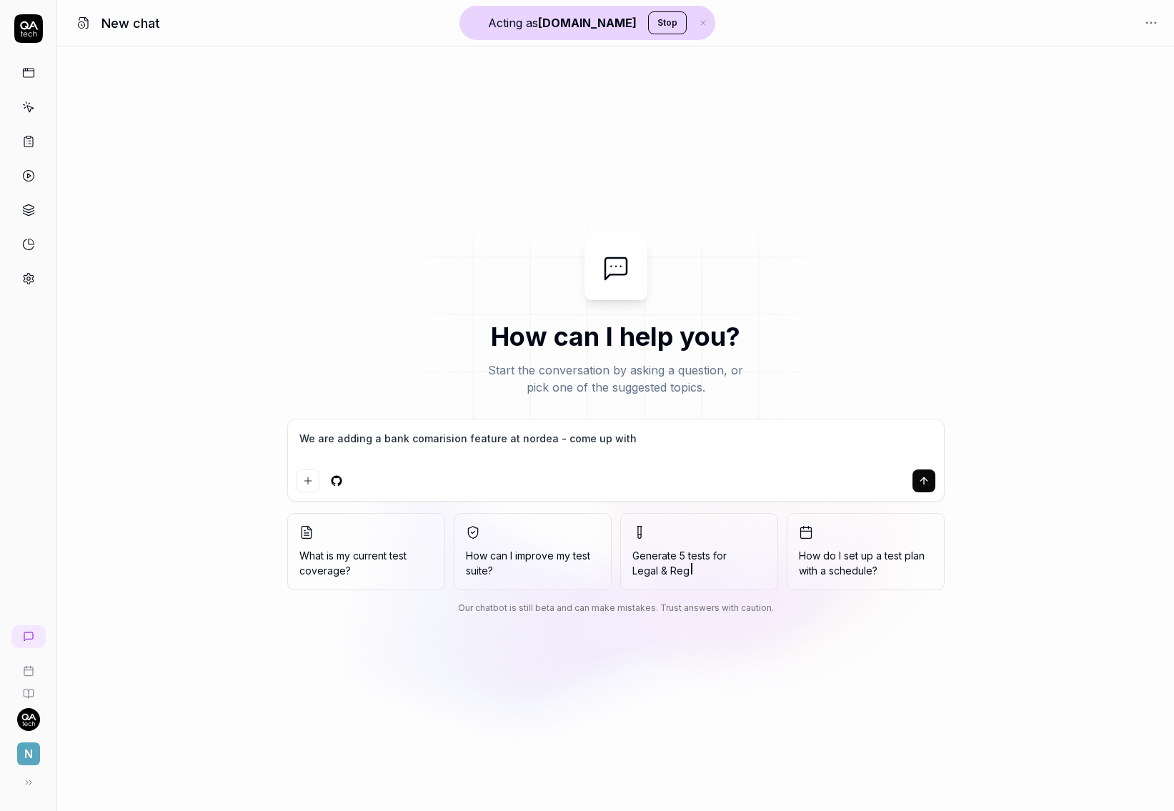
type textarea "We are adding a bank comarision feature at nordea - come up with"
type textarea "*"
type textarea "We are adding a bank comarision feature at nordea - come up with s"
type textarea "*"
type textarea "We are adding a bank comarision feature at nordea - come up with so"
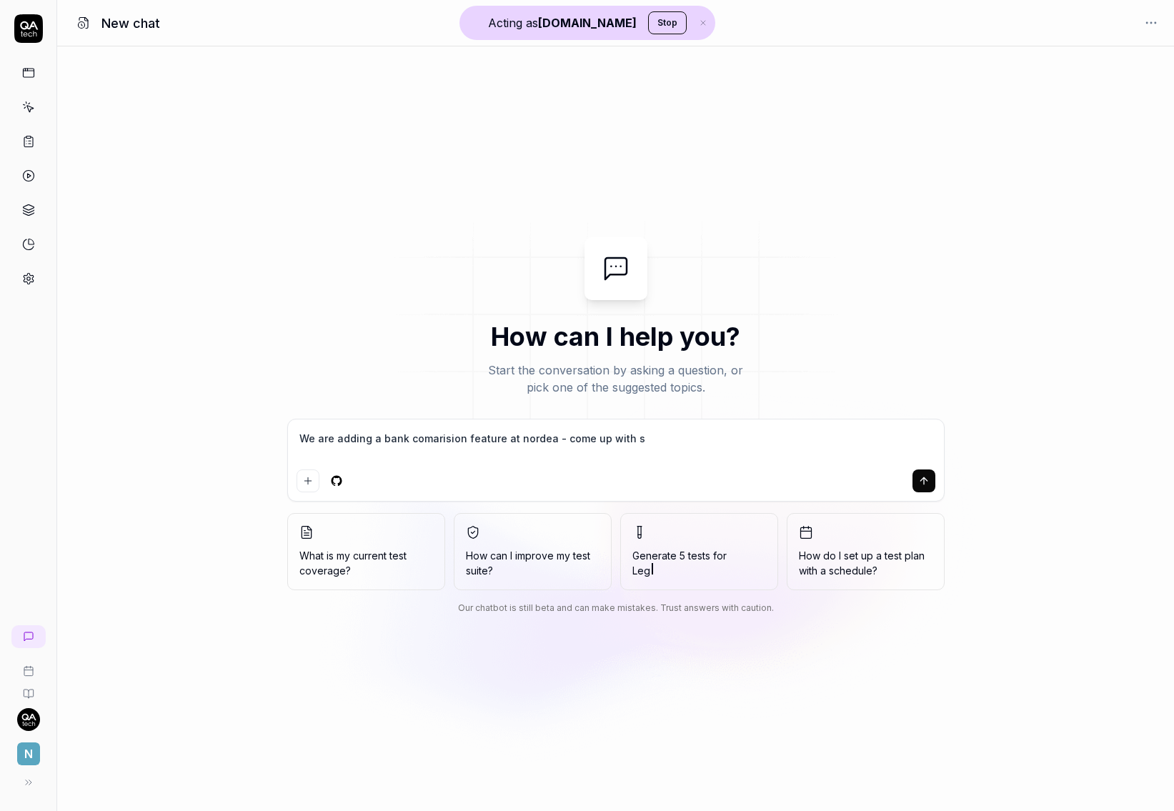
type textarea "*"
type textarea "We are adding a bank comarision feature at nordea - come up with som"
type textarea "*"
type textarea "We are adding a bank comarision feature at nordea - come up with some"
type textarea "*"
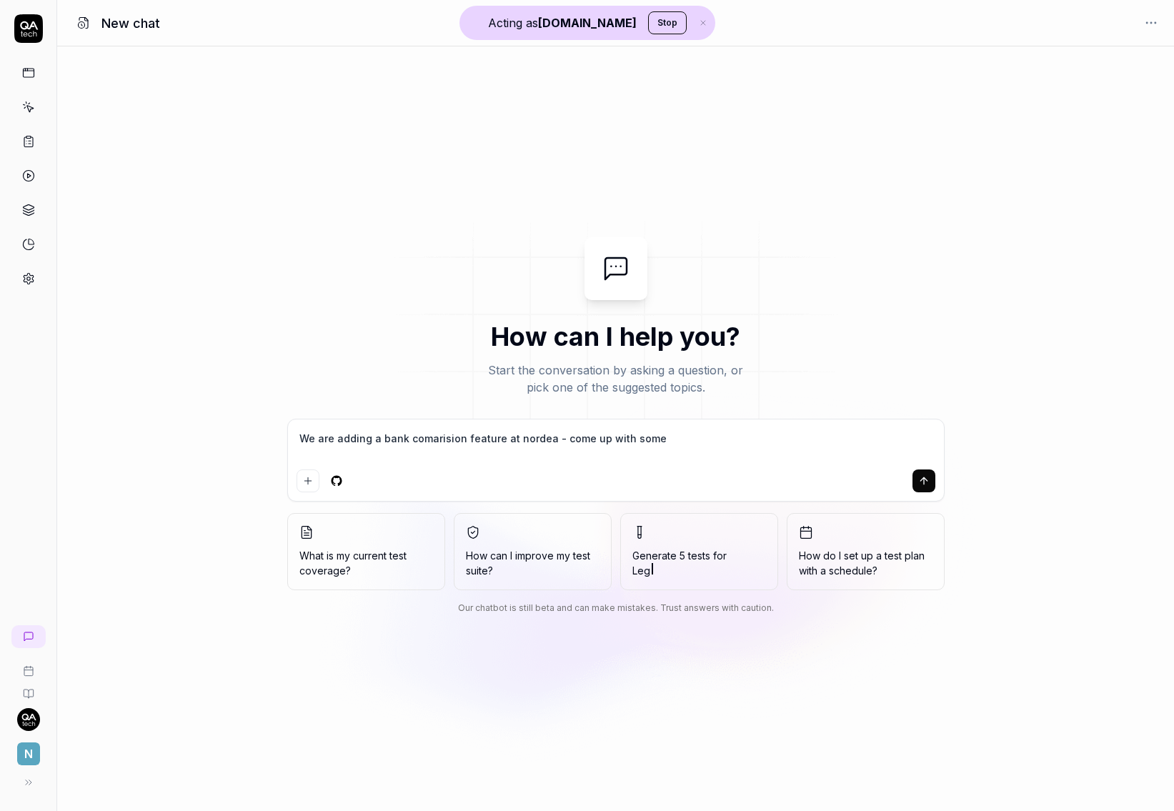
type textarea "We are adding a bank comarision feature at nordea - come up with some"
type textarea "*"
type textarea "We are adding a bank comarision feature at nordea - come up with some t"
type textarea "*"
type textarea "We are adding a bank comarision feature at nordea - come up with some te"
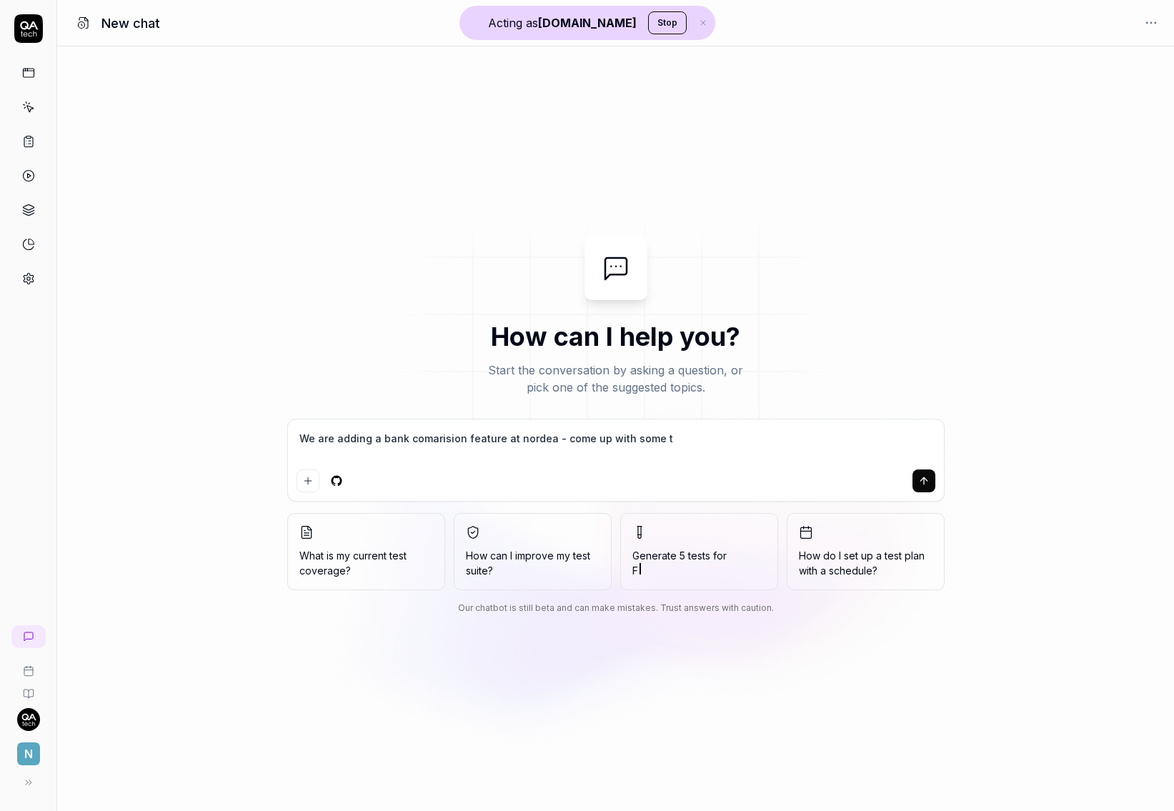
type textarea "*"
type textarea "We are adding a bank comarision feature at nordea - come up with some tes"
type textarea "*"
type textarea "We are adding a bank comarision feature at nordea - come up with some test"
type textarea "*"
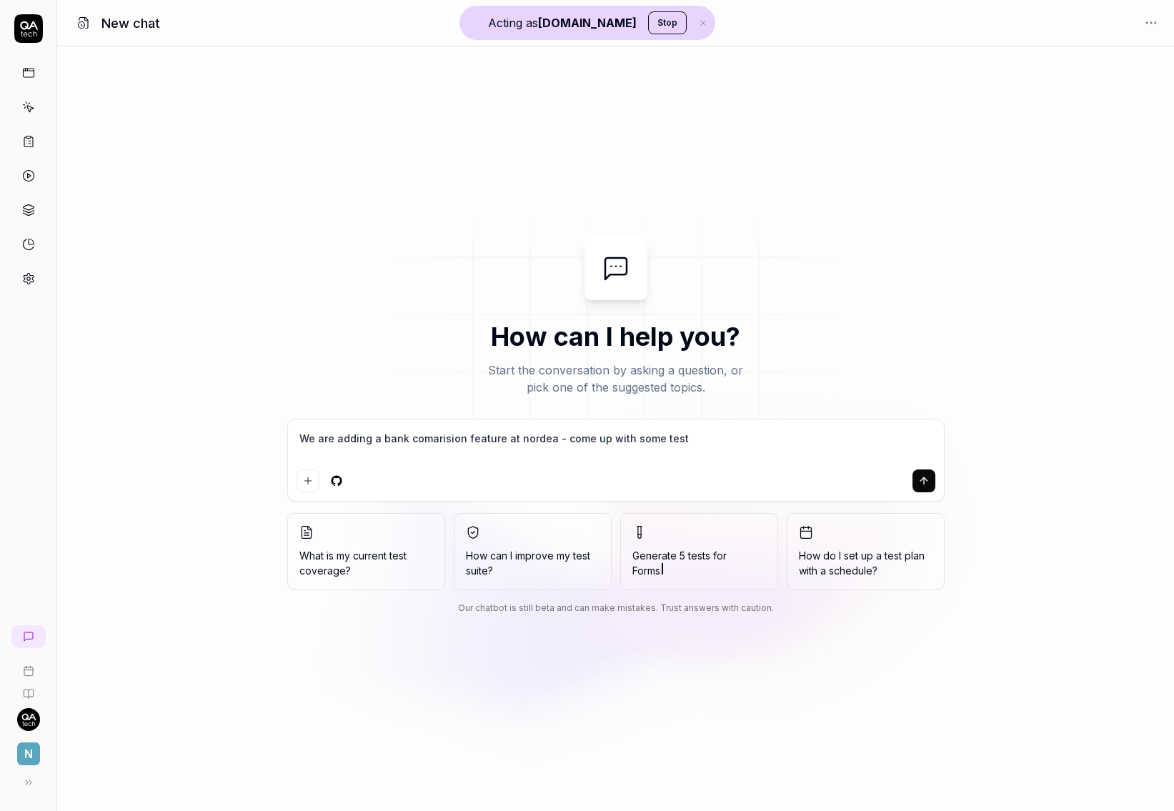
type textarea "We are adding a bank comarision feature at nordea - come up with some tests"
type textarea "*"
type textarea "We are adding a bank comarision feature at nordea - come up with some tests"
type textarea "*"
type textarea "We are adding a bank comarision feature at nordea - come up with some tests b"
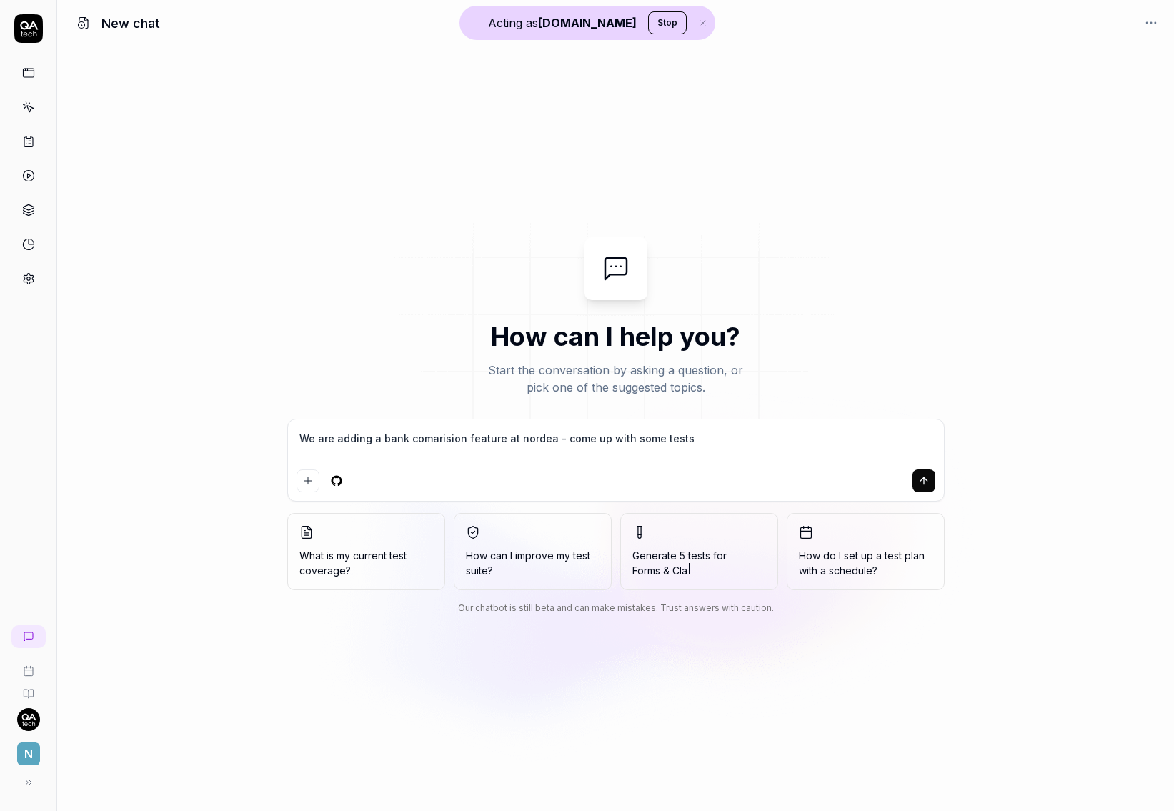
type textarea "*"
type textarea "We are adding a bank comarision feature at nordea - come up with some tests be"
type textarea "*"
type textarea "We are adding a bank comarision feature at nordea - come up with some tests bef"
type textarea "*"
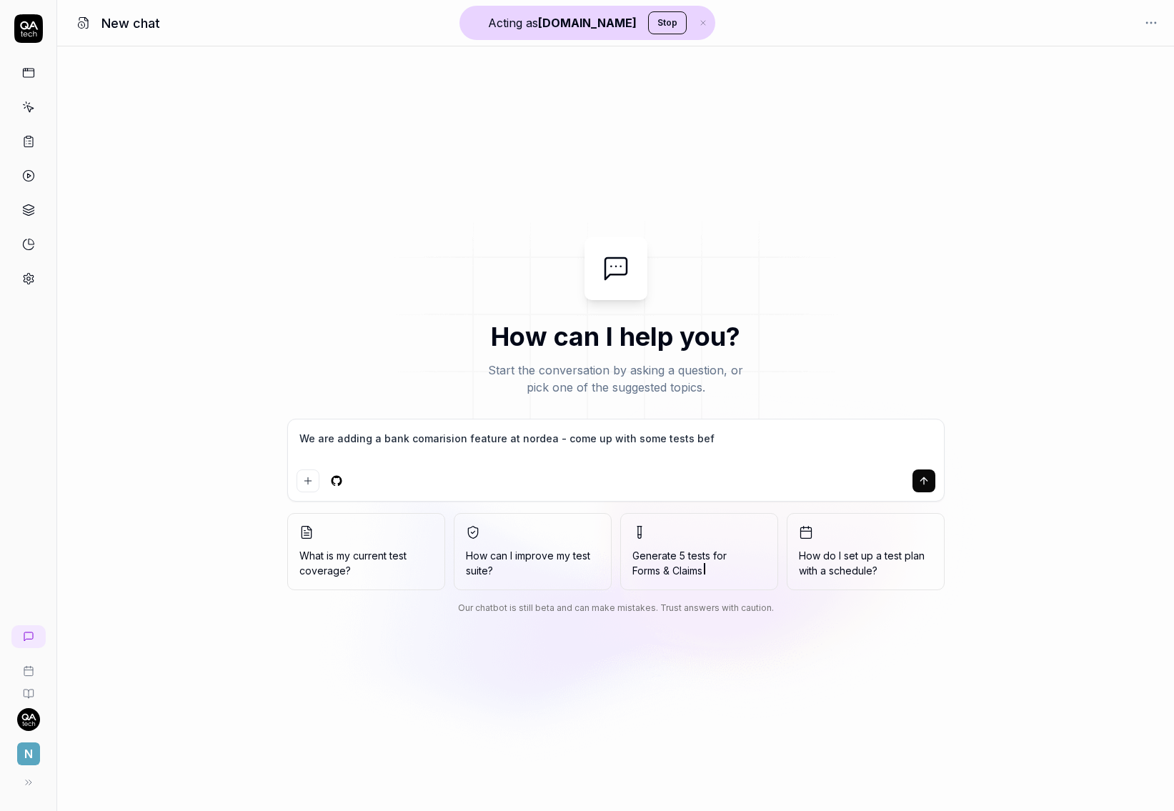
type textarea "We are adding a bank comarision feature at nordea - come up with some tests befo"
type textarea "*"
type textarea "We are adding a bank comarision feature at nordea - come up with some tests bef…"
type textarea "*"
type textarea "We are adding a bank comarision feature at nordea - come up with some tests bef…"
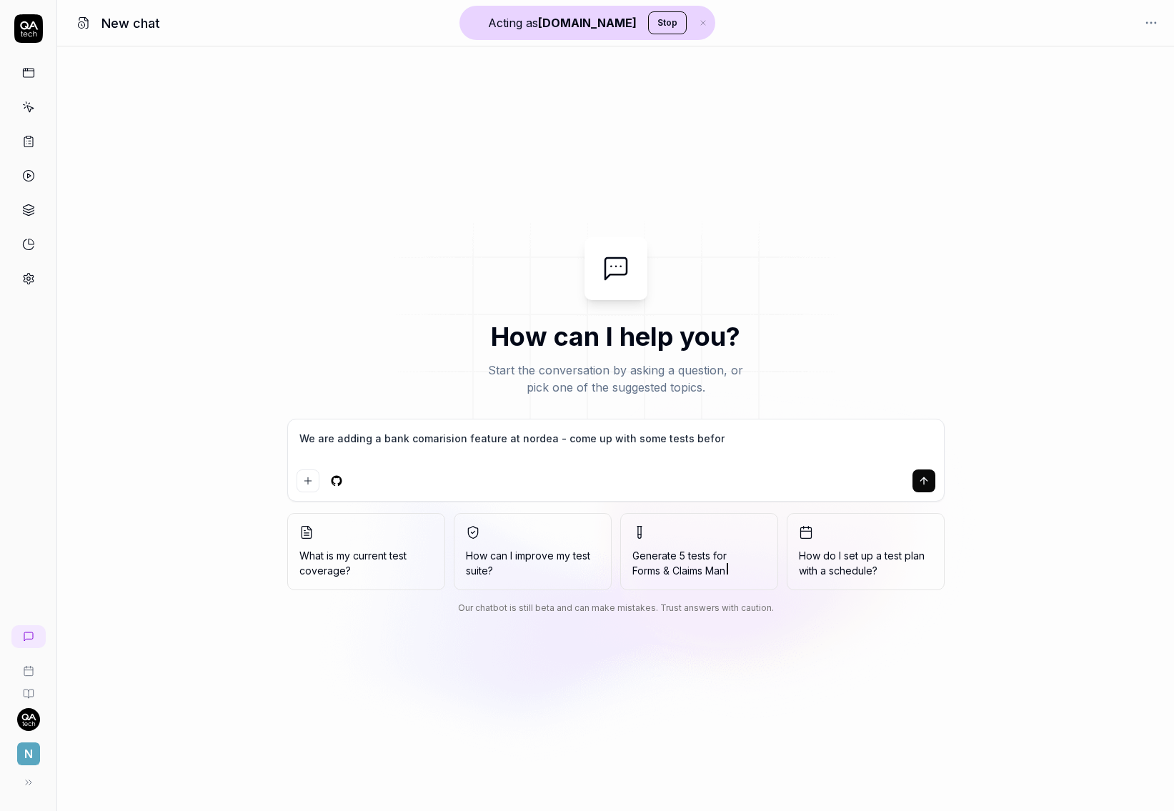
type textarea "*"
type textarea "We are adding a bank comarision feature at nordea - come up with some tests bef…"
type textarea "*"
type textarea "We are adding a bank comarision feature at nordea - come up with some tests bef…"
type textarea "*"
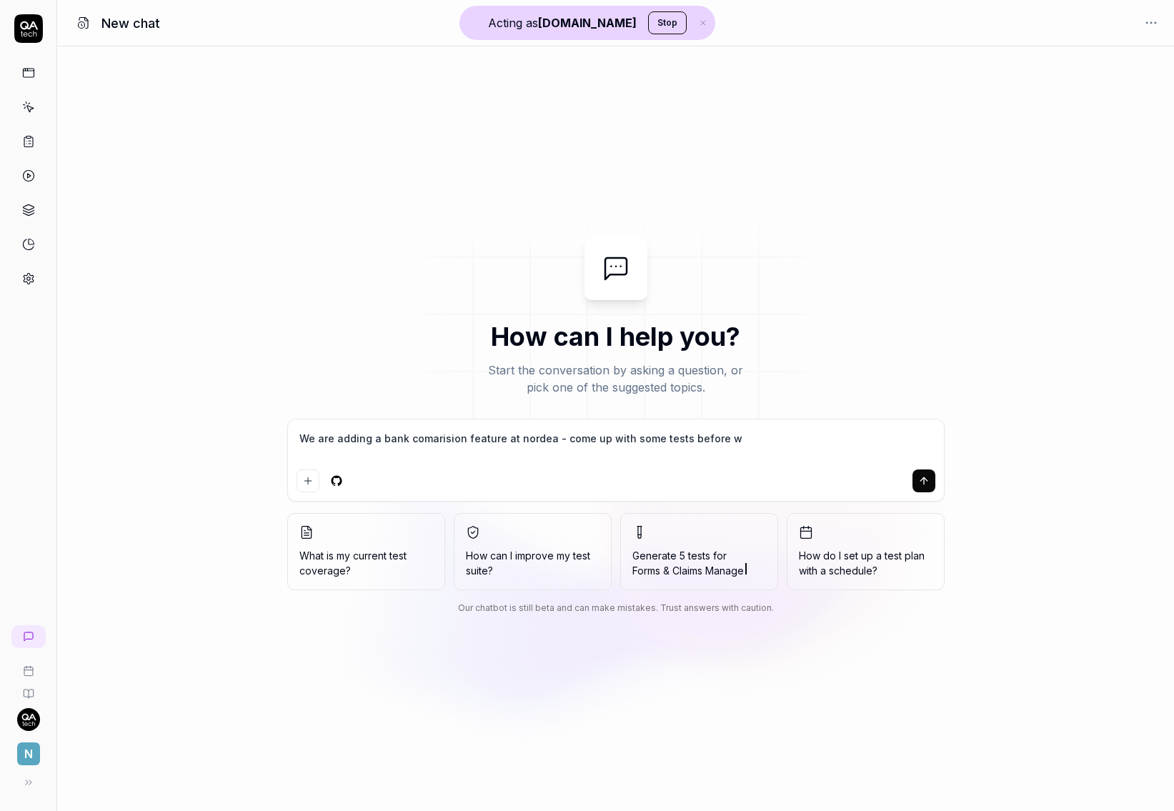
type textarea "We are adding a bank comarision feature at nordea - come up with some tests bef…"
type textarea "*"
type textarea "We are adding a bank comarision feature at nordea - come up with some tests bef…"
type textarea "*"
type textarea "We are adding a bank comarision feature at nordea - come up with some tests bef…"
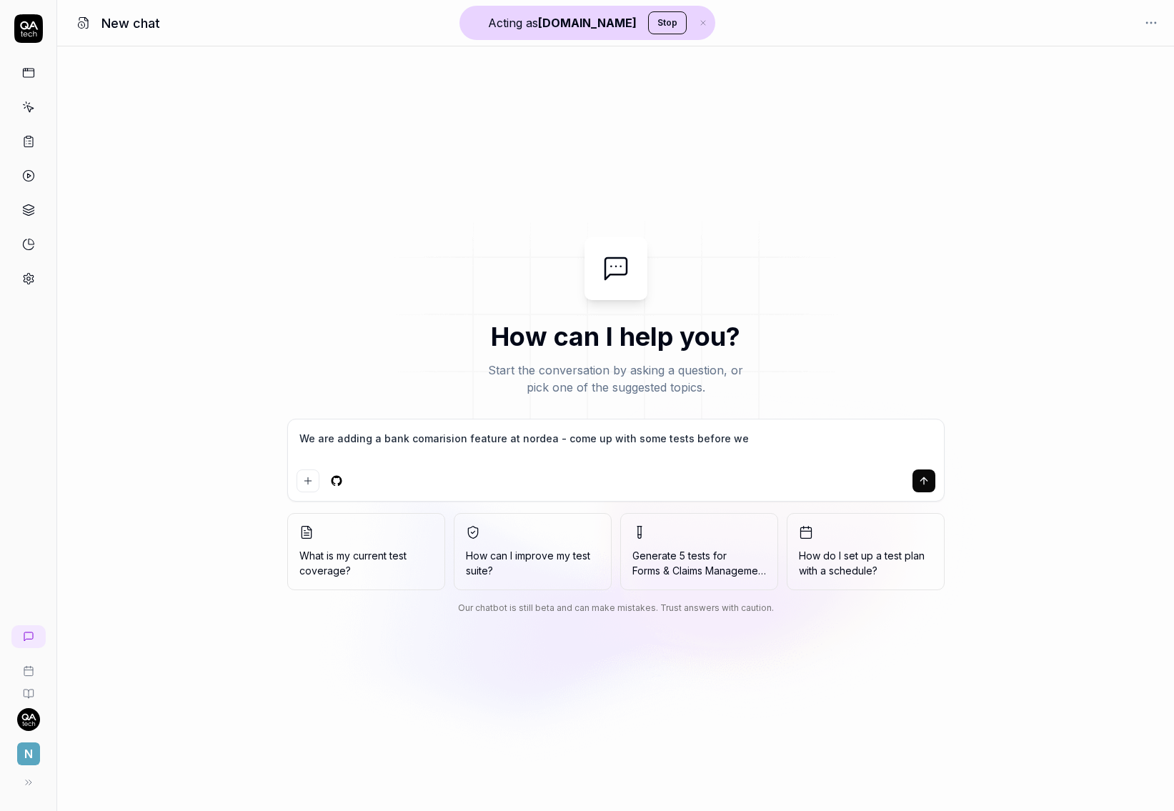
type textarea "*"
type textarea "We are adding a bank comarision feature at nordea - come up with some tests bef…"
type textarea "*"
type textarea "We are adding a bank comarision feature at nordea - come up with some tests bef…"
type textarea "*"
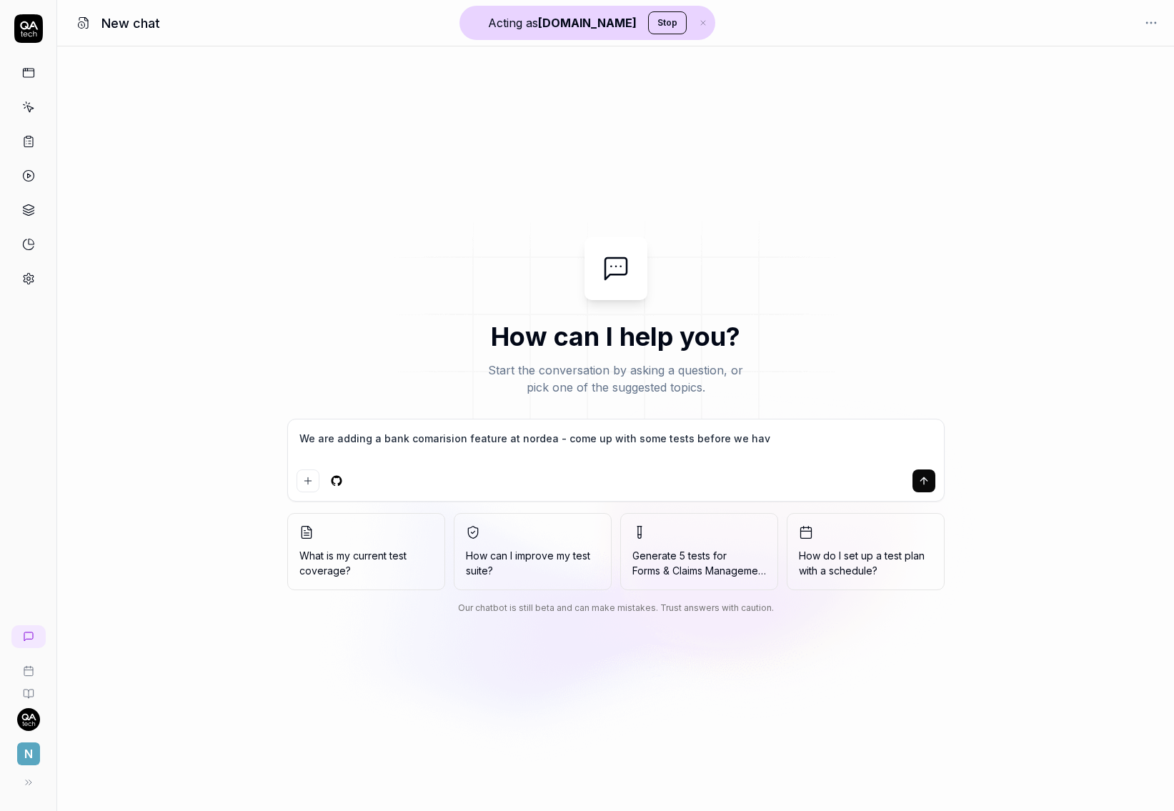
type textarea "We are adding a bank comarision feature at nordea - come up with some tests bef…"
type textarea "*"
type textarea "We are adding a bank comarision feature at nordea - come up with some tests bef…"
type textarea "*"
type textarea "We are adding a bank comarision feature at nordea - come up with some tests bef…"
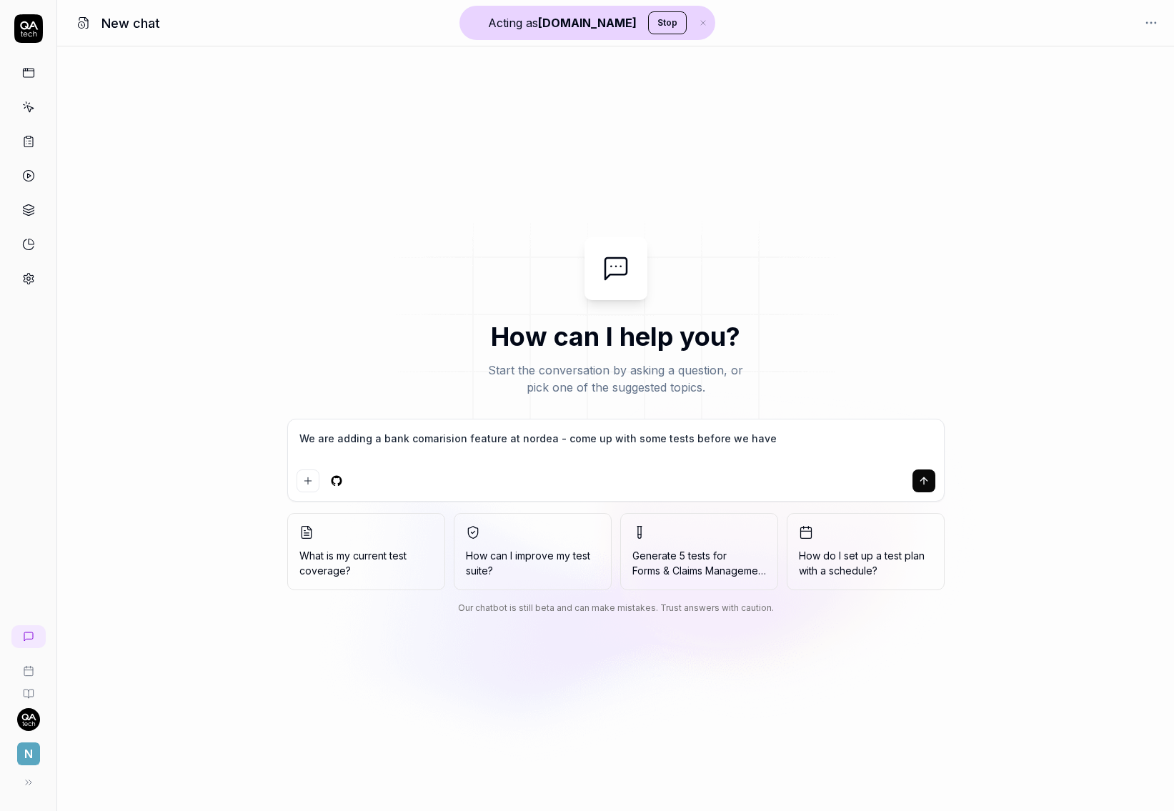
type textarea "*"
type textarea "We are adding a bank comarision feature at nordea - come up with some tests bef…"
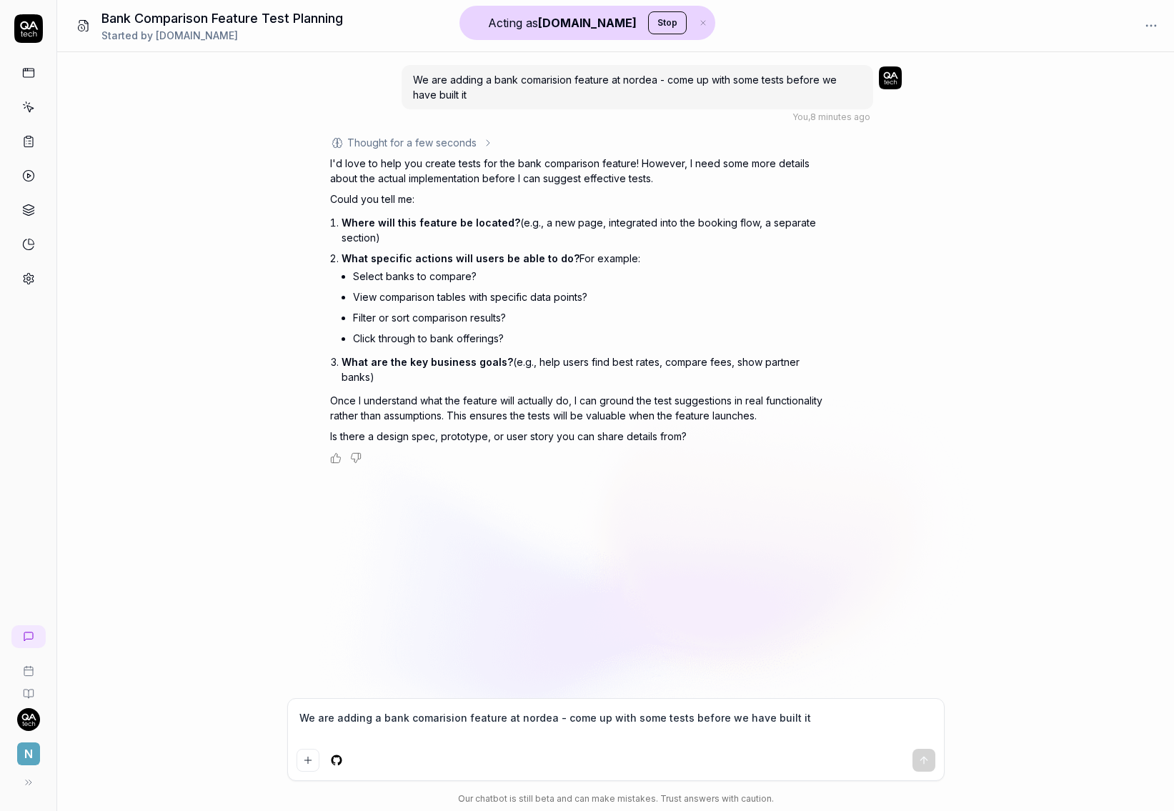
click at [41, 288] on div at bounding box center [28, 152] width 56 height 277
click at [24, 276] on icon at bounding box center [29, 279] width 10 height 11
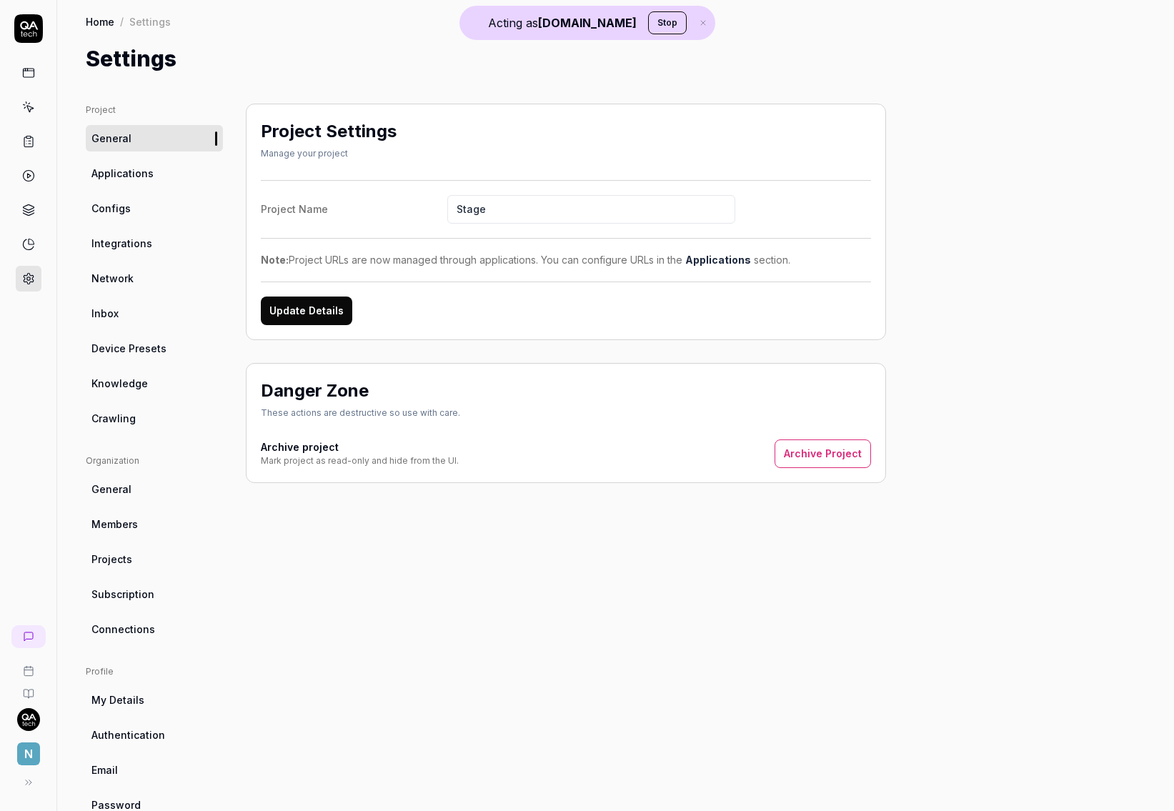
click at [147, 390] on link "Knowledge" at bounding box center [154, 383] width 137 height 26
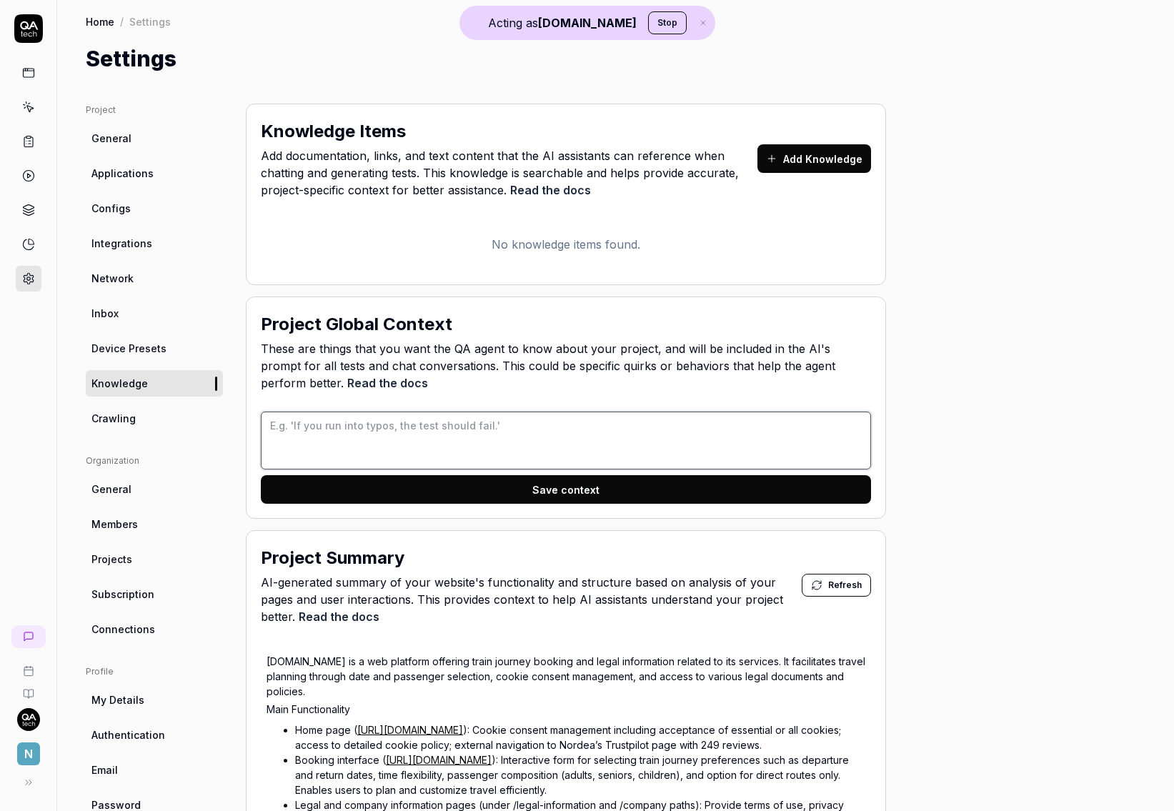
click at [414, 441] on textarea at bounding box center [566, 440] width 610 height 58
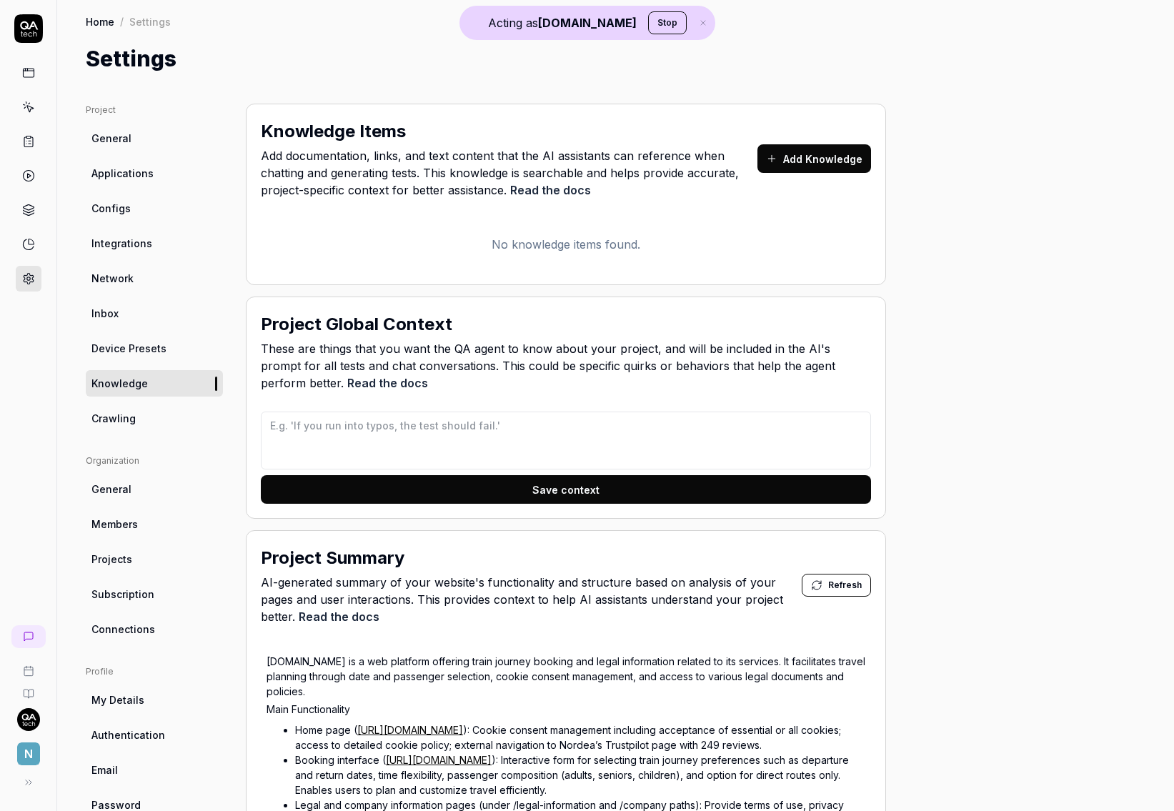
click at [16, 214] on link at bounding box center [29, 210] width 26 height 26
